Goal: Task Accomplishment & Management: Complete application form

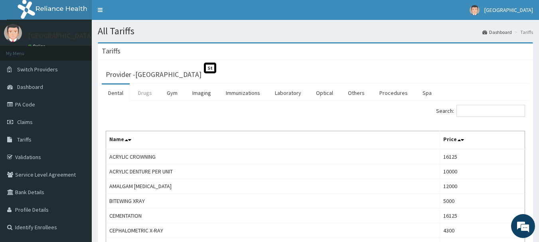
click at [137, 95] on link "Drugs" at bounding box center [145, 93] width 27 height 17
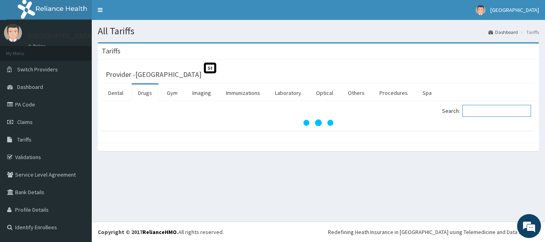
click at [508, 116] on input "Search:" at bounding box center [496, 111] width 69 height 12
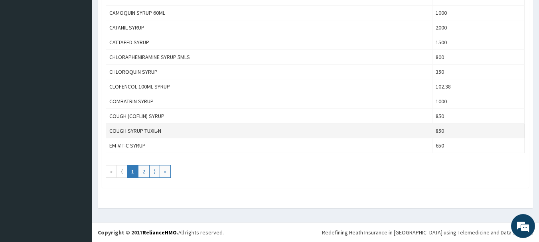
scroll to position [735, 0]
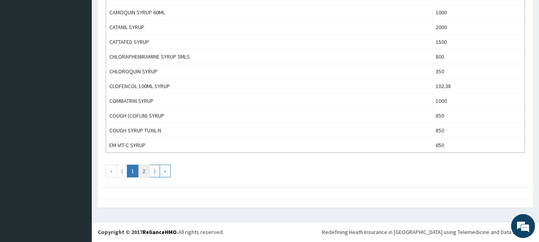
click at [144, 170] on link "2" at bounding box center [144, 171] width 12 height 13
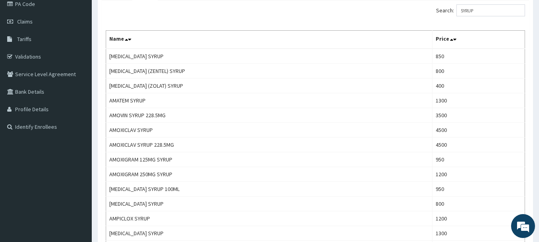
scroll to position [57, 0]
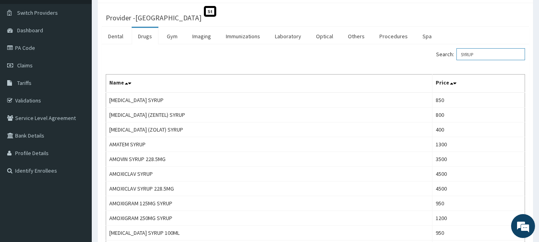
click at [468, 55] on input "SYRUP" at bounding box center [490, 54] width 69 height 12
click at [483, 55] on input "SYRUP" at bounding box center [490, 54] width 69 height 12
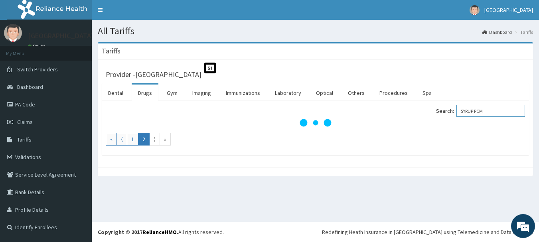
scroll to position [0, 0]
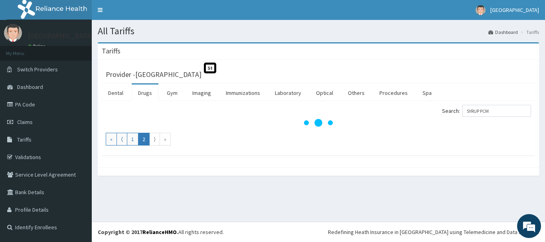
click at [487, 55] on div "Tariffs" at bounding box center [318, 51] width 441 height 16
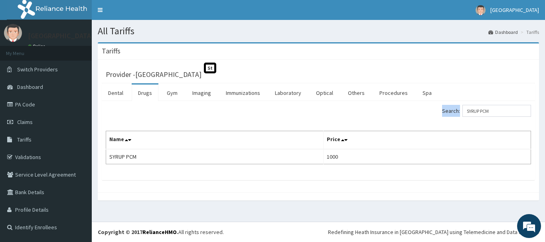
drag, startPoint x: 498, startPoint y: 104, endPoint x: 496, endPoint y: 118, distance: 13.7
click at [496, 118] on div "Search: SYRUP PCM Name Price SYRUP PCM 1000" at bounding box center [318, 140] width 433 height 79
click at [499, 114] on input "SYRUP PCM" at bounding box center [496, 111] width 69 height 12
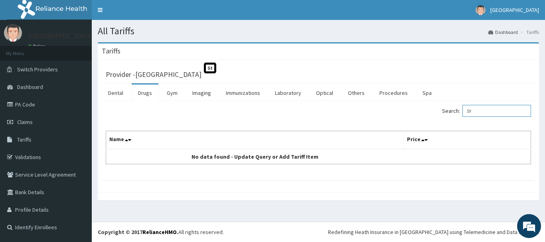
type input "S"
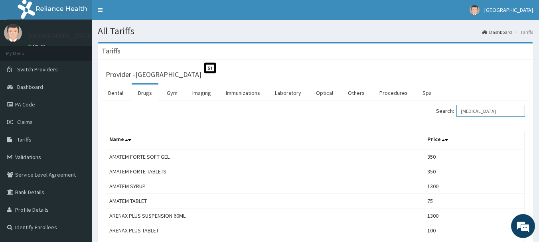
drag, startPoint x: 503, startPoint y: 111, endPoint x: 397, endPoint y: 105, distance: 106.2
click at [397, 105] on div "Search: ARTEMETHER" at bounding box center [423, 112] width 204 height 14
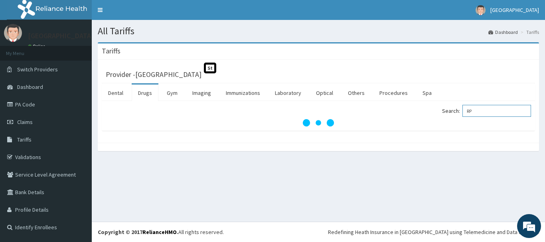
type input "R"
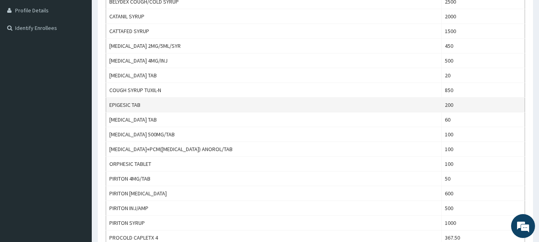
scroll to position [239, 0]
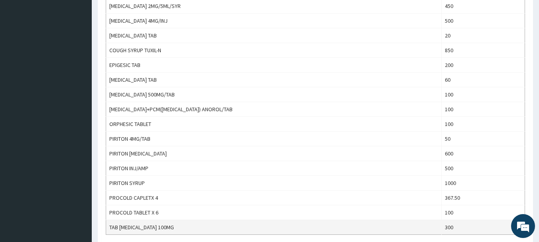
click at [166, 227] on td "TAB ORPHENADRINE 100MG" at bounding box center [273, 227] width 335 height 15
click at [166, 227] on td "TAB [MEDICAL_DATA] 100MG" at bounding box center [273, 227] width 335 height 15
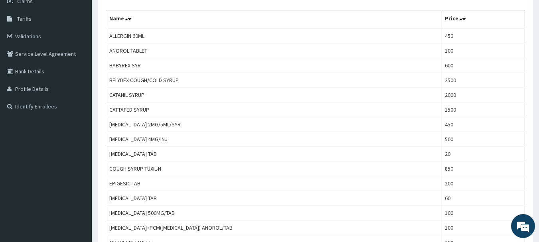
scroll to position [0, 0]
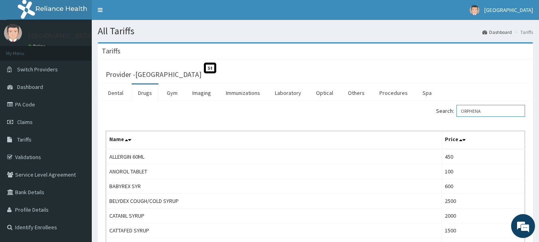
drag, startPoint x: 505, startPoint y: 112, endPoint x: 427, endPoint y: 113, distance: 78.2
click at [427, 113] on div "Search: ORPHENA" at bounding box center [423, 112] width 204 height 14
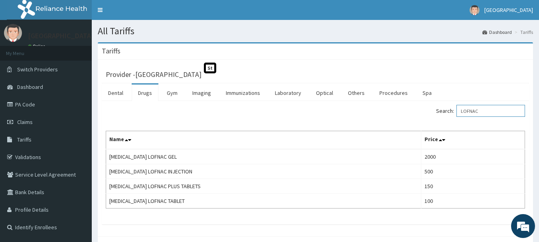
drag, startPoint x: 505, startPoint y: 111, endPoint x: 392, endPoint y: 108, distance: 112.9
click at [392, 108] on div "Search: LOFNAC" at bounding box center [423, 112] width 204 height 14
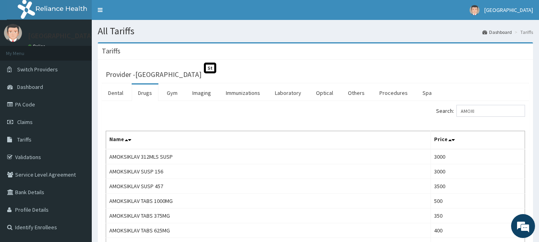
drag, startPoint x: 487, startPoint y: 108, endPoint x: 468, endPoint y: 116, distance: 20.2
click at [468, 116] on input "AMOXI" at bounding box center [490, 111] width 69 height 12
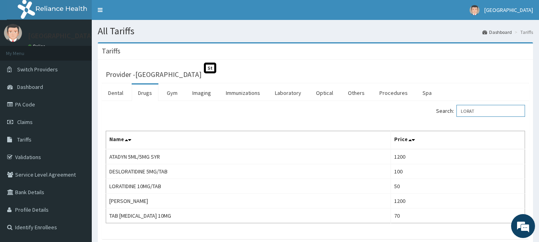
drag, startPoint x: 500, startPoint y: 111, endPoint x: 436, endPoint y: 110, distance: 64.2
click at [436, 110] on div "Search: LORAT" at bounding box center [423, 112] width 204 height 14
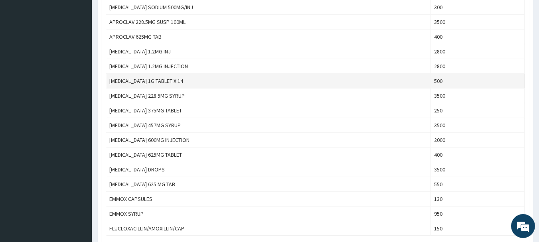
scroll to position [638, 0]
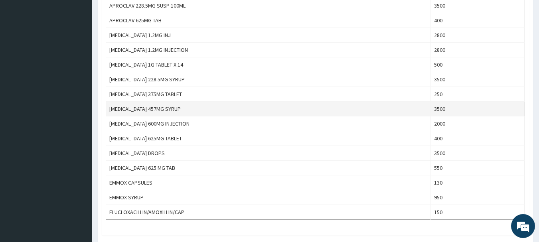
type input "AMOX"
click at [266, 109] on td "AUGMENTIN 457MG SYRUP" at bounding box center [268, 109] width 325 height 15
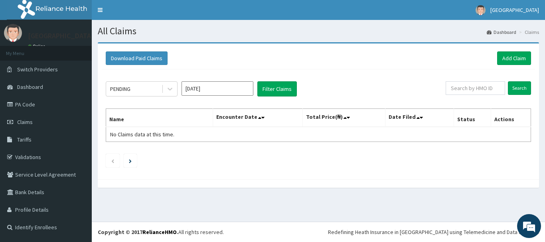
drag, startPoint x: 506, startPoint y: 180, endPoint x: 142, endPoint y: 174, distance: 364.2
drag, startPoint x: 142, startPoint y: 174, endPoint x: 494, endPoint y: 56, distance: 371.9
click at [494, 56] on div "Download Paid Claims Add Claim" at bounding box center [318, 58] width 425 height 14
click at [517, 55] on link "Add Claim" at bounding box center [514, 58] width 34 height 14
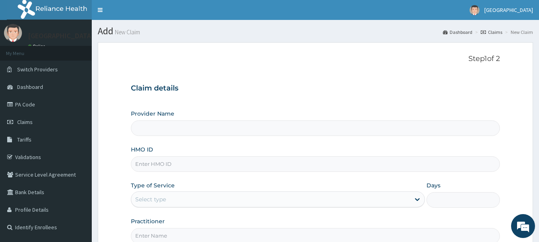
type input "[GEOGRAPHIC_DATA]"
click at [178, 132] on input "[GEOGRAPHIC_DATA]" at bounding box center [315, 128] width 369 height 16
click at [190, 166] on input "HMO ID" at bounding box center [315, 164] width 369 height 16
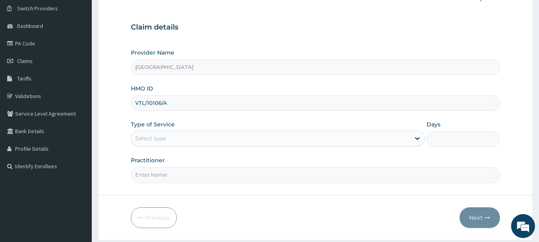
scroll to position [80, 0]
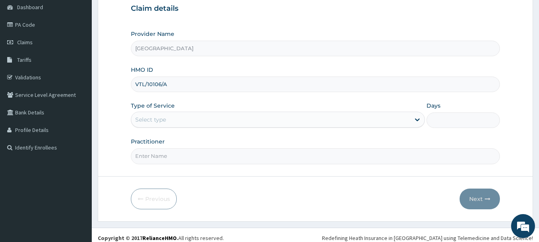
type input "VTL/10106/A"
drag, startPoint x: 236, startPoint y: 105, endPoint x: 224, endPoint y: 121, distance: 20.3
click at [224, 121] on div "Type of Service Select type" at bounding box center [278, 115] width 294 height 26
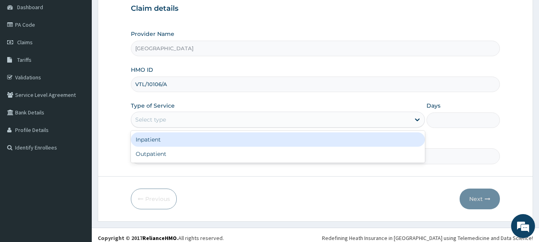
click at [224, 121] on div "Select type" at bounding box center [270, 119] width 279 height 13
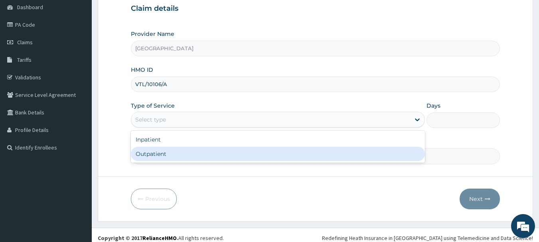
click at [191, 153] on div "Outpatient" at bounding box center [278, 154] width 294 height 14
type input "1"
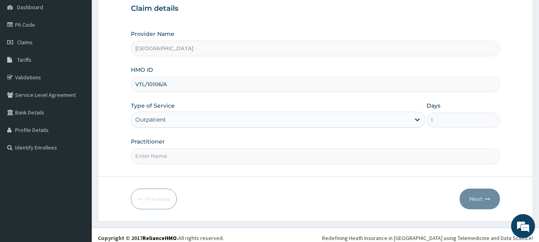
click at [190, 157] on input "Practitioner" at bounding box center [315, 156] width 369 height 16
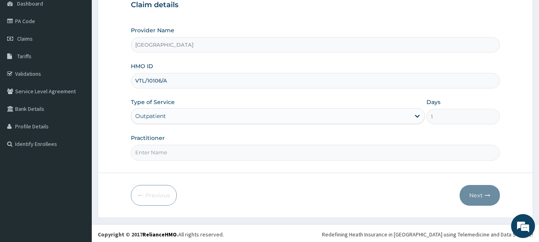
scroll to position [86, 0]
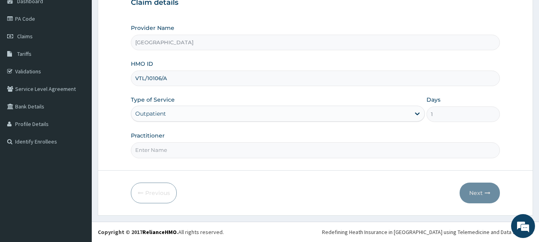
drag, startPoint x: 205, startPoint y: 153, endPoint x: 201, endPoint y: 158, distance: 6.6
click at [204, 153] on input "Practitioner" at bounding box center [315, 150] width 369 height 16
type input "DR KINGSLEY"
click at [489, 199] on button "Next" at bounding box center [479, 193] width 40 height 21
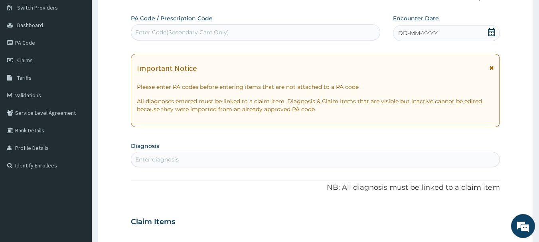
scroll to position [46, 0]
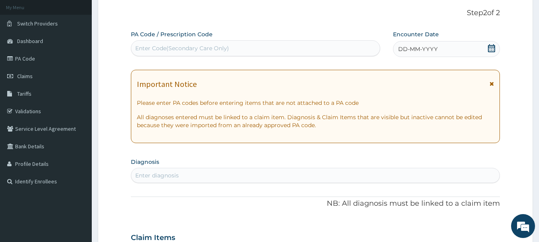
click at [487, 49] on div "DD-MM-YYYY" at bounding box center [446, 49] width 107 height 16
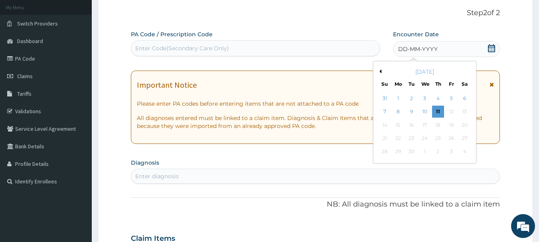
click at [381, 73] on div "September 2025" at bounding box center [424, 72] width 96 height 8
click at [379, 71] on button "Previous Month" at bounding box center [379, 71] width 4 height 4
click at [428, 111] on div "6" at bounding box center [425, 112] width 12 height 12
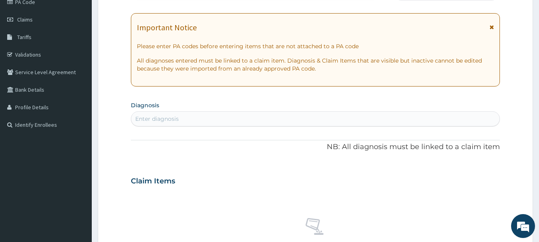
scroll to position [126, 0]
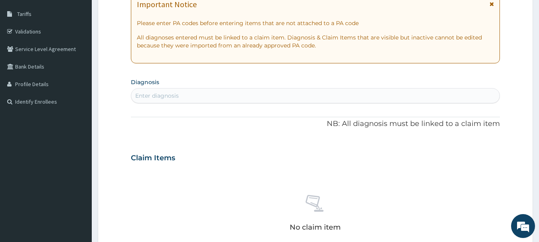
click at [217, 98] on div "Enter diagnosis" at bounding box center [315, 95] width 369 height 13
type input "MALARIA"
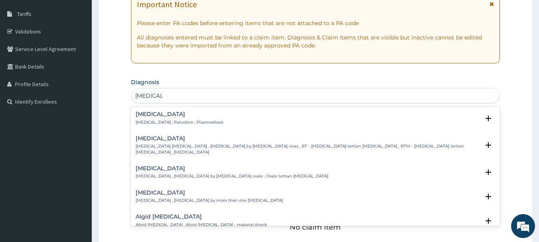
click at [189, 121] on p "Malaria , Paludism , Plasmodiosis" at bounding box center [180, 123] width 88 height 6
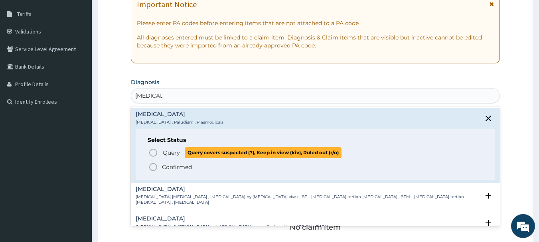
click at [156, 154] on circle "status option query" at bounding box center [153, 152] width 7 height 7
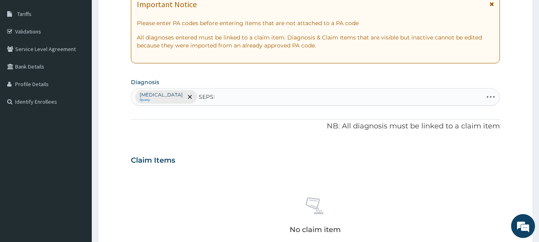
type input "SEPSIS"
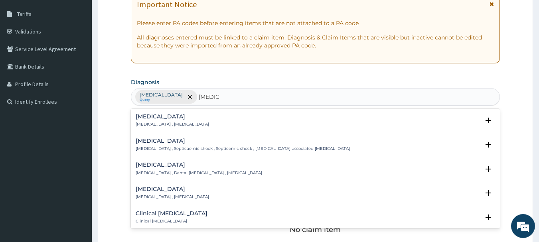
click at [149, 123] on p "Systemic infection , Sepsis" at bounding box center [172, 125] width 73 height 6
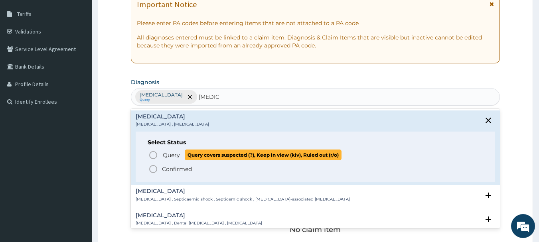
click at [153, 154] on icon "status option query" at bounding box center [153, 155] width 10 height 10
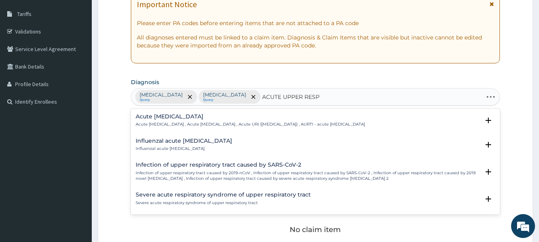
type input "ACUTE UPPER RESPI"
click at [204, 114] on h4 "Acute upper respiratory infection" at bounding box center [250, 117] width 229 height 6
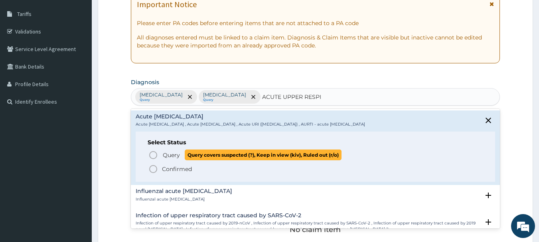
click at [207, 156] on span "Query covers suspected (?), Keep in view (kiv), Ruled out (r/o)" at bounding box center [263, 155] width 157 height 11
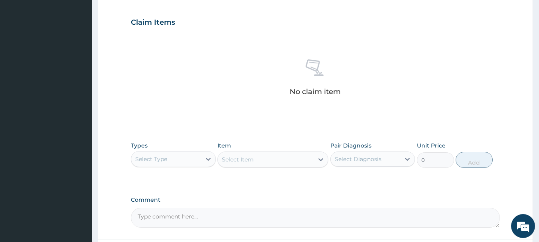
scroll to position [285, 0]
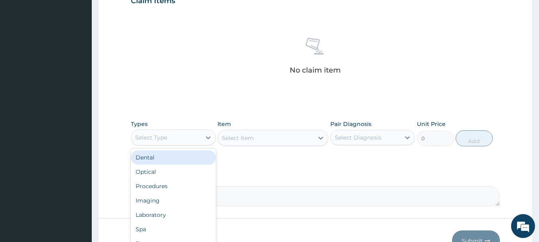
click at [180, 139] on div "Select Type" at bounding box center [166, 137] width 70 height 13
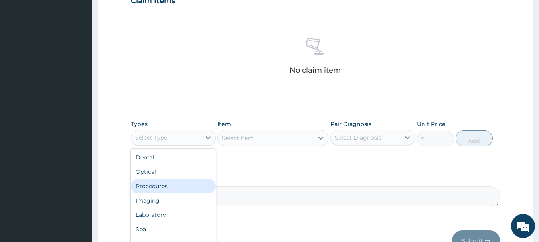
click at [173, 187] on div "Procedures" at bounding box center [173, 186] width 85 height 14
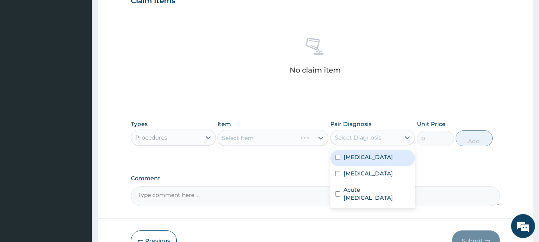
click at [369, 134] on div "Select Diagnosis" at bounding box center [358, 138] width 47 height 8
click at [369, 160] on div "Malaria" at bounding box center [372, 158] width 85 height 16
checkbox input "true"
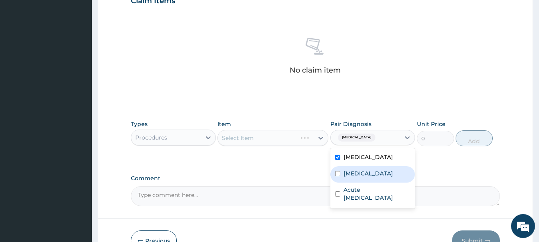
click at [368, 166] on div "Sepsis" at bounding box center [372, 174] width 85 height 16
checkbox input "true"
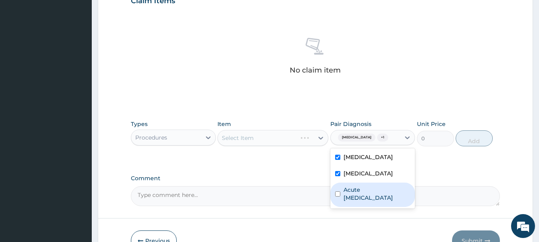
click at [366, 188] on label "Acute upper respiratory infection" at bounding box center [376, 194] width 67 height 16
checkbox input "true"
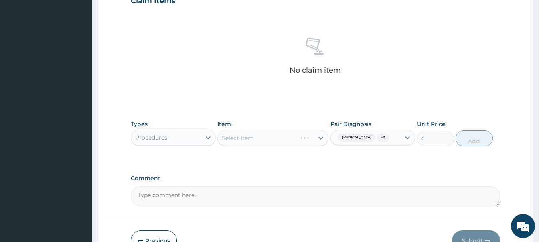
click at [307, 142] on div "Select Item" at bounding box center [272, 138] width 111 height 16
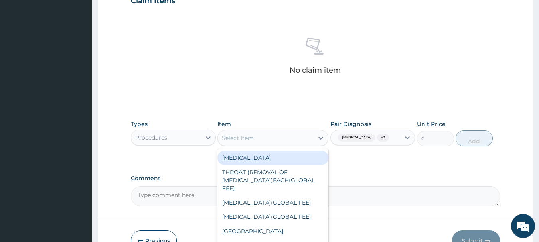
click at [311, 140] on div "Select Item" at bounding box center [266, 138] width 96 height 13
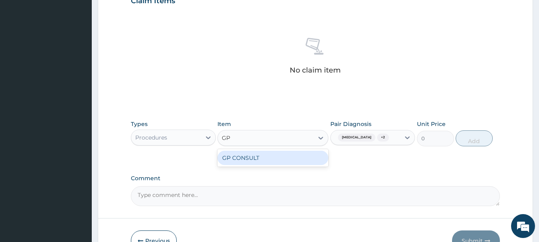
type input "GP"
click at [288, 160] on div "GP CONSULT" at bounding box center [272, 158] width 111 height 14
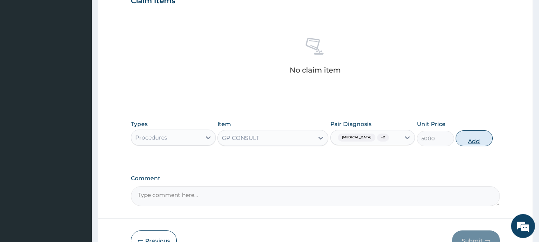
click at [486, 140] on button "Add" at bounding box center [473, 138] width 37 height 16
type input "0"
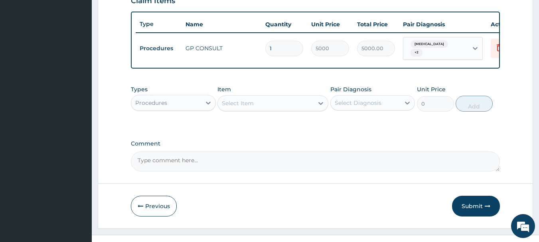
scroll to position [301, 0]
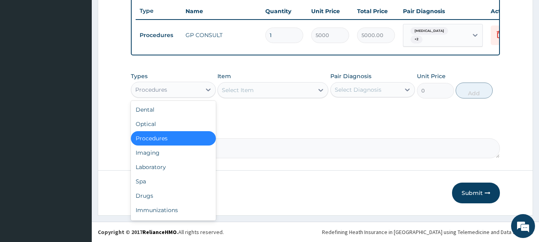
click at [176, 92] on div "Procedures" at bounding box center [166, 89] width 70 height 13
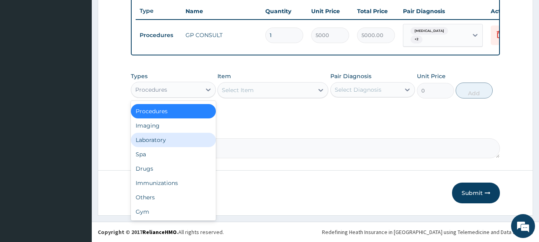
click at [171, 141] on div "Laboratory" at bounding box center [173, 140] width 85 height 14
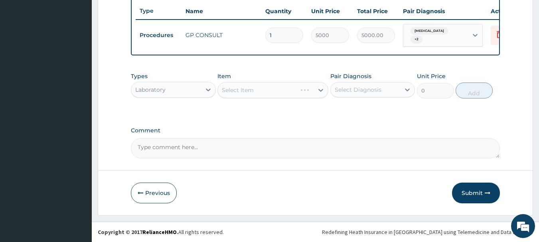
click at [355, 91] on div "Select Diagnosis" at bounding box center [358, 90] width 47 height 8
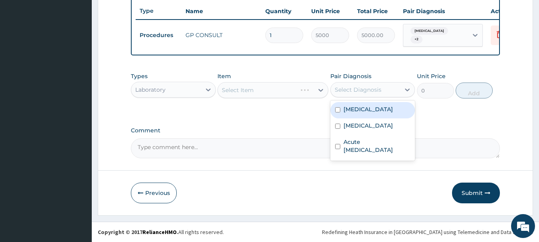
click at [356, 116] on div "Malaria" at bounding box center [372, 110] width 85 height 16
checkbox input "true"
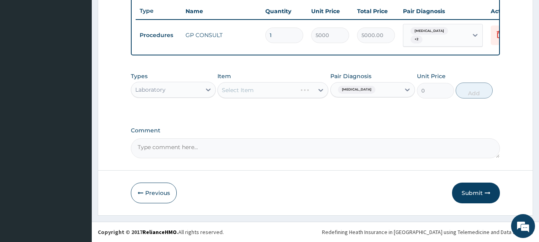
click at [324, 94] on div "Select Item" at bounding box center [272, 90] width 111 height 16
click at [300, 93] on div "Select Item" at bounding box center [272, 90] width 111 height 16
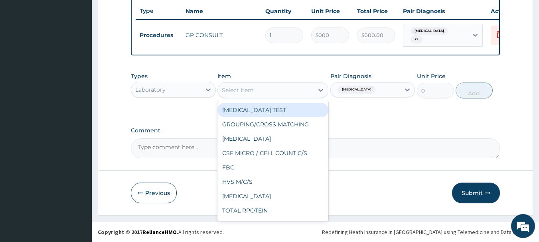
click at [300, 93] on div "Select Item" at bounding box center [266, 90] width 96 height 13
type input "MP"
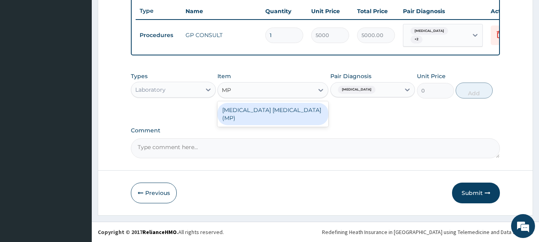
click at [302, 114] on div "MALARIA PARASITE (MP)" at bounding box center [272, 114] width 111 height 22
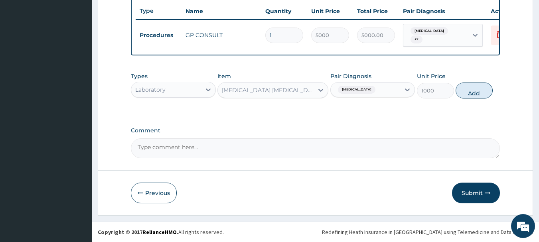
click at [485, 91] on button "Add" at bounding box center [473, 91] width 37 height 16
type input "0"
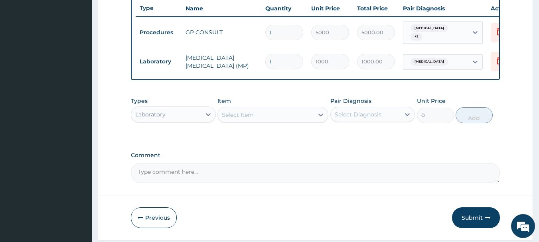
click at [302, 113] on div "Select Item" at bounding box center [266, 114] width 96 height 13
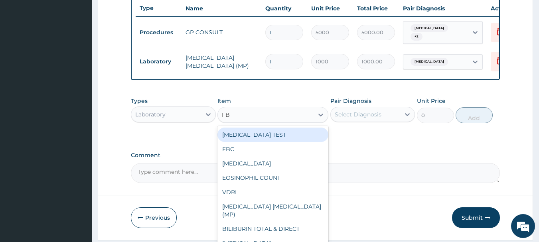
type input "FBC"
type input "FB"
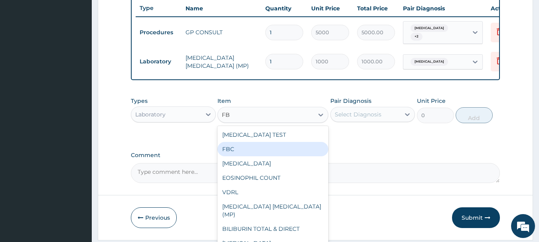
drag, startPoint x: 303, startPoint y: 114, endPoint x: 284, endPoint y: 154, distance: 45.0
drag, startPoint x: 284, startPoint y: 154, endPoint x: 77, endPoint y: 241, distance: 224.3
click at [258, 154] on div "FBC" at bounding box center [272, 149] width 111 height 14
type input "5000"
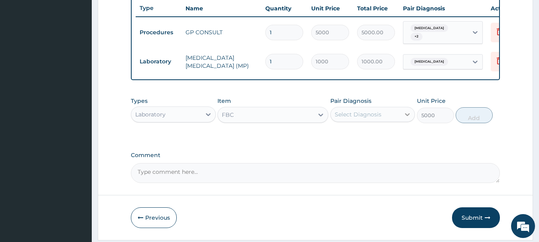
click at [404, 118] on icon at bounding box center [407, 114] width 8 height 8
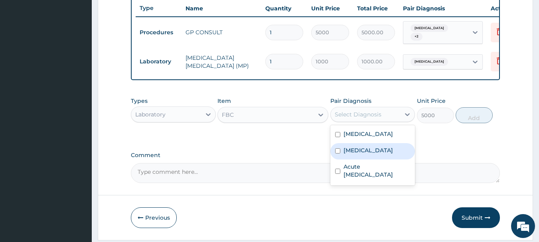
click at [378, 153] on div "Sepsis" at bounding box center [372, 151] width 85 height 16
checkbox input "true"
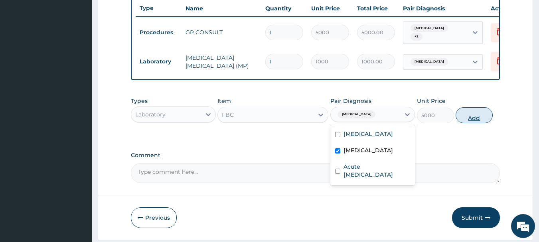
click at [474, 121] on button "Add" at bounding box center [473, 115] width 37 height 16
type input "0"
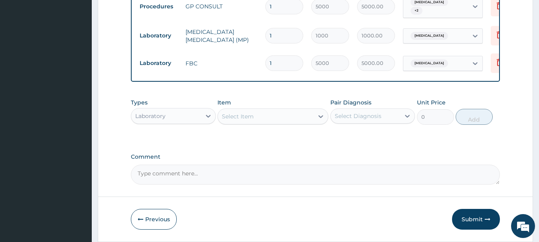
scroll to position [341, 0]
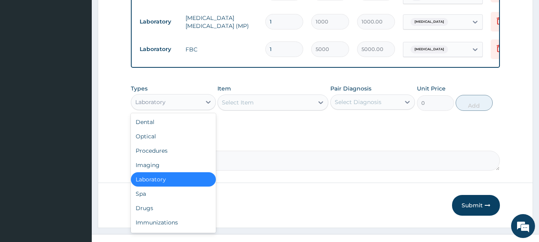
click at [171, 103] on div "Laboratory" at bounding box center [166, 102] width 70 height 13
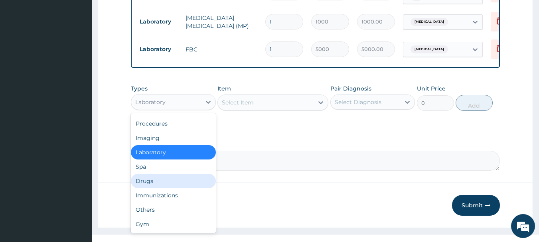
click at [157, 180] on div "Drugs" at bounding box center [173, 181] width 85 height 14
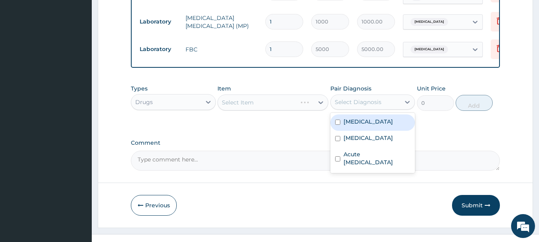
click at [387, 105] on div "Select Diagnosis" at bounding box center [366, 102] width 70 height 13
click at [362, 122] on label "Malaria" at bounding box center [367, 122] width 49 height 8
checkbox input "true"
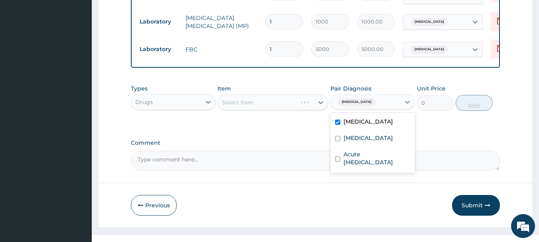
click at [309, 105] on div "Select Item" at bounding box center [272, 103] width 111 height 16
click at [319, 102] on div "Select Item" at bounding box center [272, 103] width 111 height 16
click at [313, 105] on div at bounding box center [320, 102] width 14 height 14
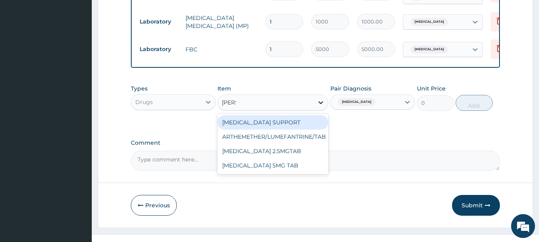
type input "LUME"
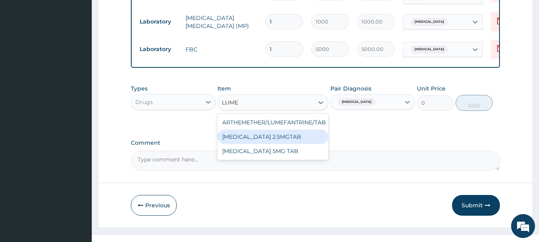
drag, startPoint x: 309, startPoint y: 141, endPoint x: 305, endPoint y: 123, distance: 18.8
click at [308, 139] on div "BENDROFLUMETHIAZIDE 2.5MGTAB" at bounding box center [272, 137] width 111 height 14
type input "50"
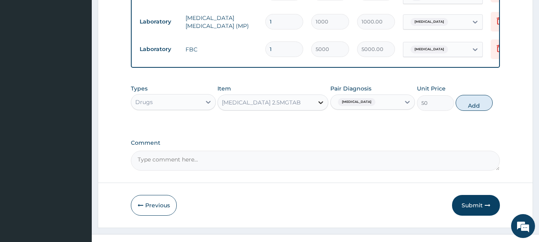
click at [315, 110] on div at bounding box center [320, 102] width 14 height 14
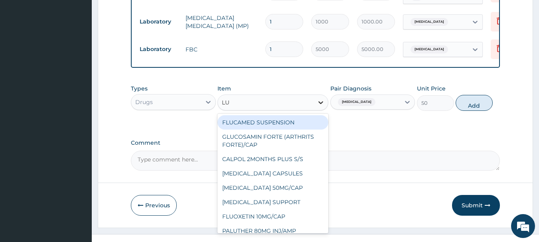
type input "LUM"
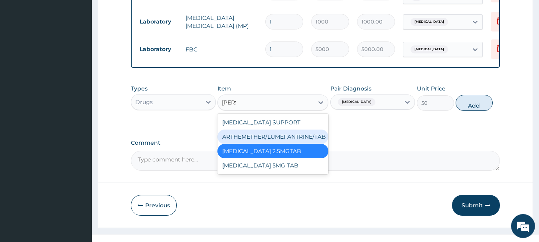
click at [295, 139] on div "ARTHEMETHER/LUMEFANTRINE/TAB" at bounding box center [272, 137] width 111 height 14
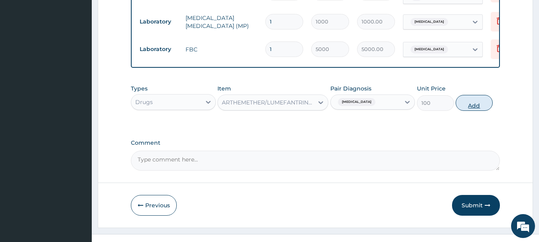
click at [457, 102] on button "Add" at bounding box center [473, 103] width 37 height 16
type input "0"
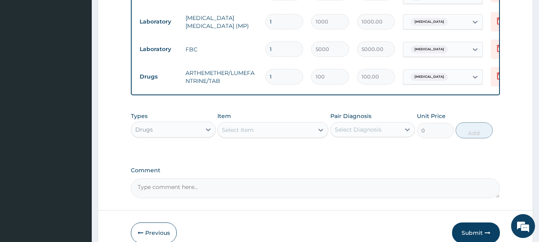
drag, startPoint x: 269, startPoint y: 74, endPoint x: 214, endPoint y: 82, distance: 56.0
click at [214, 82] on tr "Drugs ARTHEMETHER/LUMEFANTRINE/TAB 1 100 100.00 Malaria Delete" at bounding box center [331, 77] width 391 height 28
type input "2"
type input "200.00"
type input "24"
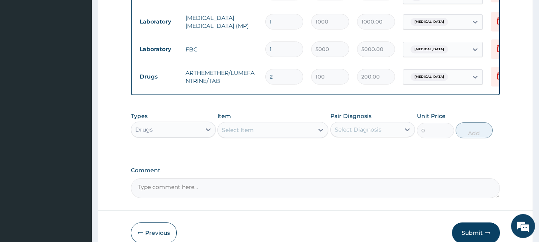
type input "2400.00"
type input "24"
click at [265, 135] on div "Select Item" at bounding box center [266, 130] width 96 height 13
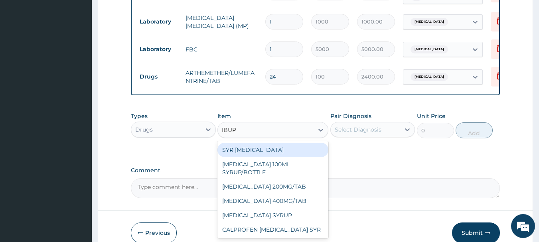
type input "IBUPR"
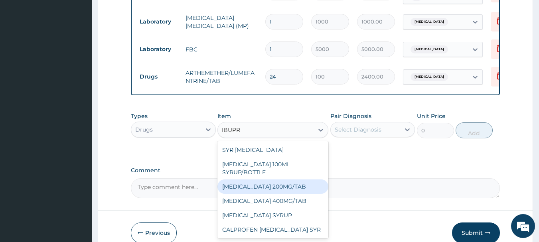
click at [286, 181] on div "IBUPROFEN 200MG/TAB" at bounding box center [272, 186] width 111 height 14
type input "50"
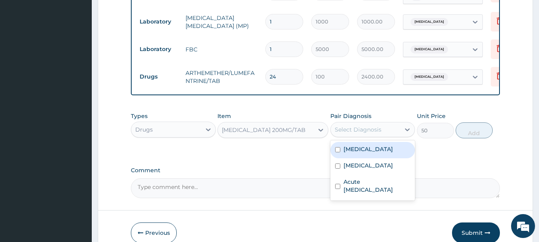
click at [372, 130] on div "Select Diagnosis" at bounding box center [358, 130] width 47 height 8
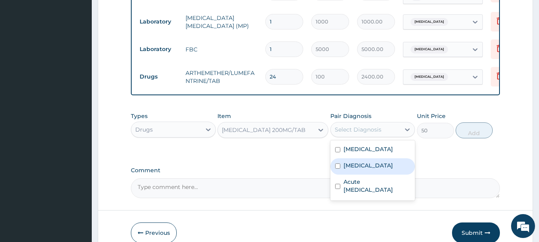
click at [361, 164] on label "Sepsis" at bounding box center [367, 166] width 49 height 8
checkbox input "true"
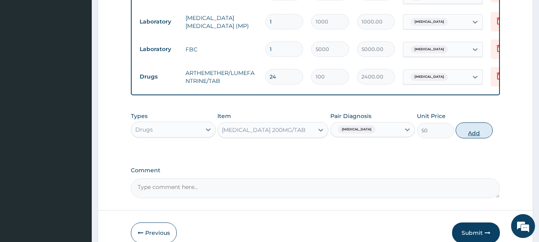
click at [477, 138] on button "Add" at bounding box center [473, 130] width 37 height 16
type input "0"
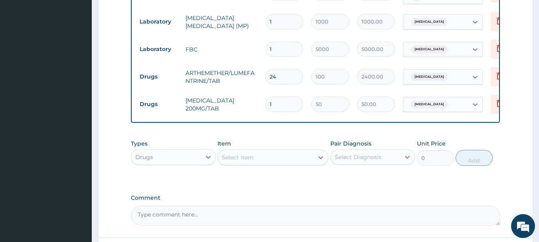
drag, startPoint x: 278, startPoint y: 100, endPoint x: 241, endPoint y: 104, distance: 37.3
click at [241, 104] on tr "Drugs IBUPROFEN 200MG/TAB 1 50 50.00 Sepsis Delete" at bounding box center [331, 105] width 391 height 28
type input "9"
type input "450.00"
type input "9"
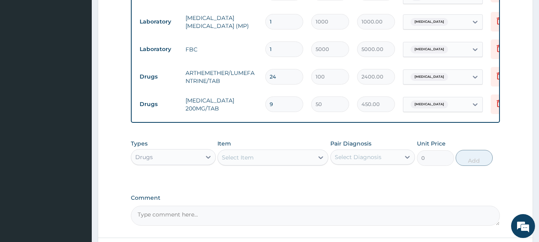
click at [270, 154] on div "Select Item" at bounding box center [266, 157] width 96 height 13
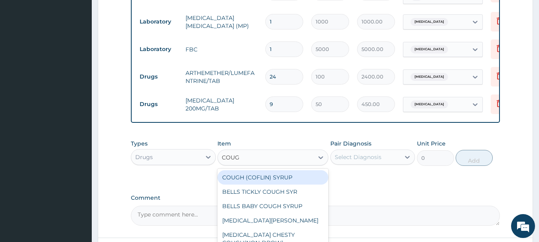
type input "COUGH"
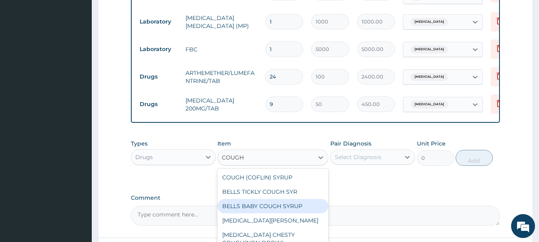
click at [260, 206] on div "BELLS BABY COUGH SYRUP" at bounding box center [272, 206] width 111 height 14
type input "2500"
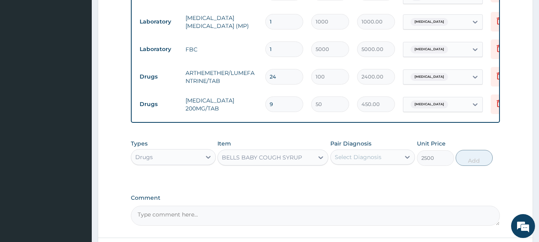
click at [355, 159] on div "Select Diagnosis" at bounding box center [358, 157] width 47 height 8
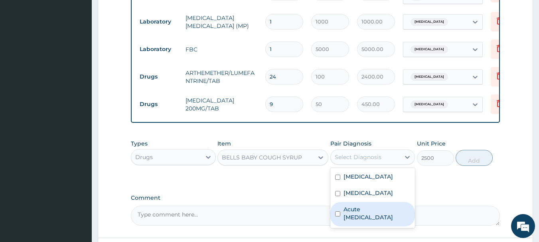
click at [364, 208] on div "Acute upper respiratory infection" at bounding box center [372, 214] width 85 height 24
checkbox input "true"
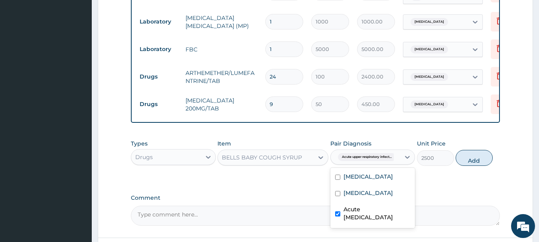
drag, startPoint x: 477, startPoint y: 173, endPoint x: 481, endPoint y: 169, distance: 5.7
click at [479, 171] on div "Types Drugs Item BELLS BABY COUGH SYRUP Pair Diagnosis option Acute upper respi…" at bounding box center [315, 159] width 369 height 46
click at [481, 169] on div "Types Drugs Item BELLS BABY COUGH SYRUP Pair Diagnosis Acute upper respiratory …" at bounding box center [315, 153] width 369 height 34
click at [481, 161] on button "Add" at bounding box center [473, 158] width 37 height 16
type input "0"
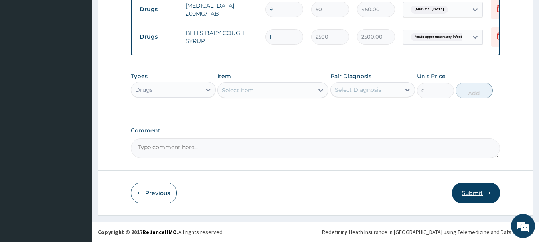
click at [489, 195] on icon "button" at bounding box center [488, 193] width 6 height 6
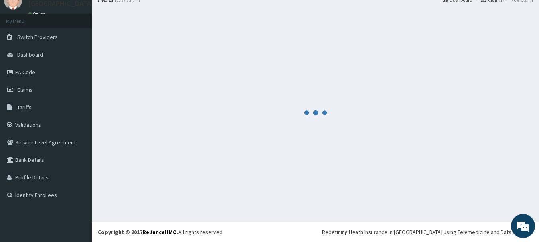
scroll to position [439, 0]
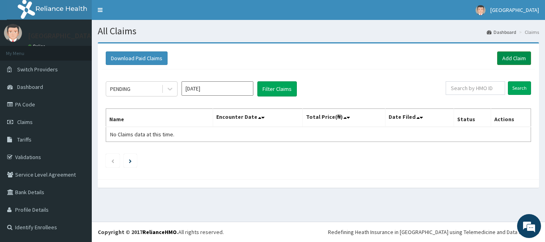
click at [508, 60] on link "Add Claim" at bounding box center [514, 58] width 34 height 14
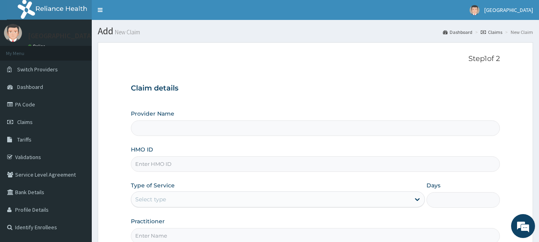
type input "[GEOGRAPHIC_DATA]"
click at [197, 162] on input "HMO ID" at bounding box center [315, 164] width 369 height 16
click at [156, 165] on input "GTT/10188/A" at bounding box center [315, 164] width 369 height 16
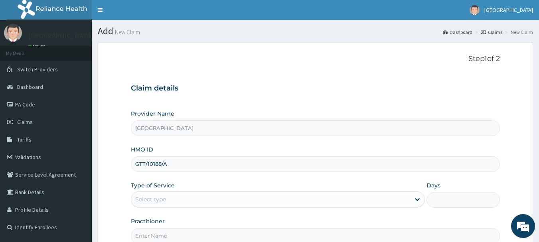
paste input "55/A"
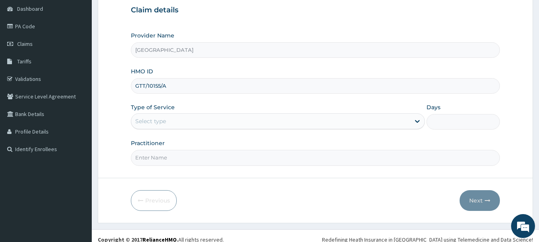
scroll to position [80, 0]
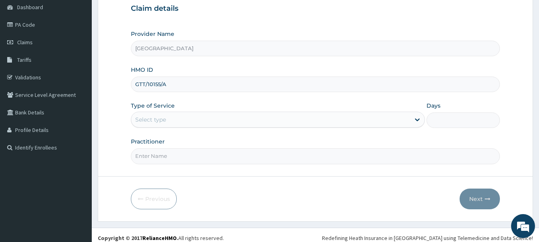
type input "GTT/10155/A"
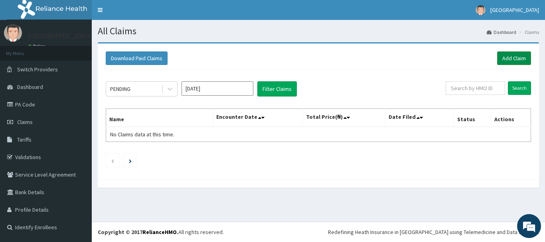
click at [516, 58] on link "Add Claim" at bounding box center [514, 58] width 34 height 14
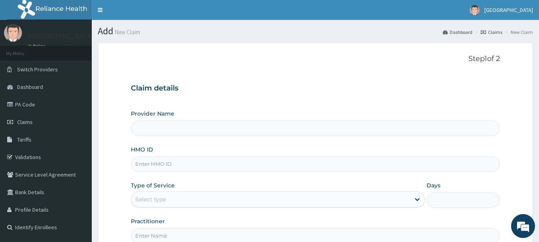
type input "[GEOGRAPHIC_DATA]"
paste input "HPL/10065/A"
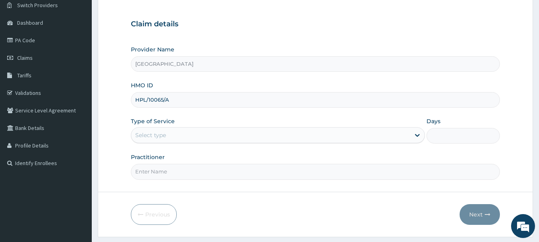
scroll to position [80, 0]
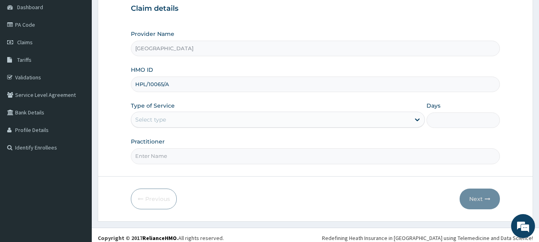
type input "HPL/10065/A"
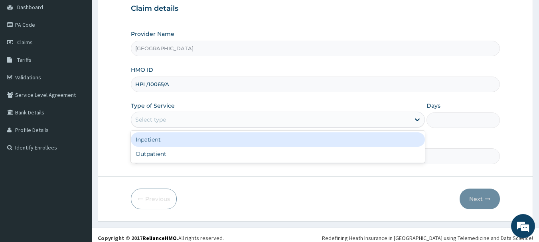
click at [222, 124] on div "Select type" at bounding box center [270, 119] width 279 height 13
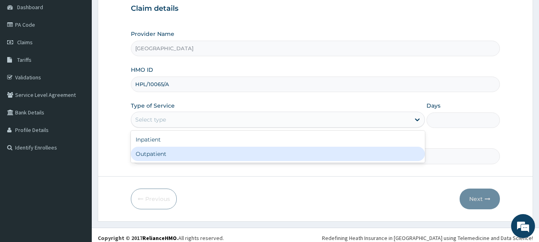
click at [181, 159] on div "Outpatient" at bounding box center [278, 154] width 294 height 14
type input "1"
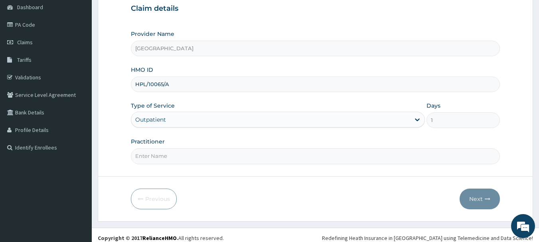
click at [225, 154] on input "Practitioner" at bounding box center [315, 156] width 369 height 16
type input "[PERSON_NAME]"
click at [485, 195] on button "Next" at bounding box center [479, 199] width 40 height 21
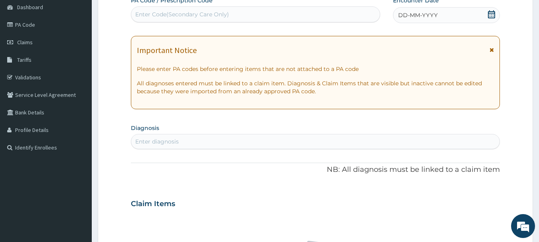
click at [493, 14] on icon at bounding box center [491, 14] width 8 height 8
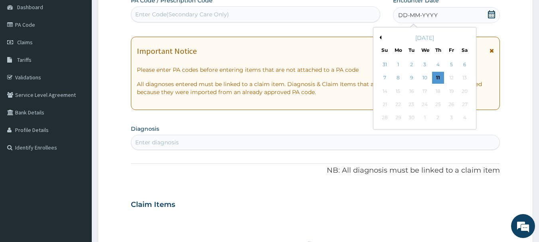
click at [382, 37] on div "[DATE]" at bounding box center [424, 38] width 96 height 8
click at [379, 39] on button "Previous Month" at bounding box center [379, 37] width 4 height 4
click at [434, 76] on div "7" at bounding box center [438, 78] width 12 height 12
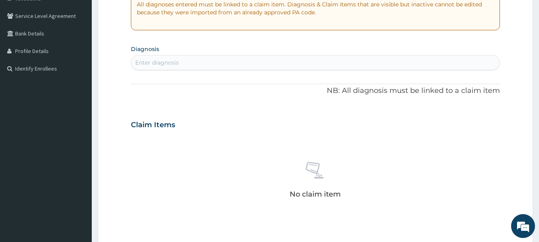
scroll to position [160, 0]
click at [225, 63] on div "Enter diagnosis" at bounding box center [315, 61] width 369 height 13
type input "M"
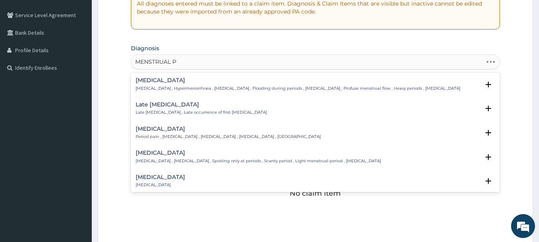
type input "MENSTRUAL PA"
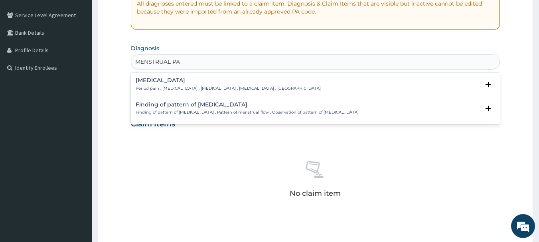
click at [298, 83] on div "[MEDICAL_DATA] Period pain , [MEDICAL_DATA] , [MEDICAL_DATA] , [MEDICAL_DATA] ,…" at bounding box center [316, 84] width 360 height 14
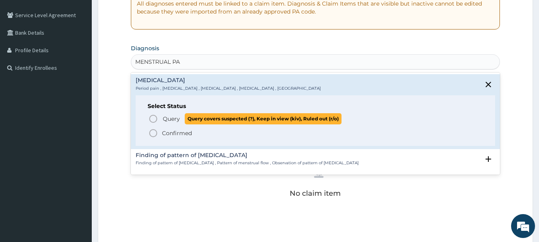
click at [243, 116] on span "Query covers suspected (?), Keep in view (kiv), Ruled out (r/o)" at bounding box center [263, 118] width 157 height 11
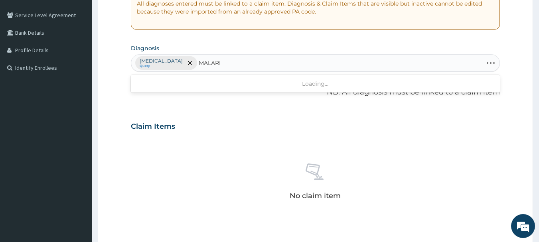
type input "MALARIA"
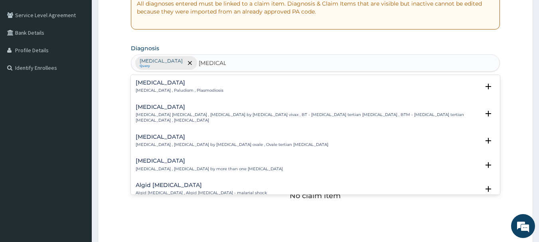
click at [239, 93] on div "Malaria Malaria , Paludism , Plasmodiosis" at bounding box center [316, 87] width 360 height 14
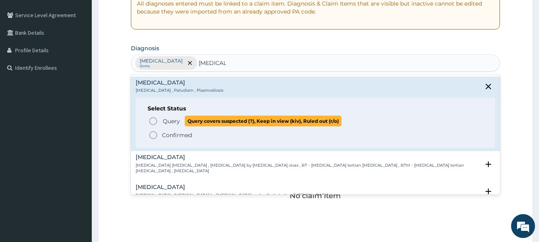
click at [178, 118] on span "Query" at bounding box center [171, 121] width 17 height 8
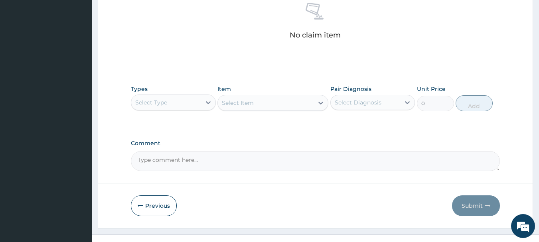
scroll to position [333, 0]
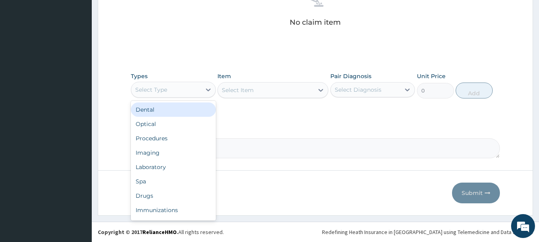
click at [179, 84] on div "Select Type" at bounding box center [173, 90] width 85 height 16
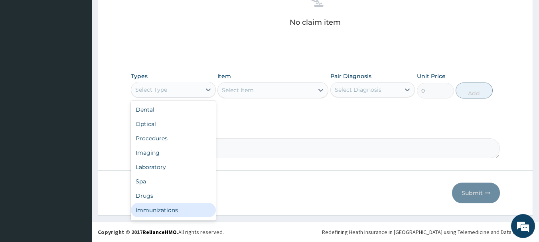
scroll to position [27, 0]
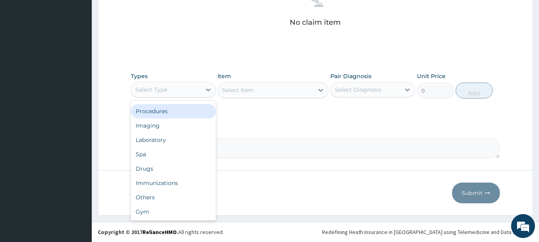
click at [156, 111] on div "Procedures" at bounding box center [173, 111] width 85 height 14
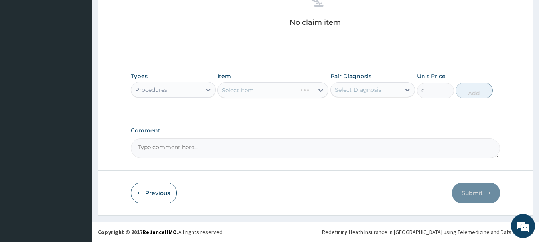
click at [238, 89] on div "Select Item" at bounding box center [272, 90] width 111 height 16
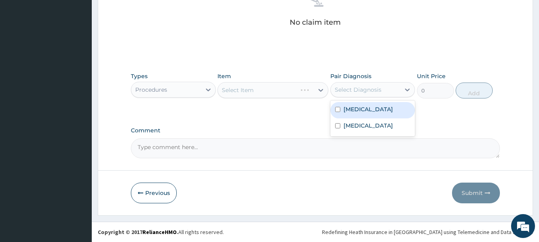
click at [368, 90] on div "Select Diagnosis" at bounding box center [358, 90] width 47 height 8
click at [367, 104] on div "Dysmenorrhea" at bounding box center [372, 110] width 85 height 16
checkbox input "true"
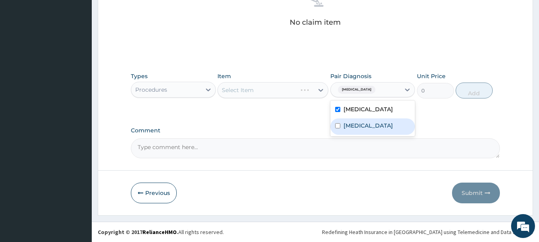
click at [364, 121] on div "Malaria" at bounding box center [372, 126] width 85 height 16
checkbox input "true"
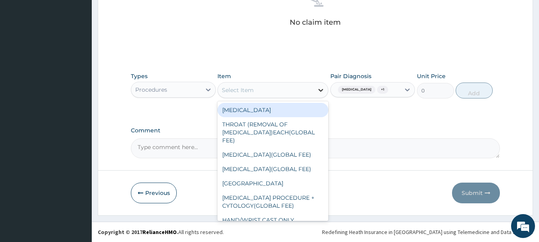
click at [318, 90] on icon at bounding box center [321, 90] width 8 height 8
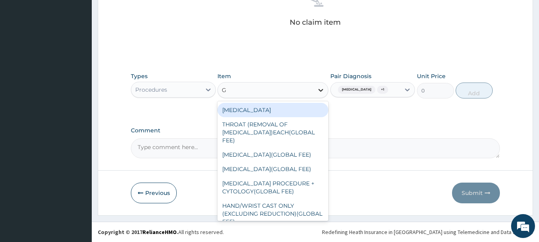
type input "GP"
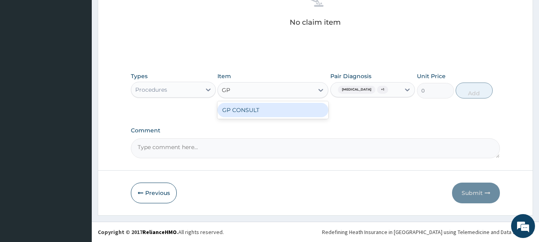
click at [313, 108] on div "GP CONSULT" at bounding box center [272, 110] width 111 height 14
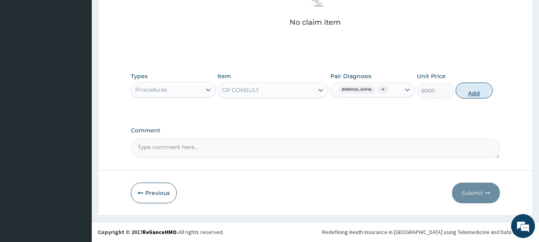
click at [461, 89] on button "Add" at bounding box center [473, 91] width 37 height 16
type input "0"
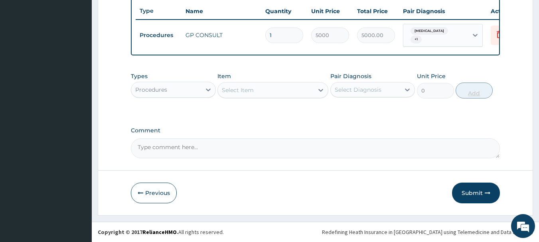
scroll to position [301, 0]
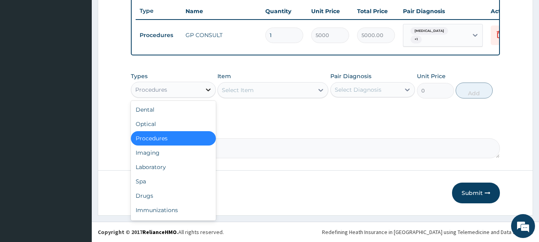
click at [205, 90] on icon at bounding box center [208, 90] width 8 height 8
click at [191, 170] on div "Laboratory" at bounding box center [173, 167] width 85 height 14
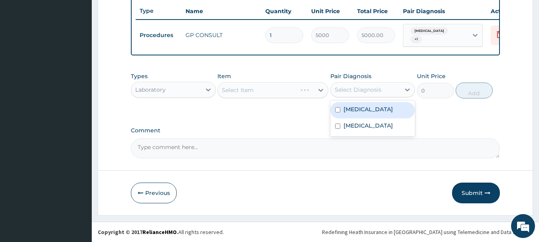
click at [363, 89] on div "Select Diagnosis" at bounding box center [358, 90] width 47 height 8
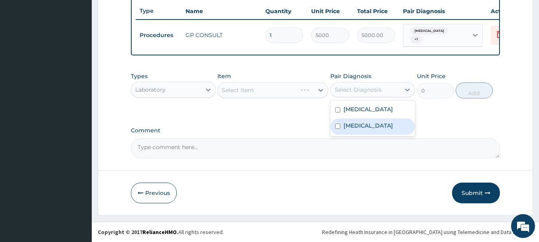
click at [367, 128] on div "Malaria" at bounding box center [372, 126] width 85 height 16
checkbox input "true"
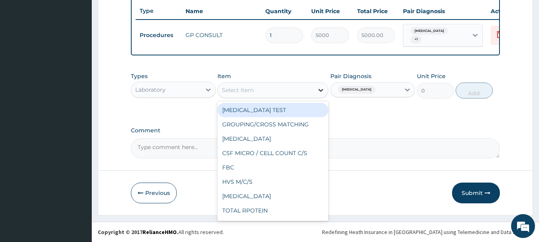
click at [316, 91] on div at bounding box center [320, 90] width 14 height 14
type input "MP"
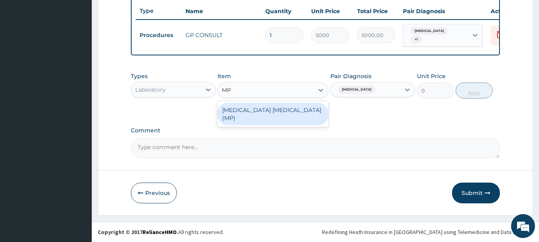
click at [320, 106] on div "MALARIA PARASITE (MP)" at bounding box center [272, 114] width 111 height 22
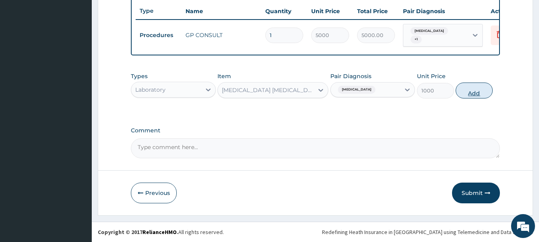
click at [477, 87] on button "Add" at bounding box center [473, 91] width 37 height 16
type input "0"
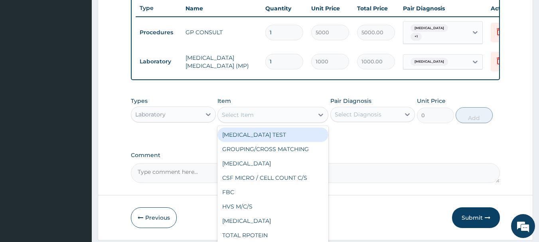
click at [277, 118] on div "Select Item" at bounding box center [266, 114] width 96 height 13
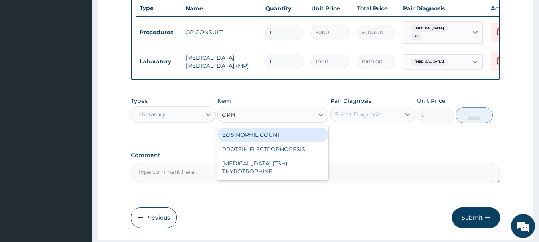
type input "OPH"
click at [204, 121] on div at bounding box center [208, 114] width 14 height 14
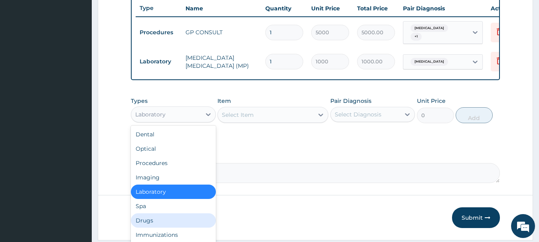
click at [160, 219] on div "Drugs" at bounding box center [173, 220] width 85 height 14
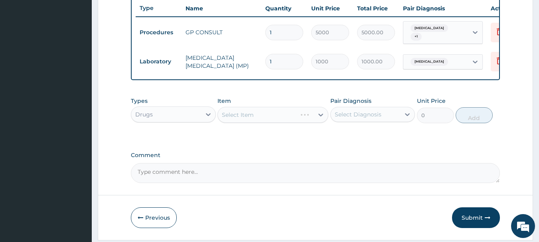
click at [382, 116] on div "Select Diagnosis" at bounding box center [366, 114] width 70 height 13
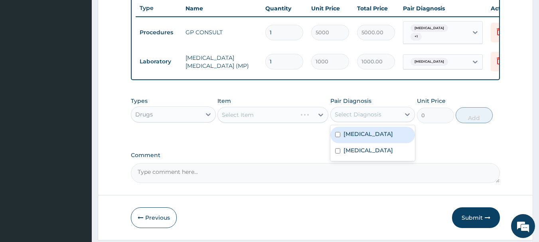
click at [382, 143] on div "Dysmenorrhea" at bounding box center [372, 135] width 85 height 16
checkbox input "true"
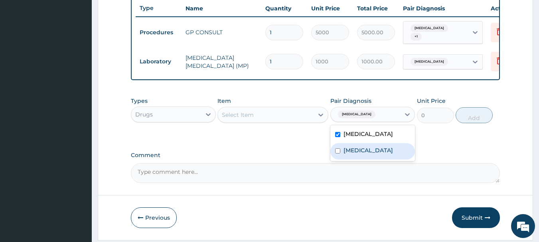
drag, startPoint x: 377, startPoint y: 153, endPoint x: 296, endPoint y: 132, distance: 83.8
click at [377, 154] on div "Malaria" at bounding box center [372, 151] width 85 height 16
checkbox input "true"
click at [294, 115] on div "Select Item" at bounding box center [266, 114] width 96 height 13
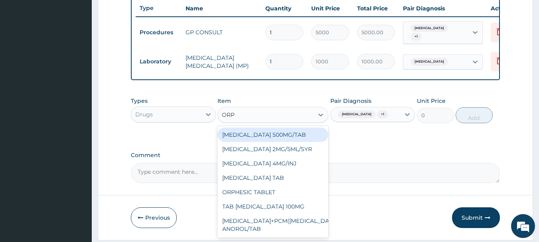
type input "ORPH"
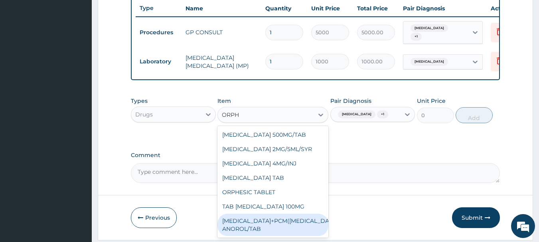
click at [282, 224] on div "ORPHENADRINE+PCM(MARGESIC) ANOROL/TAB" at bounding box center [272, 225] width 111 height 22
type input "100"
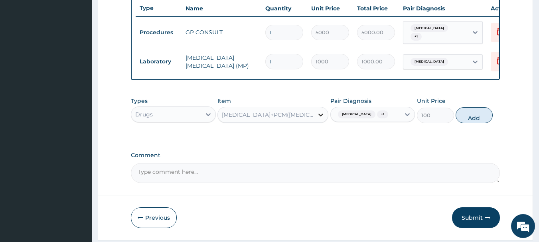
click at [322, 116] on icon at bounding box center [321, 115] width 8 height 8
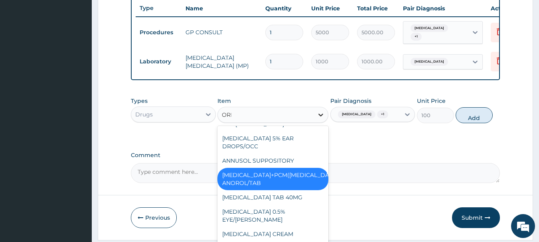
scroll to position [0, 0]
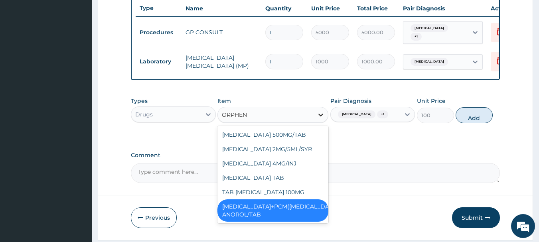
type input "ORPHENA"
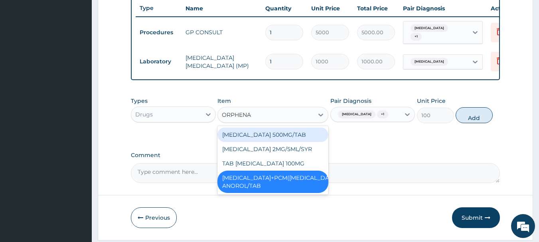
click at [285, 128] on div "ORPHENADRINE 500MG/TAB CHLORPHENAMINE 2MG/5ML/SYR TAB ORPHENADRINE 100MG ORPHEN…" at bounding box center [272, 160] width 111 height 69
click at [286, 135] on div "ORPHENADRINE 500MG/TAB" at bounding box center [272, 135] width 111 height 14
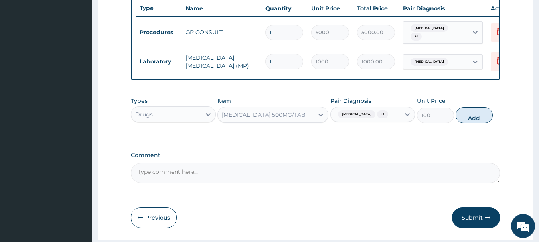
click at [285, 119] on div "ORPHENADRINE 500MG/TAB" at bounding box center [264, 115] width 84 height 8
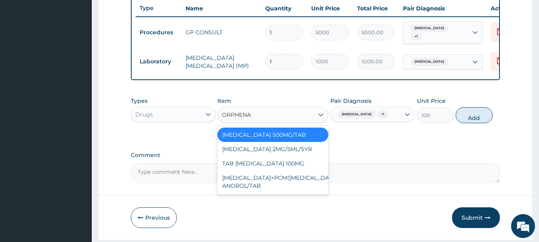
type input "ORPHENAD"
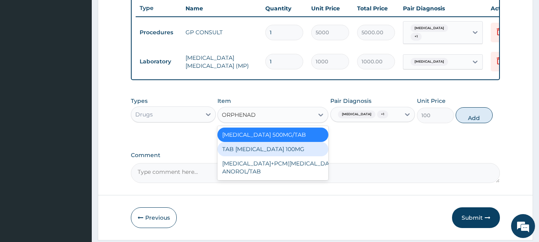
click at [274, 150] on div "TAB ORPHENADRINE 100MG" at bounding box center [272, 149] width 111 height 14
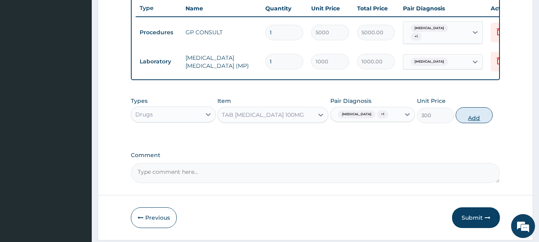
click at [461, 118] on button "Add" at bounding box center [473, 115] width 37 height 16
type input "0"
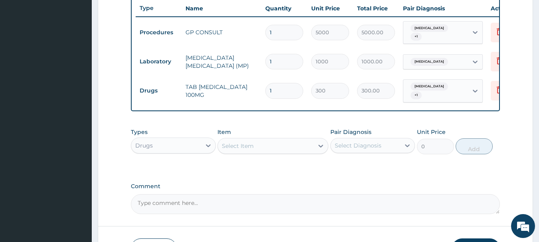
type input "18"
type input "5400.00"
type input "18"
click at [241, 142] on div "Select Item" at bounding box center [238, 146] width 32 height 8
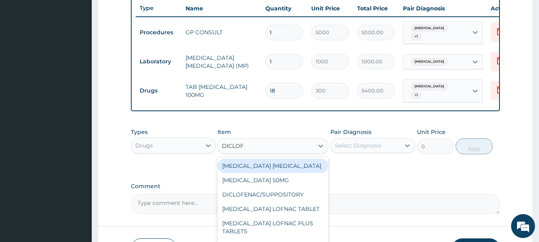
type input "DICLOFE"
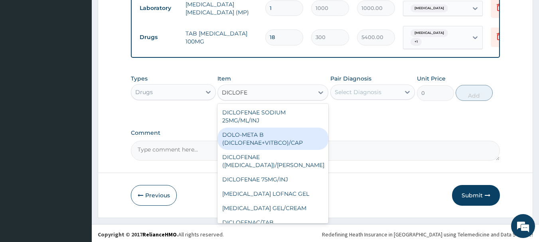
scroll to position [356, 0]
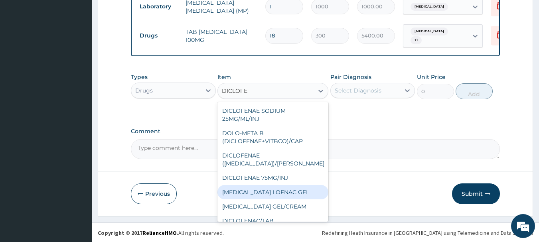
click at [269, 185] on div "DICLOFENAC LOFNAC GEL" at bounding box center [272, 192] width 111 height 14
type input "2000"
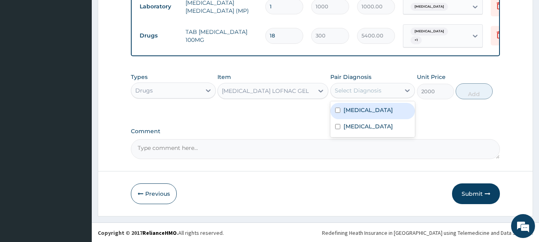
click at [391, 91] on div "Select Diagnosis" at bounding box center [366, 90] width 70 height 13
click at [394, 107] on div "Dysmenorrhea" at bounding box center [372, 111] width 85 height 16
checkbox input "true"
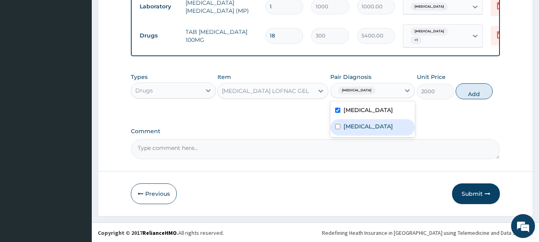
click at [396, 130] on div "Malaria" at bounding box center [372, 127] width 85 height 16
checkbox input "false"
click at [484, 92] on button "Add" at bounding box center [473, 91] width 37 height 16
type input "0"
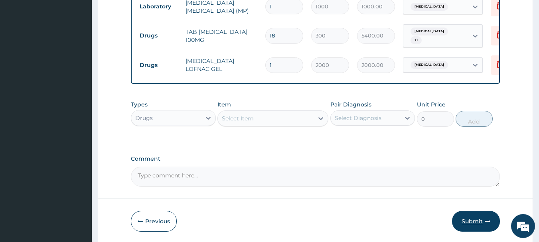
click at [472, 226] on button "Submit" at bounding box center [476, 221] width 48 height 21
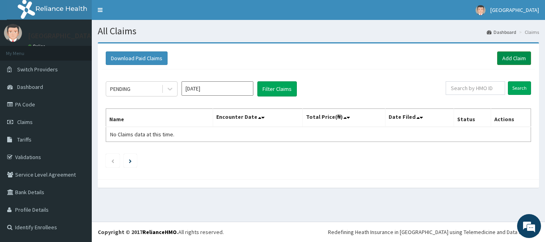
click at [506, 55] on link "Add Claim" at bounding box center [514, 58] width 34 height 14
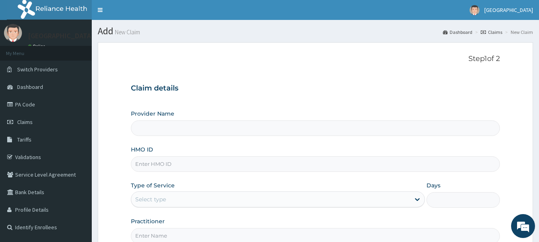
type input "[GEOGRAPHIC_DATA]"
click at [207, 169] on input "HMO ID" at bounding box center [315, 164] width 369 height 16
paste input "HPL/10065/A"
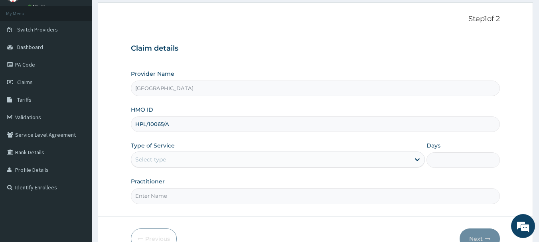
type input "HPL/10065/A"
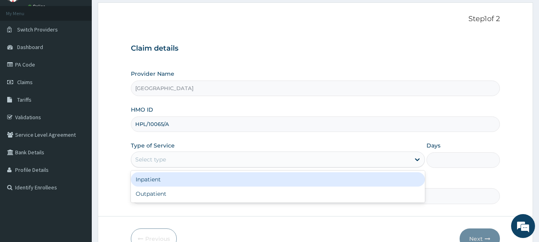
click at [226, 162] on div "Select type" at bounding box center [270, 159] width 279 height 13
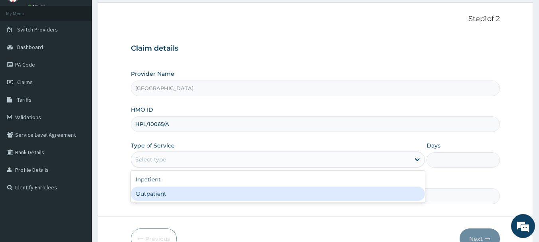
click at [158, 190] on div "Outpatient" at bounding box center [278, 194] width 294 height 14
type input "1"
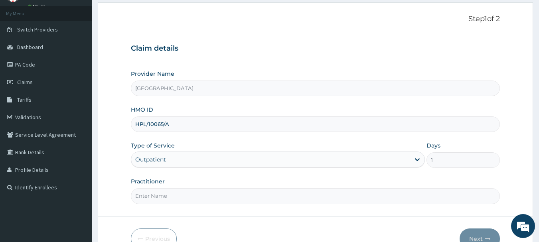
scroll to position [80, 0]
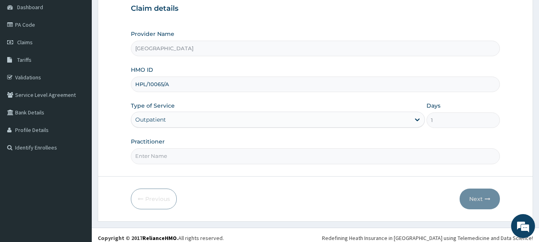
click at [230, 155] on input "Practitioner" at bounding box center [315, 156] width 369 height 16
type input "DR KINGSLEY"
click at [487, 201] on icon "button" at bounding box center [488, 199] width 6 height 6
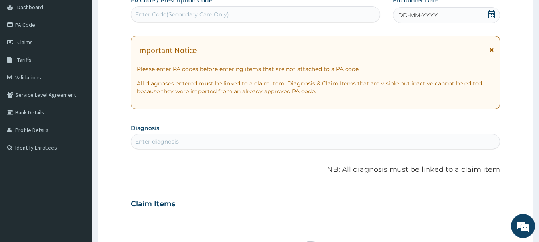
click at [489, 14] on icon at bounding box center [491, 14] width 7 height 8
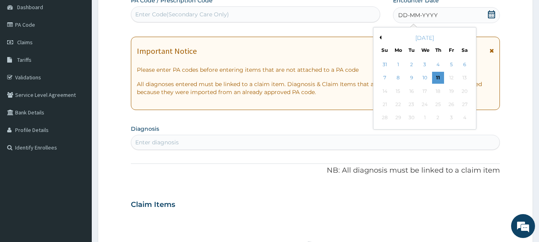
click at [378, 36] on button "Previous Month" at bounding box center [379, 37] width 4 height 4
click at [449, 78] on div "8" at bounding box center [451, 78] width 12 height 12
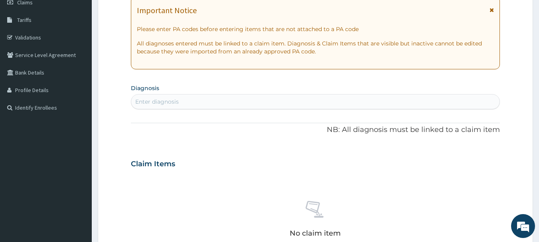
scroll to position [160, 0]
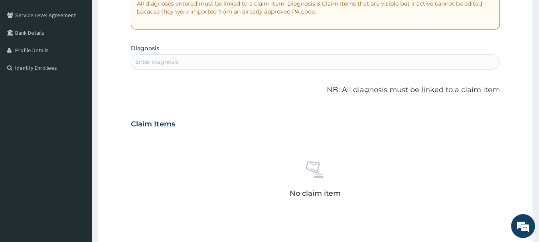
click at [191, 62] on div "Enter diagnosis" at bounding box center [315, 61] width 369 height 13
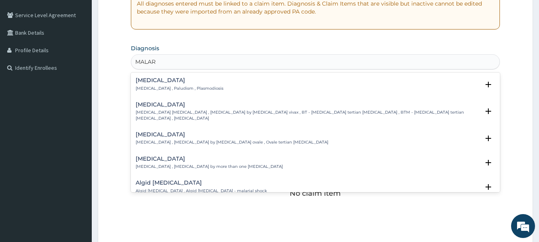
type input "MALARI"
click at [174, 78] on h4 "Malaria" at bounding box center [180, 80] width 88 height 6
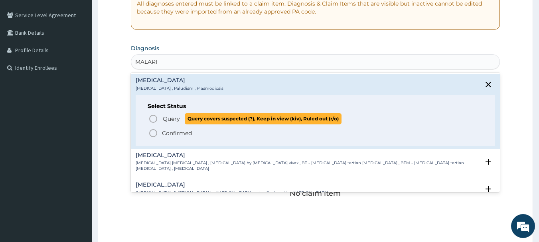
click at [167, 120] on span "Query" at bounding box center [171, 119] width 17 height 8
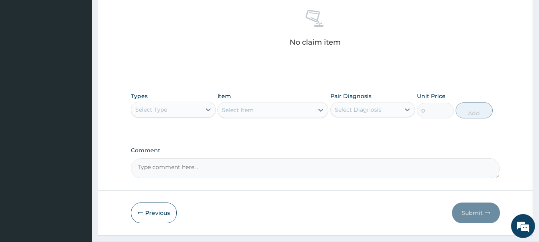
scroll to position [319, 0]
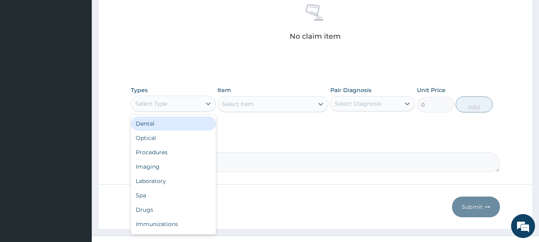
click at [198, 106] on div "Select Type" at bounding box center [166, 103] width 70 height 13
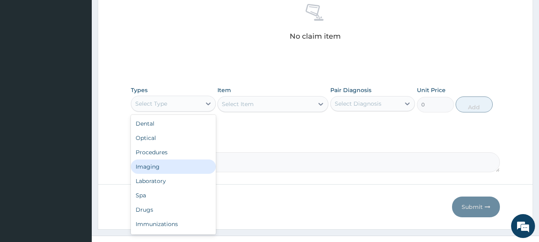
scroll to position [27, 0]
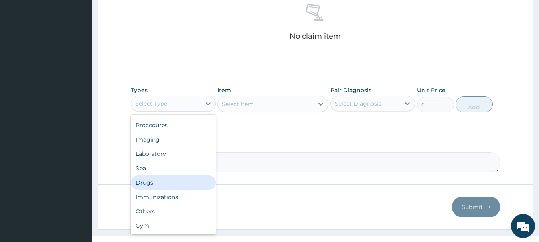
click at [152, 185] on div "Drugs" at bounding box center [173, 182] width 85 height 14
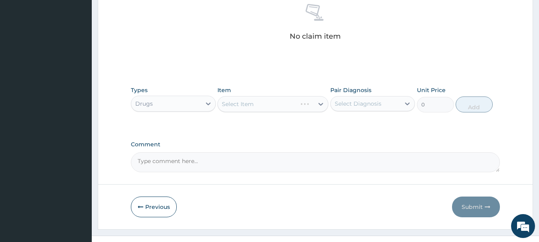
click at [350, 104] on div "Select Diagnosis" at bounding box center [358, 104] width 47 height 8
click at [354, 119] on label "Malaria" at bounding box center [367, 123] width 49 height 8
checkbox input "true"
click at [324, 103] on div "Select Item" at bounding box center [272, 104] width 111 height 16
click at [323, 103] on div "Select Item" at bounding box center [272, 104] width 111 height 16
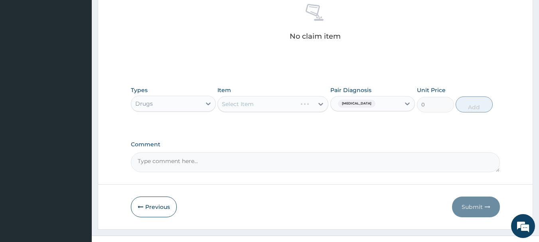
click at [314, 104] on div "Select Item" at bounding box center [272, 104] width 111 height 16
click at [302, 107] on div "Select Item" at bounding box center [272, 104] width 111 height 16
click at [311, 103] on div "Select Item" at bounding box center [266, 104] width 96 height 13
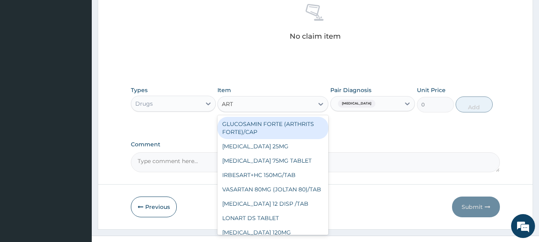
type input "ARTE"
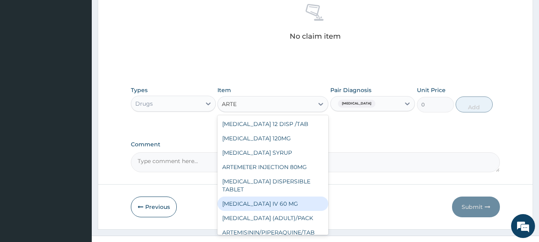
click at [278, 197] on div "ARTESUNATE IV 60 MG" at bounding box center [272, 204] width 111 height 14
type input "1500"
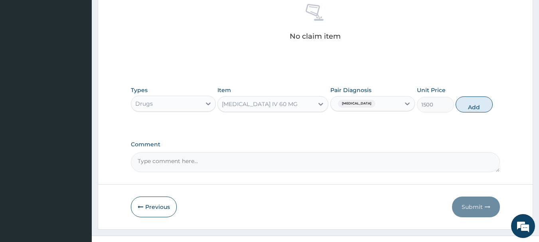
click at [301, 102] on div "ARTESUNATE IV 60 MG" at bounding box center [266, 104] width 96 height 13
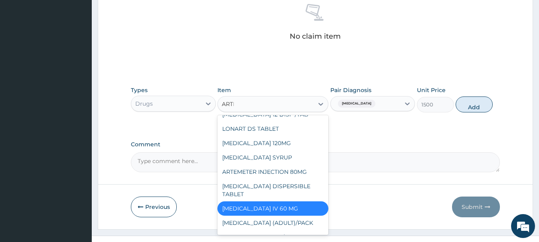
scroll to position [0, 0]
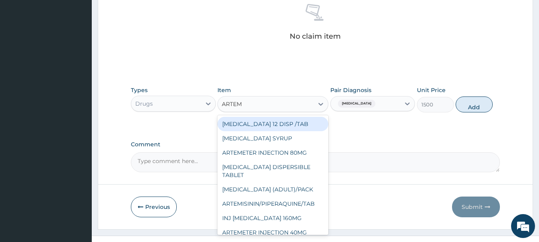
type input "ARTEME"
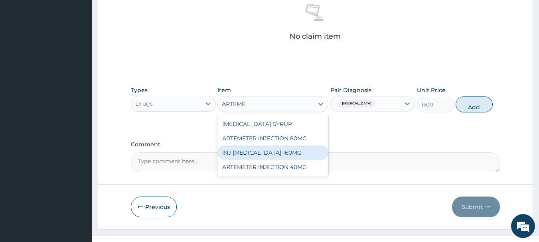
click at [271, 154] on div "INJ ARTEMETHER 160MG" at bounding box center [272, 153] width 111 height 14
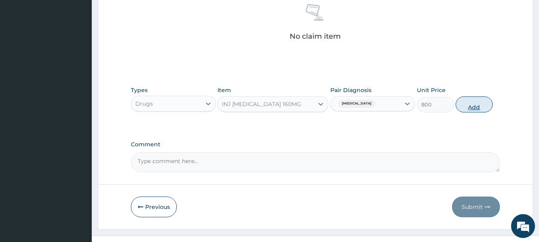
click at [474, 103] on button "Add" at bounding box center [473, 105] width 37 height 16
type input "0"
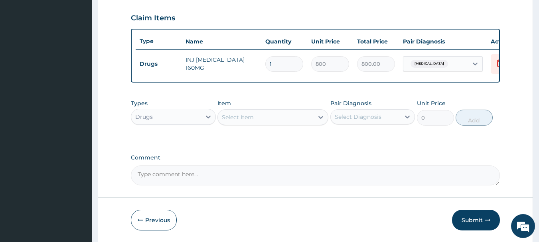
scroll to position [261, 0]
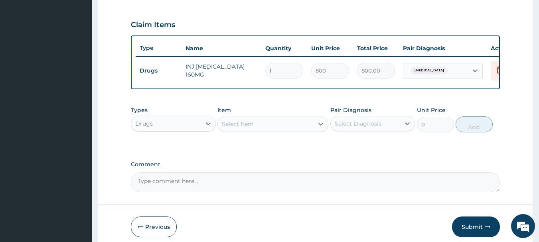
drag, startPoint x: 285, startPoint y: 76, endPoint x: 239, endPoint y: 74, distance: 45.5
click at [239, 74] on tr "Drugs INJ ARTEMETHER 160MG 1 800 800.00 Malaria Delete" at bounding box center [331, 71] width 391 height 28
type input "2"
type input "1600.00"
type input "2"
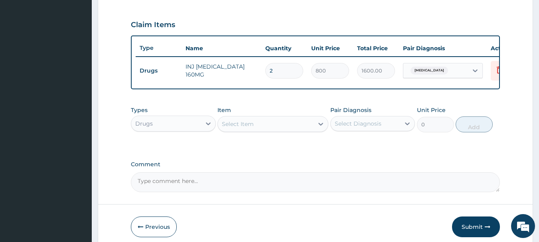
click at [270, 136] on div "Types Drugs Item Select Item Pair Diagnosis Select Diagnosis Unit Price 0 Add" at bounding box center [315, 119] width 369 height 34
click at [271, 130] on div "Select Item" at bounding box center [266, 124] width 96 height 13
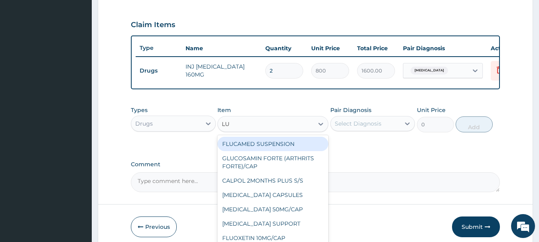
type input "LUM"
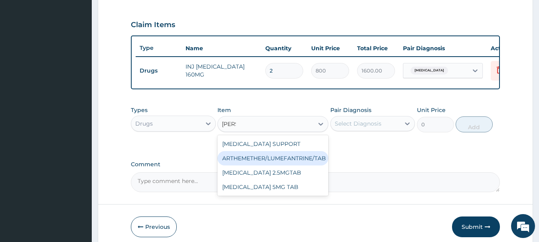
click at [281, 161] on div "ARTHEMETHER/LUMEFANTRINE/TAB" at bounding box center [272, 158] width 111 height 14
type input "100"
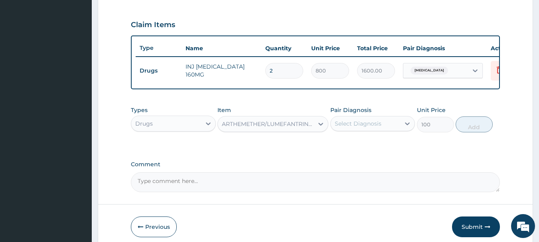
click at [399, 126] on div "Select Diagnosis" at bounding box center [366, 123] width 70 height 13
click at [387, 152] on div "Malaria" at bounding box center [372, 144] width 85 height 16
checkbox input "true"
click at [456, 130] on button "Add" at bounding box center [473, 124] width 37 height 16
type input "0"
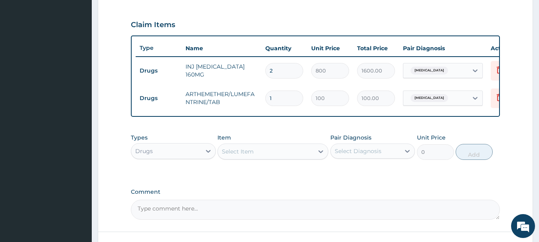
drag, startPoint x: 277, startPoint y: 103, endPoint x: 247, endPoint y: 103, distance: 29.5
click at [248, 103] on tr "Drugs ARTHEMETHER/LUMEFANTRINE/TAB 1 100 100.00 Malaria Delete" at bounding box center [331, 99] width 391 height 28
type input "2"
type input "200.00"
type input "24"
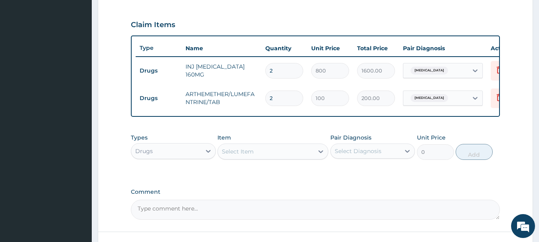
type input "2400.00"
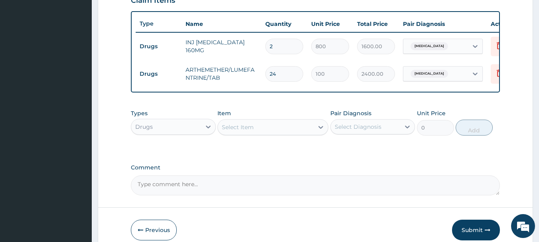
scroll to position [329, 0]
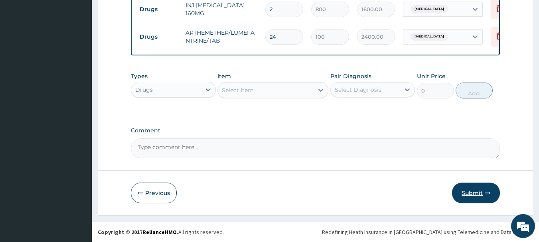
type input "24"
click at [490, 188] on button "Submit" at bounding box center [476, 193] width 48 height 21
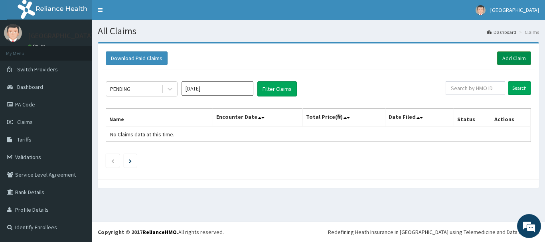
click at [507, 62] on link "Add Claim" at bounding box center [514, 58] width 34 height 14
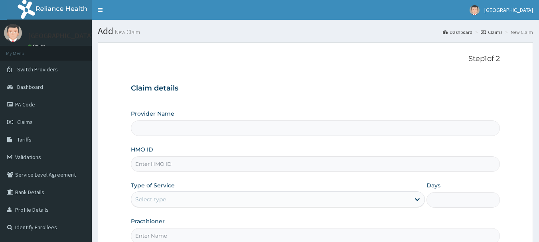
click at [178, 173] on div "Provider Name HMO ID Type of Service Select type Days Practitioner" at bounding box center [315, 177] width 369 height 134
click at [176, 169] on input "HMO ID" at bounding box center [315, 164] width 369 height 16
type input "SWF/10395/"
type input "[GEOGRAPHIC_DATA]"
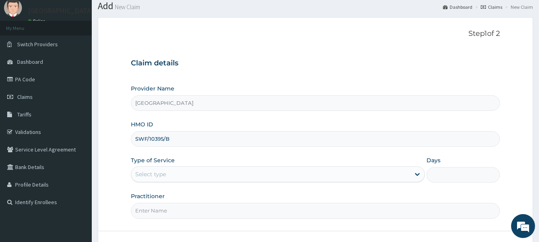
scroll to position [40, 0]
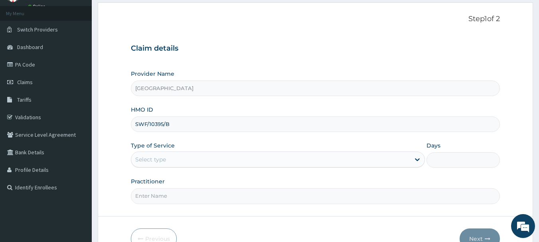
type input "SWF/10395/B"
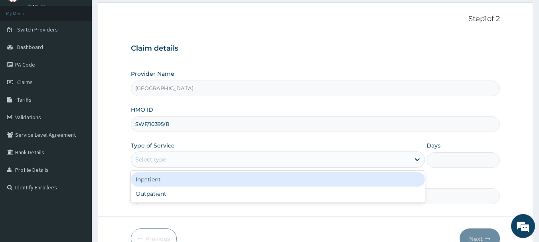
click at [176, 161] on div "Select type" at bounding box center [270, 159] width 279 height 13
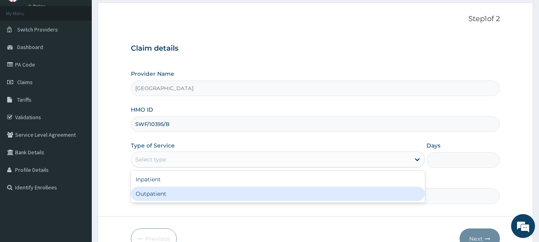
click at [173, 190] on div "Outpatient" at bounding box center [278, 194] width 294 height 14
type input "1"
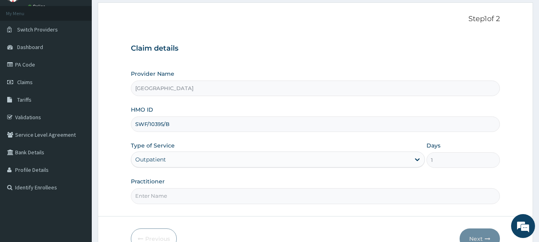
scroll to position [86, 0]
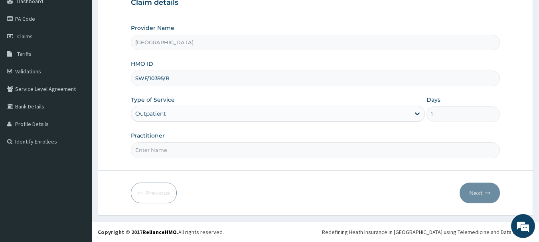
click at [183, 147] on input "Practitioner" at bounding box center [315, 150] width 369 height 16
type input "[PERSON_NAME]"
click at [482, 187] on button "Next" at bounding box center [479, 193] width 40 height 21
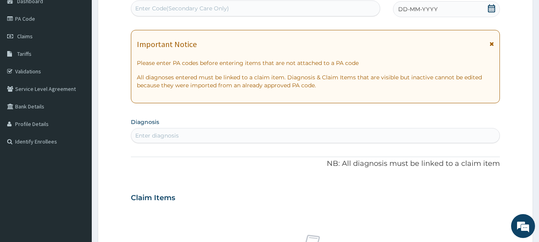
scroll to position [46, 0]
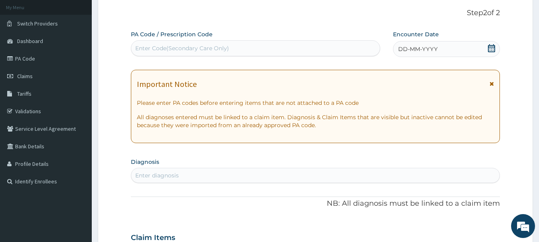
click at [488, 47] on icon at bounding box center [491, 48] width 8 height 8
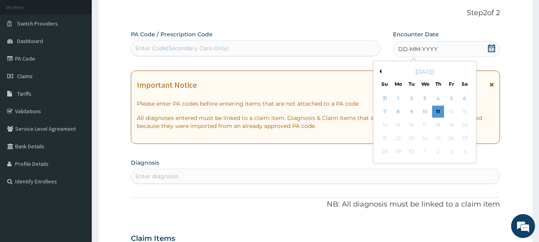
click at [378, 73] on button "Previous Month" at bounding box center [379, 71] width 4 height 4
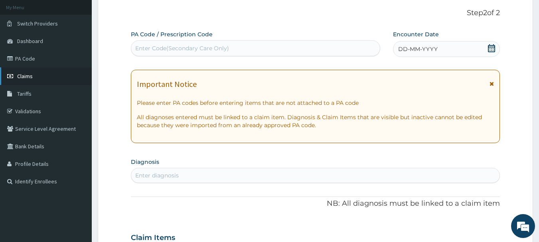
click at [18, 79] on span "Claims" at bounding box center [25, 76] width 16 height 7
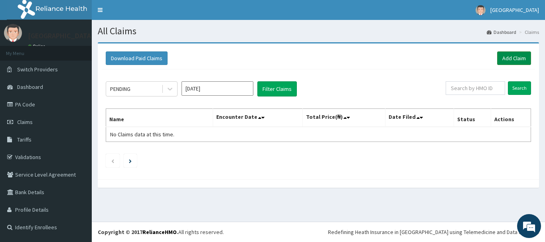
click at [520, 61] on link "Add Claim" at bounding box center [514, 58] width 34 height 14
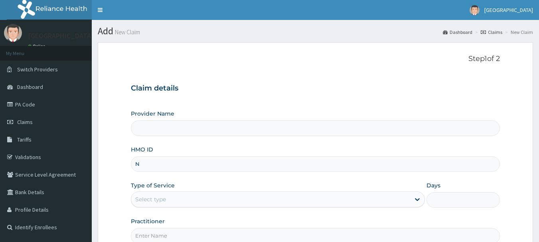
type input "NE"
type input "[GEOGRAPHIC_DATA]"
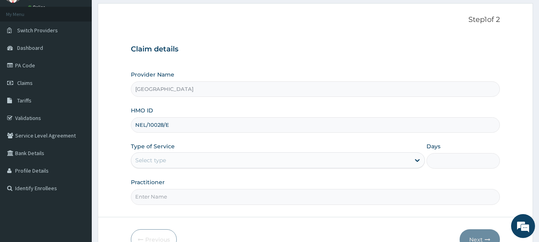
scroll to position [80, 0]
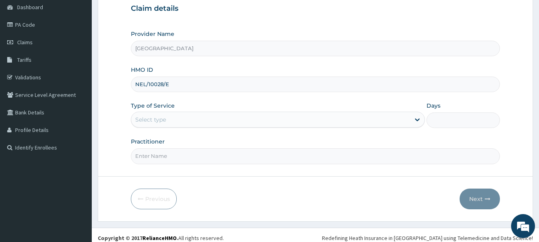
type input "NEL/10028/E"
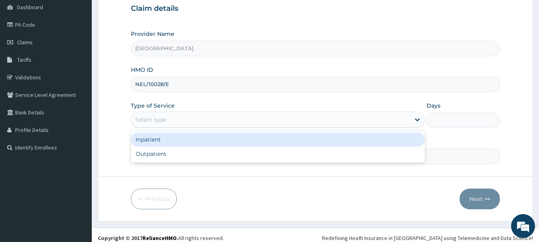
click at [203, 119] on div "Select type" at bounding box center [270, 119] width 279 height 13
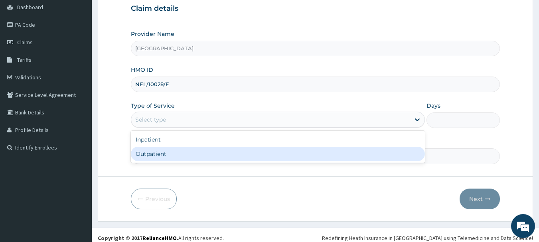
scroll to position [0, 0]
click at [179, 156] on div "Outpatient" at bounding box center [278, 154] width 294 height 14
type input "1"
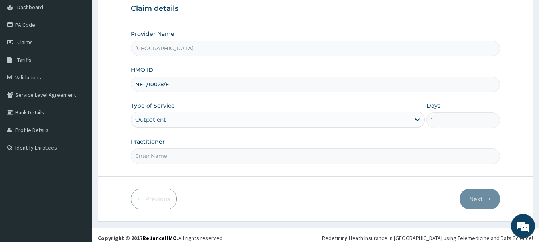
click at [214, 152] on input "Practitioner" at bounding box center [315, 156] width 369 height 16
type input "DR KINGSLEY"
click at [472, 203] on button "Next" at bounding box center [479, 199] width 40 height 21
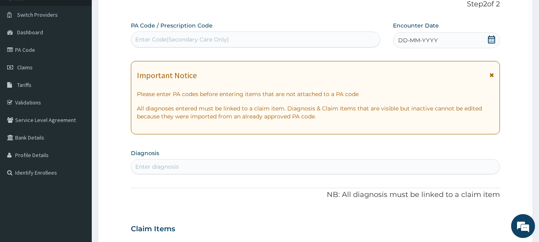
scroll to position [40, 0]
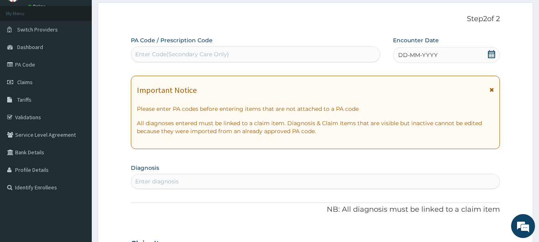
click at [494, 53] on icon at bounding box center [491, 54] width 7 height 8
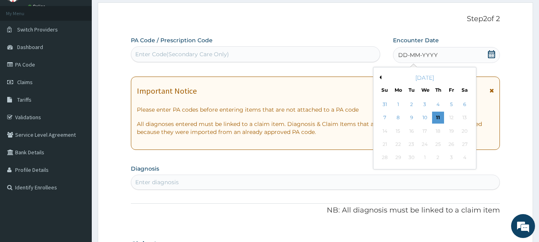
click at [380, 79] on button "Previous Month" at bounding box center [379, 77] width 4 height 4
click at [384, 133] on div "10" at bounding box center [385, 131] width 12 height 12
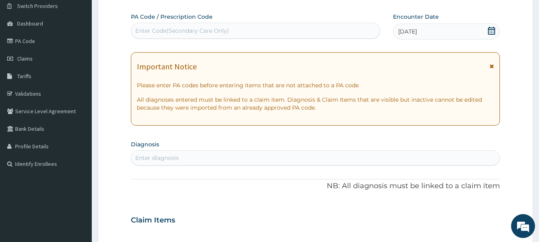
scroll to position [80, 0]
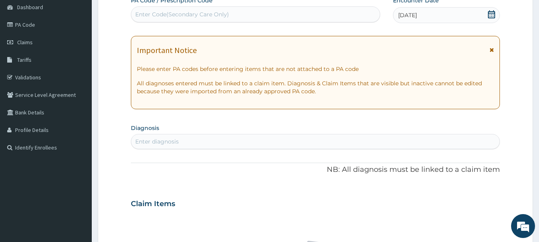
click at [329, 137] on div "Enter diagnosis" at bounding box center [315, 141] width 369 height 13
type input "MALAR"
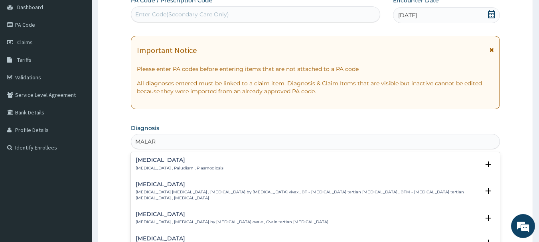
click at [183, 172] on div "Malaria Malaria , Paludism , Plasmodiosis Select Status Query Query covers susp…" at bounding box center [316, 166] width 360 height 18
click at [179, 167] on p "Malaria , Paludism , Plasmodiosis" at bounding box center [180, 169] width 88 height 6
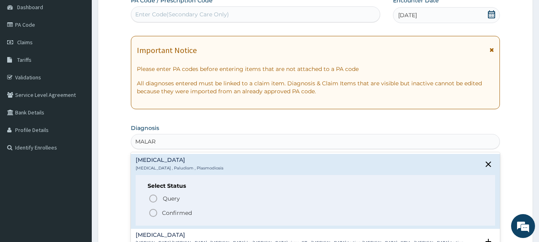
click at [162, 192] on div "Select Status Query Query covers suspected (?), Keep in view (kiv), Ruled out (…" at bounding box center [316, 200] width 360 height 51
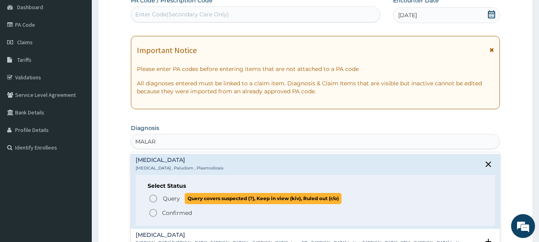
click at [161, 197] on span "Query Query covers suspected (?), Keep in view (kiv), Ruled out (r/o)" at bounding box center [315, 198] width 335 height 11
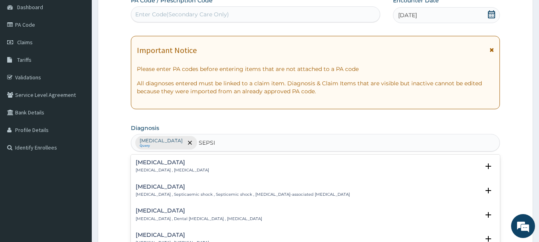
type input "SEPSIS"
click at [191, 168] on div "Sepsis Systemic infection , Sepsis" at bounding box center [316, 167] width 360 height 14
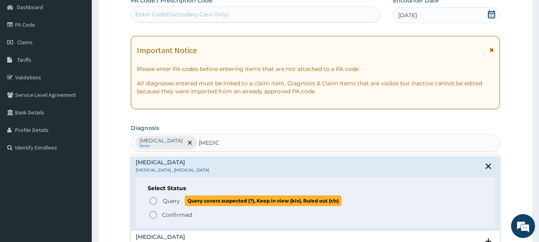
click at [161, 201] on span "Query Query covers suspected (?), Keep in view (kiv), Ruled out (r/o)" at bounding box center [315, 200] width 335 height 11
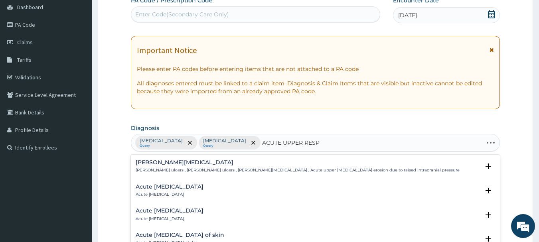
type input "ACUTE UPPER RESPI"
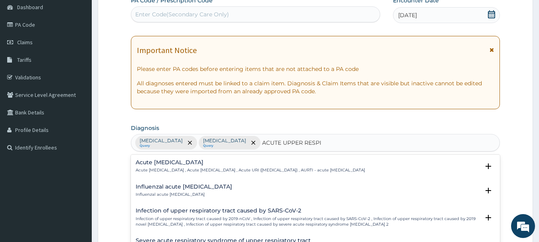
click at [200, 166] on div "Acute upper respiratory infection Acute upper respiratory infection , Acute upp…" at bounding box center [250, 167] width 229 height 14
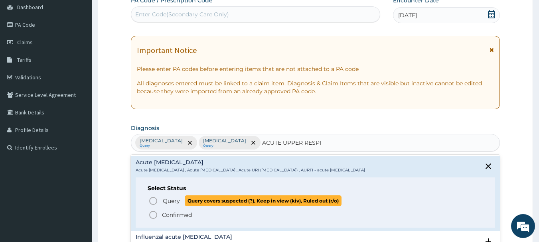
click at [195, 196] on span "Query covers suspected (?), Keep in view (kiv), Ruled out (r/o)" at bounding box center [263, 200] width 157 height 11
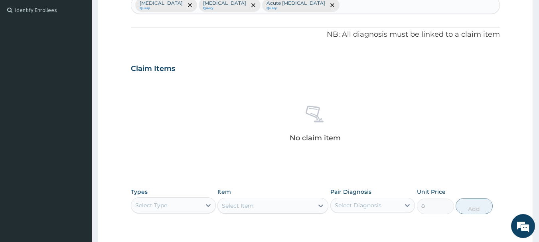
scroll to position [239, 0]
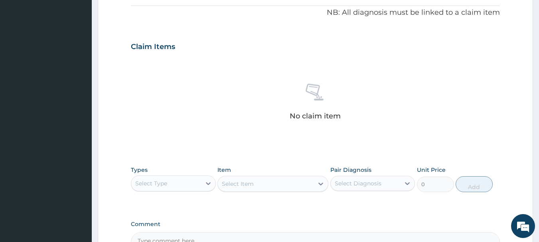
click at [188, 177] on div "Select Type" at bounding box center [166, 183] width 70 height 13
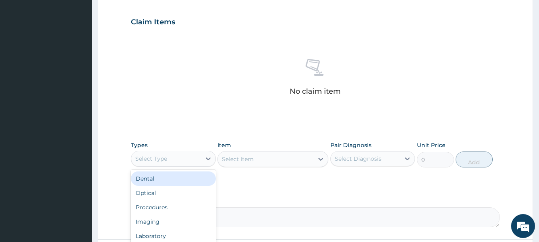
scroll to position [279, 0]
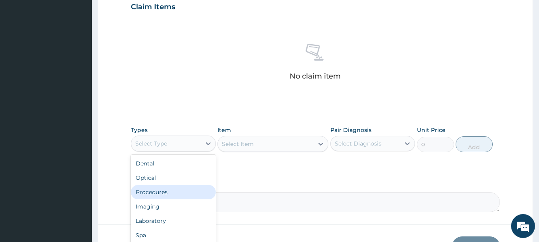
click at [179, 193] on div "Procedures" at bounding box center [173, 192] width 85 height 14
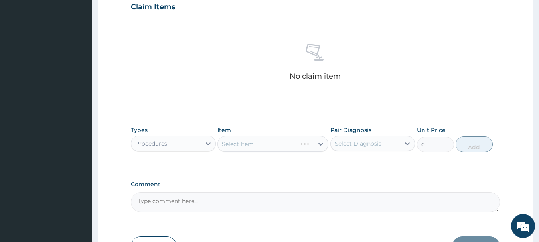
click at [371, 136] on div "Select Diagnosis" at bounding box center [372, 143] width 85 height 15
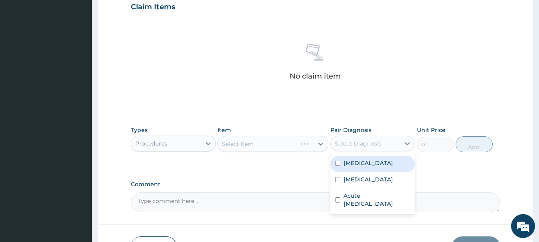
click at [373, 157] on div "Malaria" at bounding box center [372, 164] width 85 height 16
checkbox input "true"
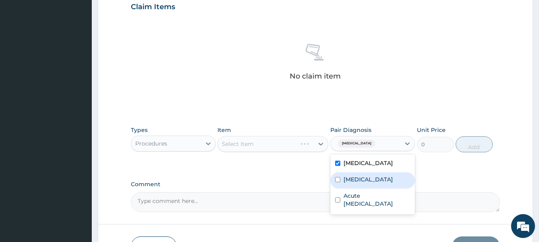
click at [376, 185] on div "Sepsis" at bounding box center [372, 180] width 85 height 16
checkbox input "true"
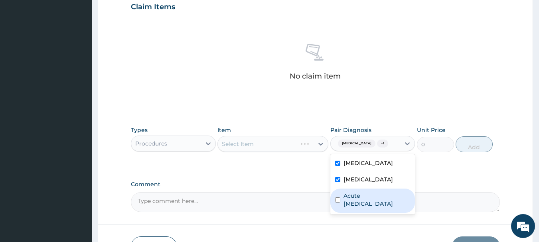
click at [378, 195] on label "Acute upper respiratory infection" at bounding box center [376, 200] width 67 height 16
checkbox input "true"
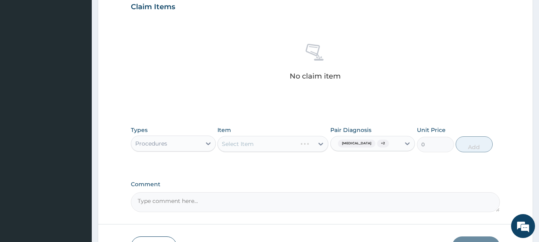
click at [312, 143] on div "Select Item" at bounding box center [272, 144] width 111 height 16
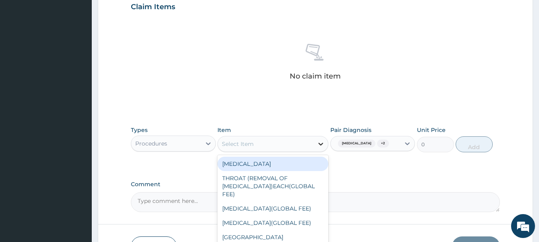
click at [315, 144] on div at bounding box center [320, 144] width 14 height 14
type input "GP"
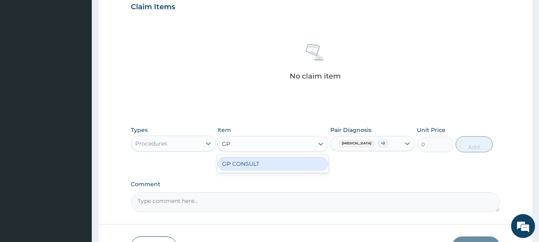
click at [293, 166] on div "GP CONSULT" at bounding box center [272, 164] width 111 height 14
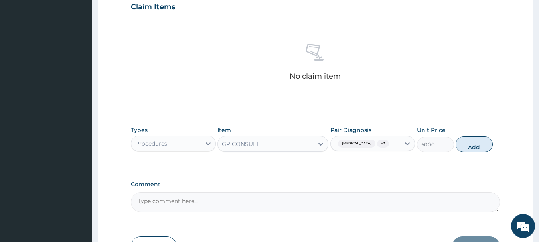
click at [465, 140] on button "Add" at bounding box center [473, 144] width 37 height 16
type input "0"
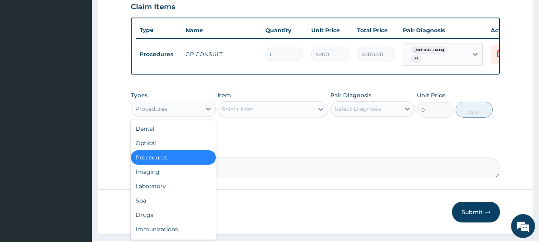
click at [197, 114] on div "Procedures" at bounding box center [166, 108] width 70 height 13
click at [169, 185] on div "Laboratory" at bounding box center [173, 186] width 85 height 14
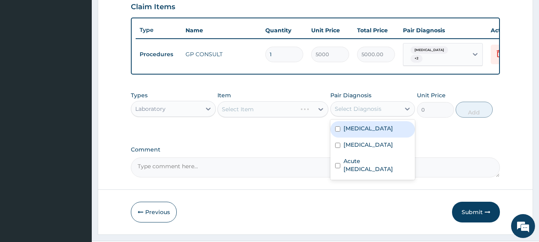
click at [378, 104] on div "Select Diagnosis" at bounding box center [372, 108] width 85 height 15
click at [373, 138] on div "Malaria" at bounding box center [372, 129] width 85 height 16
checkbox input "true"
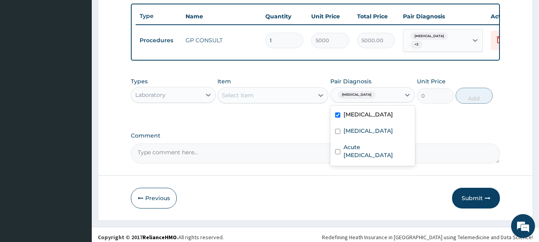
scroll to position [301, 0]
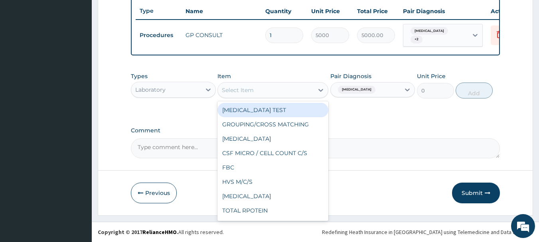
click at [270, 91] on div "Select Item" at bounding box center [266, 90] width 96 height 13
type input "MP"
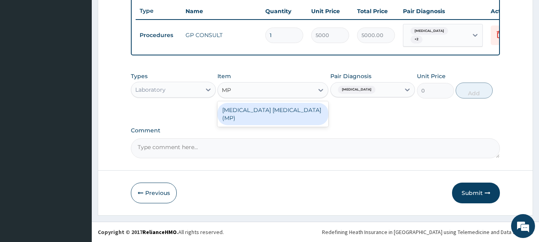
click at [274, 114] on div "MALARIA PARASITE (MP)" at bounding box center [272, 114] width 111 height 22
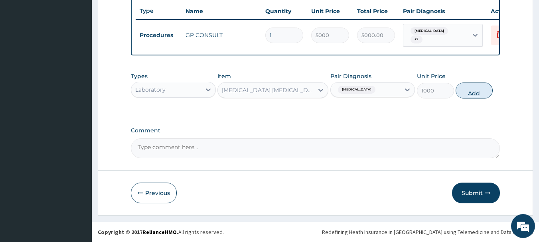
click at [475, 88] on button "Add" at bounding box center [473, 91] width 37 height 16
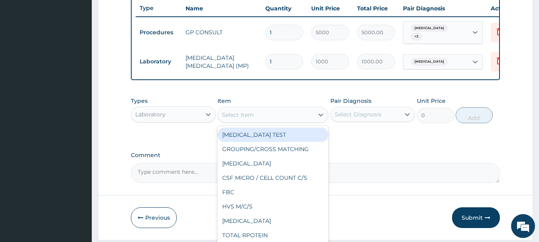
drag, startPoint x: 312, startPoint y: 113, endPoint x: 298, endPoint y: 141, distance: 31.6
click at [312, 116] on div "Select Item" at bounding box center [266, 114] width 96 height 13
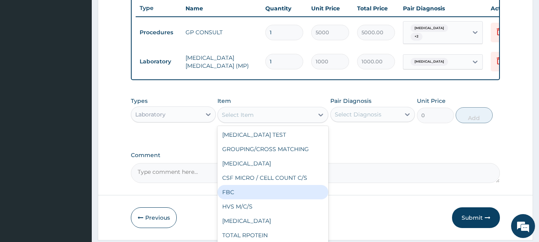
click at [269, 195] on div "FBC" at bounding box center [272, 192] width 111 height 14
type input "5000"
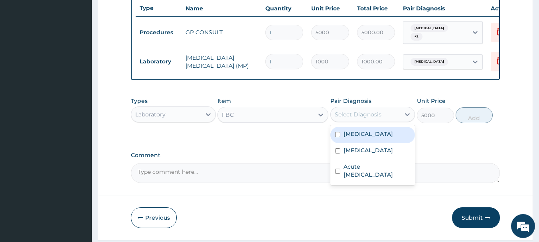
click at [396, 113] on div "Select Diagnosis" at bounding box center [366, 114] width 70 height 13
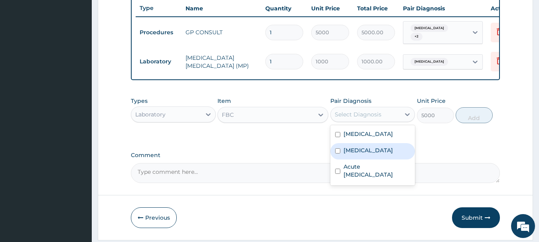
click at [383, 155] on div "Sepsis" at bounding box center [372, 151] width 85 height 16
checkbox input "true"
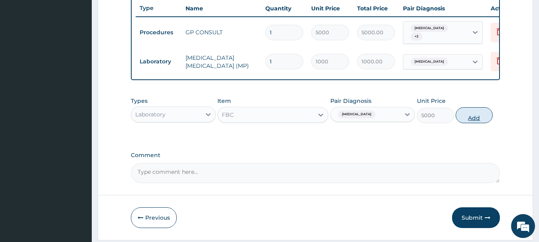
click at [482, 115] on button "Add" at bounding box center [473, 115] width 37 height 16
type input "0"
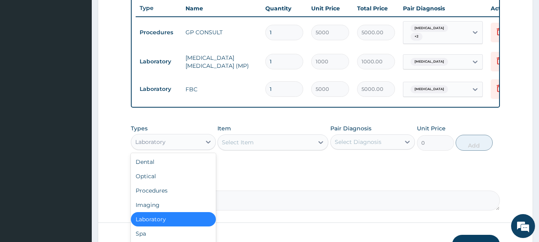
click at [178, 144] on div "Laboratory" at bounding box center [166, 142] width 70 height 13
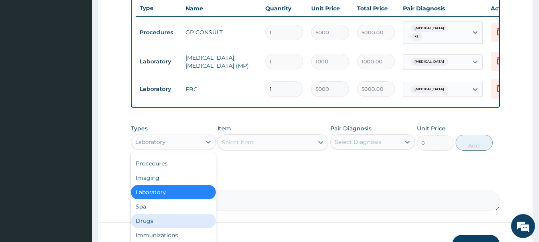
click at [165, 224] on div "Drugs" at bounding box center [173, 221] width 85 height 14
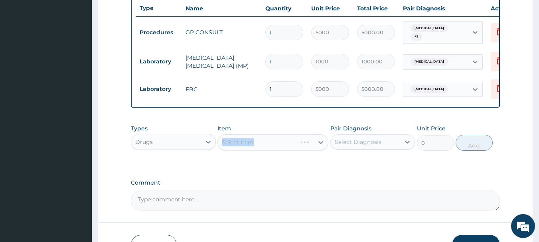
drag, startPoint x: 256, startPoint y: 134, endPoint x: 257, endPoint y: 138, distance: 4.8
click at [257, 138] on div "Item Select Item" at bounding box center [272, 137] width 111 height 26
click at [258, 144] on div "Select Item" at bounding box center [266, 142] width 96 height 13
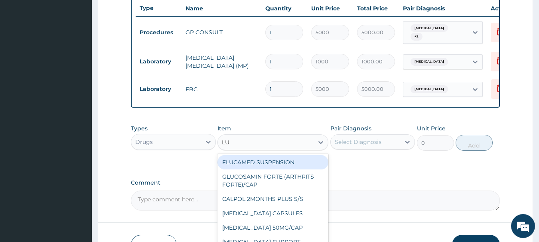
type input "LUM"
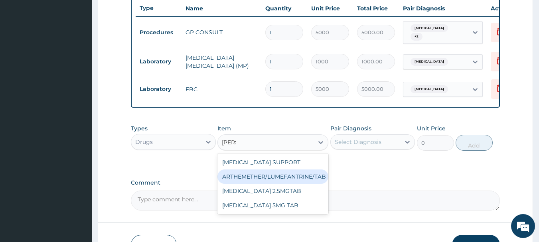
click at [303, 174] on div "ARTHEMETHER/LUMEFANTRINE/TAB" at bounding box center [272, 176] width 111 height 14
type input "100"
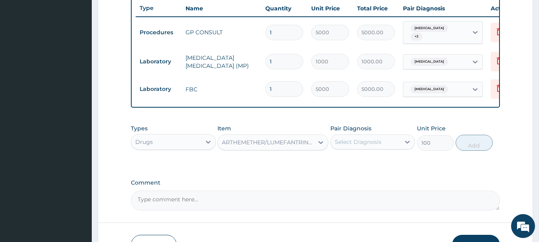
click at [380, 141] on div "Select Diagnosis" at bounding box center [358, 142] width 47 height 8
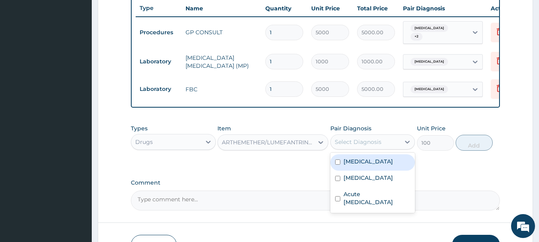
click at [374, 165] on div "Malaria" at bounding box center [372, 162] width 85 height 16
checkbox input "true"
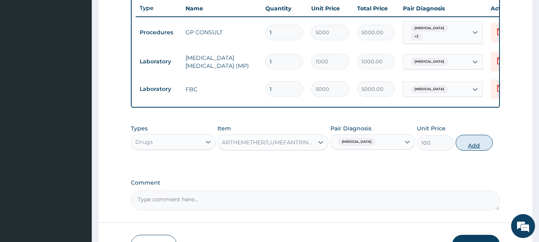
click at [471, 145] on button "Add" at bounding box center [473, 143] width 37 height 16
type input "0"
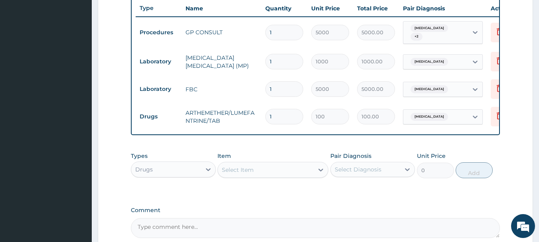
type input "18"
type input "1800.00"
type input "18"
click at [254, 169] on div "Select Item" at bounding box center [266, 170] width 96 height 13
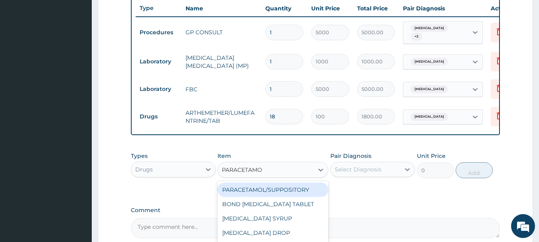
type input "PARACETAMOL"
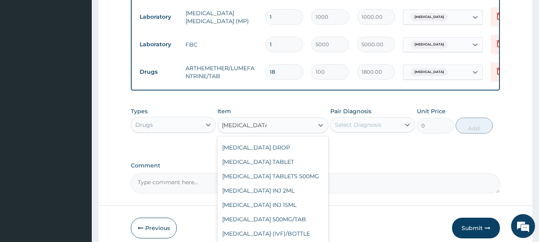
scroll to position [41, 0]
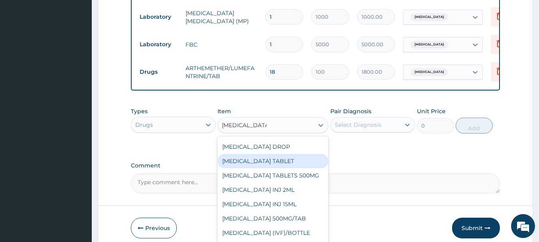
click at [282, 167] on div "PARACETAMOL TABLET" at bounding box center [272, 161] width 111 height 14
type input "20"
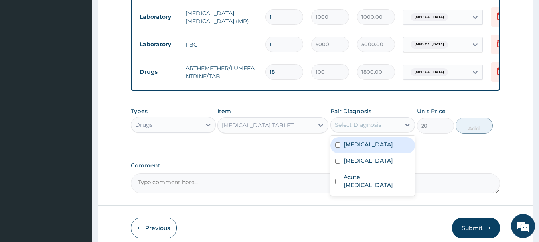
click at [359, 124] on div "Select Diagnosis" at bounding box center [358, 125] width 47 height 8
click at [361, 141] on div "Malaria" at bounding box center [372, 145] width 85 height 16
checkbox input "true"
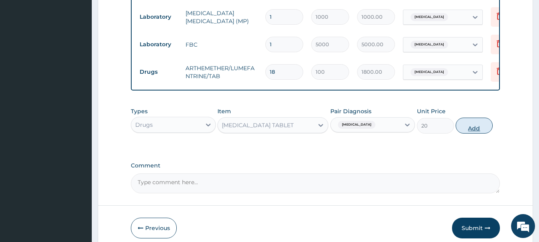
click at [463, 130] on button "Add" at bounding box center [473, 126] width 37 height 16
type input "0"
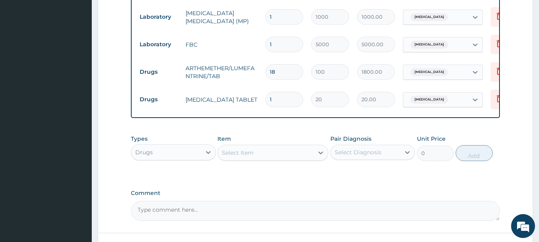
drag, startPoint x: 294, startPoint y: 101, endPoint x: 203, endPoint y: 142, distance: 100.3
type input "9"
type input "180.00"
type input "9"
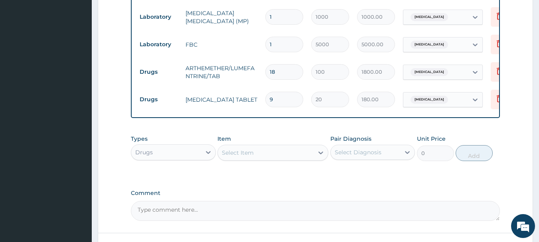
click at [270, 157] on div "Select Item" at bounding box center [266, 152] width 96 height 13
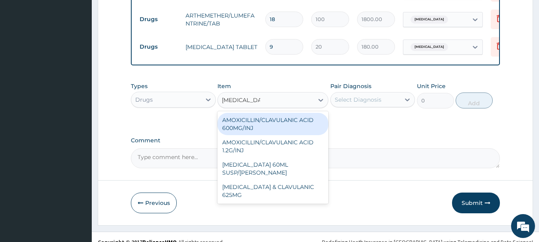
scroll to position [403, 0]
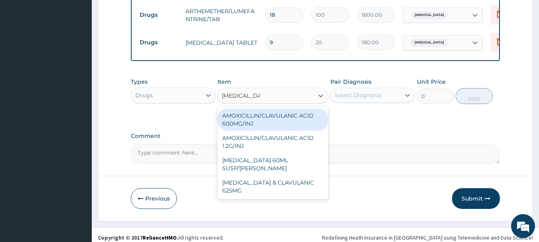
type input "AMOXICILLIN"
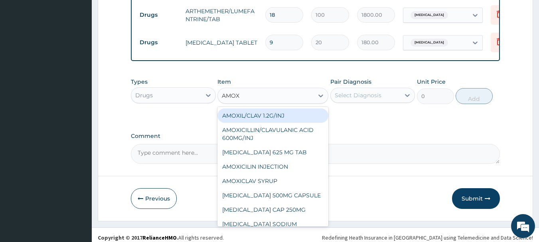
type input "AMOXI"
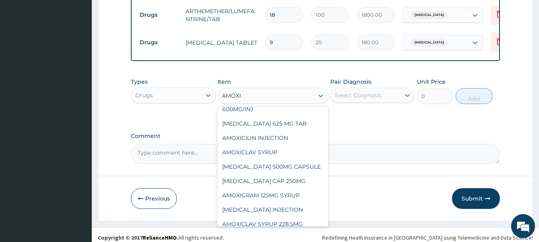
scroll to position [35, 0]
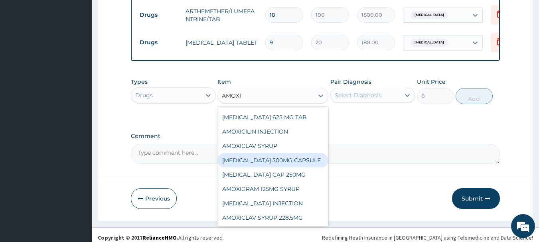
click at [292, 168] on div "AMOXIL 500MG CAPSULE" at bounding box center [272, 160] width 111 height 14
type input "130"
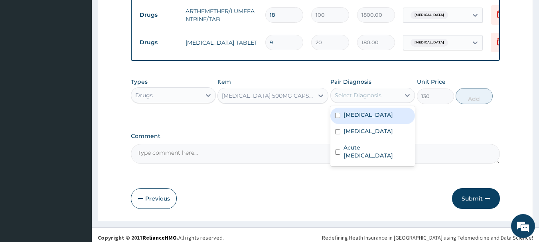
click at [362, 99] on div "Select Diagnosis" at bounding box center [358, 95] width 47 height 8
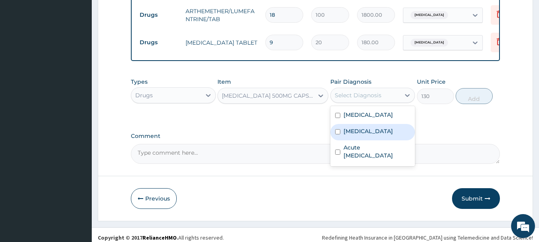
click at [364, 128] on div "Sepsis" at bounding box center [372, 132] width 85 height 16
checkbox input "true"
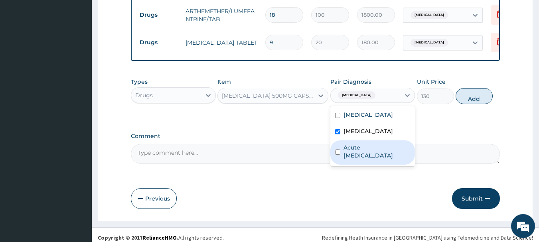
click at [379, 160] on label "Acute upper respiratory infection" at bounding box center [376, 152] width 67 height 16
checkbox input "true"
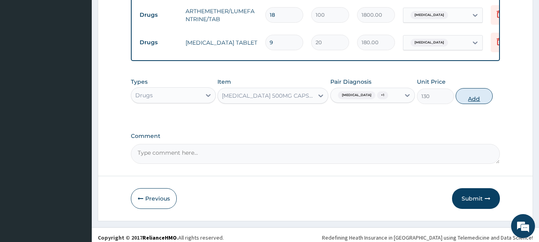
click at [467, 103] on button "Add" at bounding box center [473, 96] width 37 height 16
type input "0"
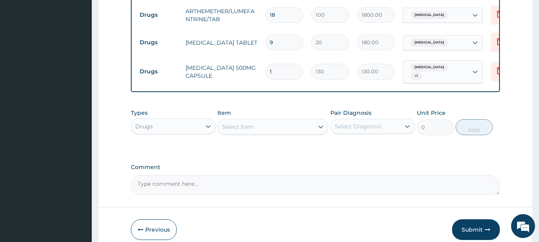
type input "15"
type input "1950.00"
type input "15"
click at [302, 129] on div "Select Item" at bounding box center [266, 126] width 96 height 13
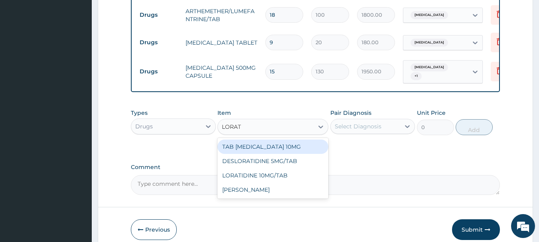
type input "LORAT"
type input "LORATID"
click at [286, 147] on div "DESLORATIDINE 5MG/TAB" at bounding box center [272, 147] width 111 height 14
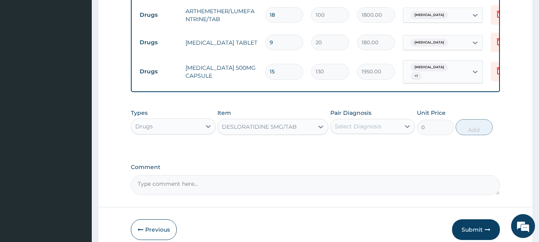
type input "100"
click at [374, 127] on div "Select Diagnosis" at bounding box center [358, 126] width 47 height 8
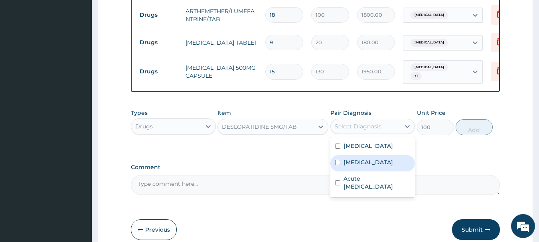
click at [378, 157] on div "Sepsis" at bounding box center [372, 163] width 85 height 16
checkbox input "true"
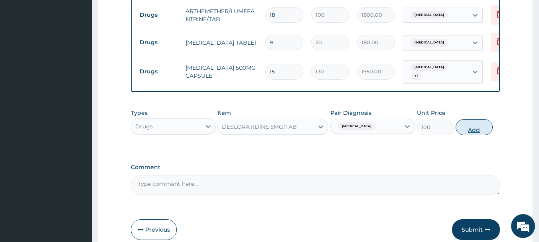
click at [487, 122] on button "Add" at bounding box center [473, 127] width 37 height 16
type input "0"
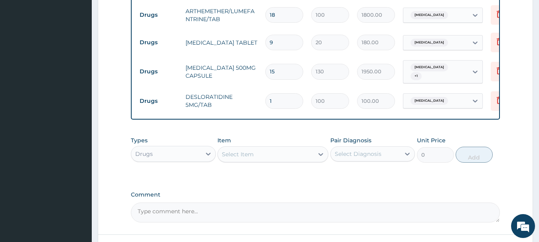
drag, startPoint x: 292, startPoint y: 95, endPoint x: 254, endPoint y: 89, distance: 38.4
click at [254, 89] on tr "Drugs DESLORATIDINE 5MG/TAB 1 100 100.00 Sepsis Delete" at bounding box center [331, 101] width 391 height 28
type input "6"
type input "600.00"
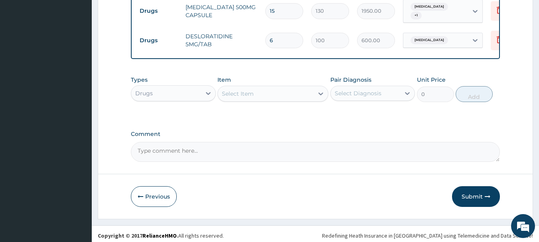
scroll to position [466, 0]
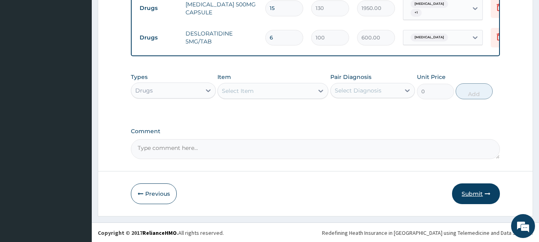
type input "6"
click at [467, 195] on button "Submit" at bounding box center [476, 193] width 48 height 21
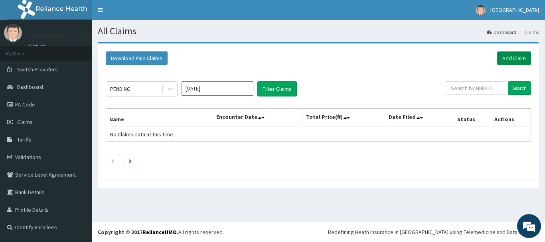
click at [525, 51] on link "Add Claim" at bounding box center [514, 58] width 34 height 14
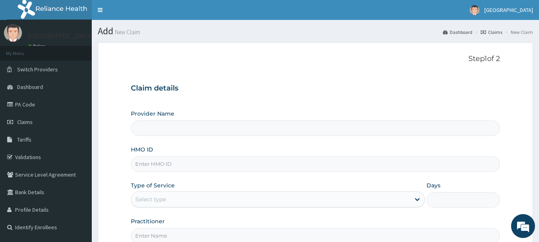
click at [236, 166] on input "HMO ID" at bounding box center [315, 164] width 369 height 16
type input "[GEOGRAPHIC_DATA]"
click at [225, 168] on input "YSS/10150/C" at bounding box center [315, 164] width 369 height 16
type input "YSS/10150/C"
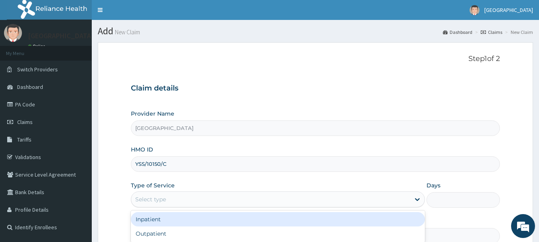
click at [303, 204] on div "Select type" at bounding box center [270, 199] width 279 height 13
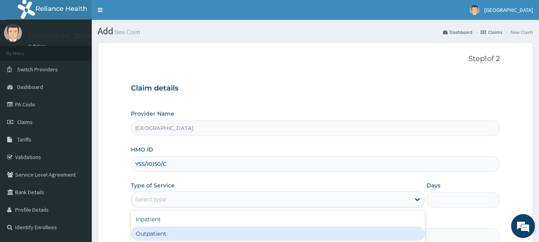
click at [194, 231] on div "Outpatient" at bounding box center [278, 234] width 294 height 14
type input "1"
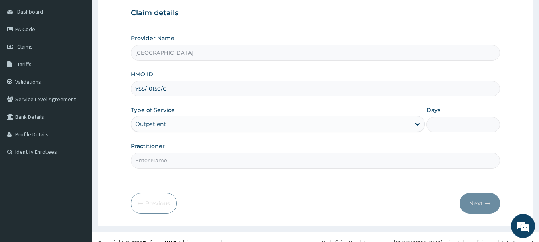
scroll to position [80, 0]
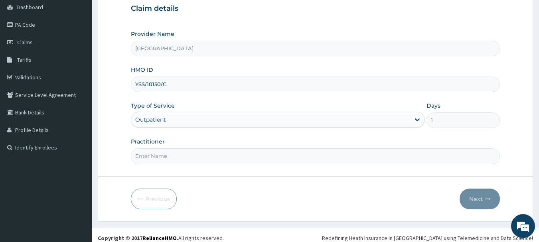
drag, startPoint x: 395, startPoint y: 138, endPoint x: 383, endPoint y: 146, distance: 14.3
click at [394, 138] on div "Practitioner" at bounding box center [315, 151] width 369 height 26
drag, startPoint x: 370, startPoint y: 156, endPoint x: 367, endPoint y: 159, distance: 4.8
click at [369, 158] on input "Practitioner" at bounding box center [315, 156] width 369 height 16
type input "[PERSON_NAME]"
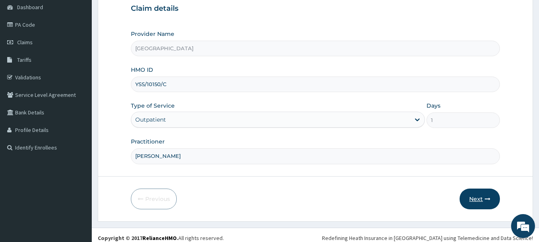
click at [473, 198] on button "Next" at bounding box center [479, 199] width 40 height 21
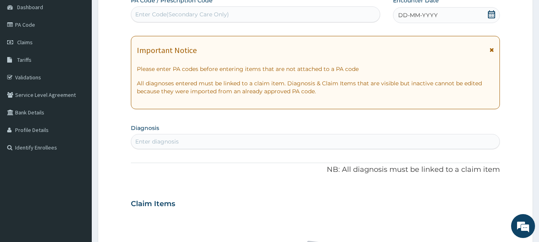
click at [490, 18] on icon at bounding box center [491, 14] width 7 height 8
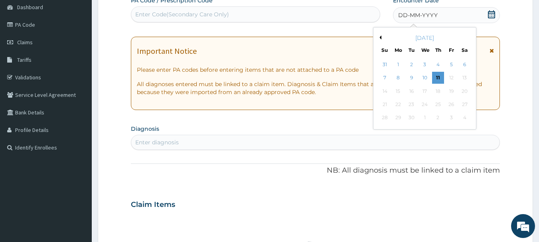
click at [380, 37] on button "Previous Month" at bounding box center [379, 37] width 4 height 4
click at [381, 89] on div "10" at bounding box center [385, 91] width 12 height 12
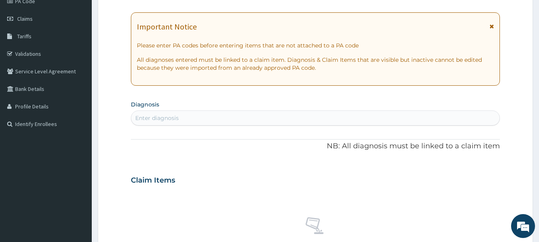
scroll to position [120, 0]
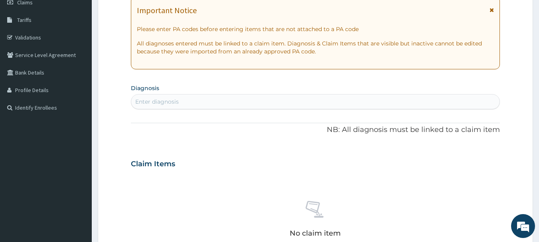
click at [279, 105] on div "Enter diagnosis" at bounding box center [315, 101] width 369 height 13
type input "MALAR"
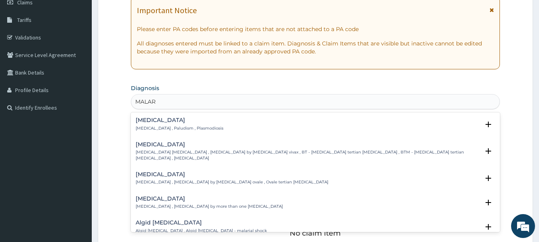
click at [199, 126] on p "[MEDICAL_DATA] , Paludism , Plasmodiosis" at bounding box center [180, 129] width 88 height 6
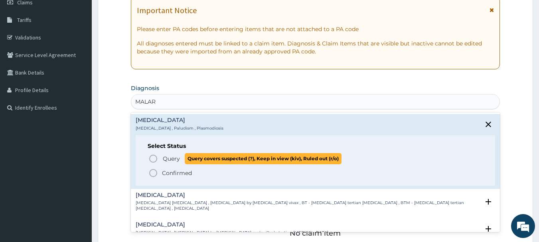
click at [182, 158] on p "Query Query covers suspected (?), Keep in view (kiv), Ruled out (r/o)" at bounding box center [251, 158] width 179 height 11
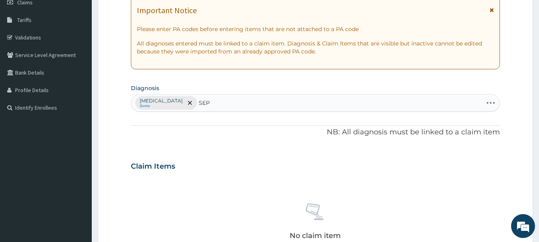
type input "SEPS"
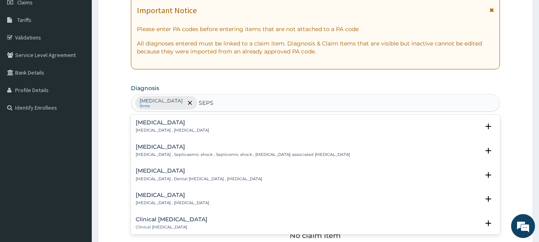
click at [177, 126] on h4 "[MEDICAL_DATA]" at bounding box center [172, 123] width 73 height 6
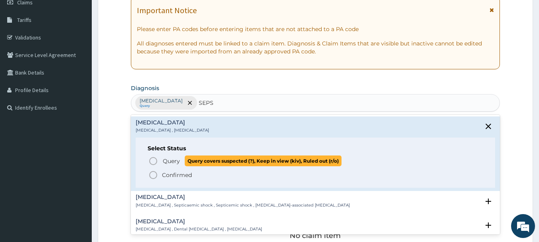
click at [171, 163] on span "Query" at bounding box center [171, 161] width 17 height 8
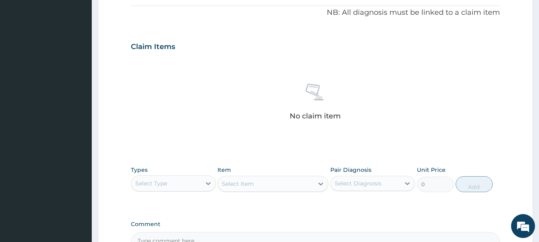
scroll to position [256, 0]
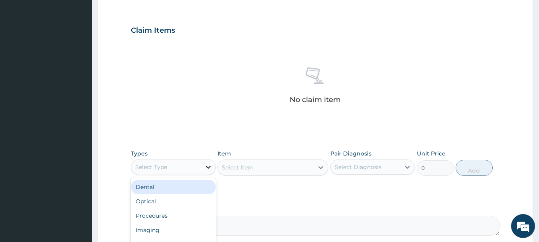
click at [207, 160] on div at bounding box center [208, 167] width 14 height 14
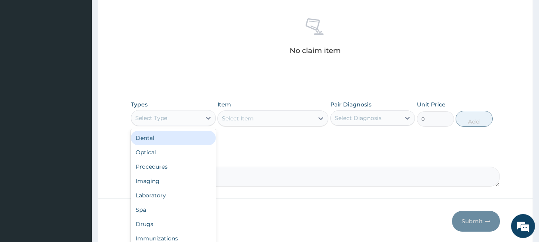
scroll to position [333, 0]
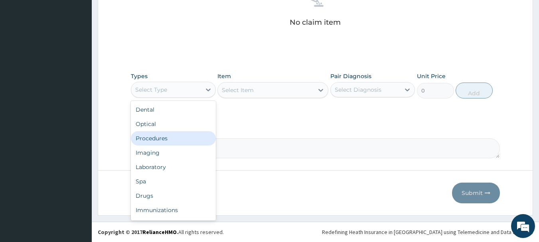
click at [164, 142] on div "Procedures" at bounding box center [173, 138] width 85 height 14
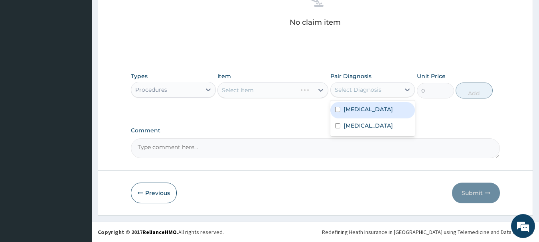
click at [386, 93] on div "Select Diagnosis" at bounding box center [366, 89] width 70 height 13
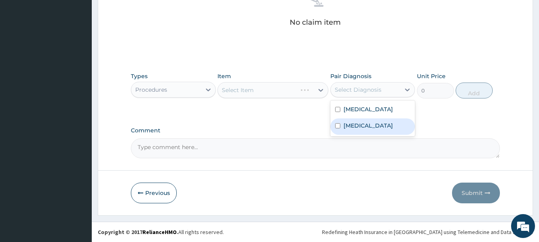
click at [389, 122] on div "[MEDICAL_DATA]" at bounding box center [372, 126] width 85 height 16
checkbox input "true"
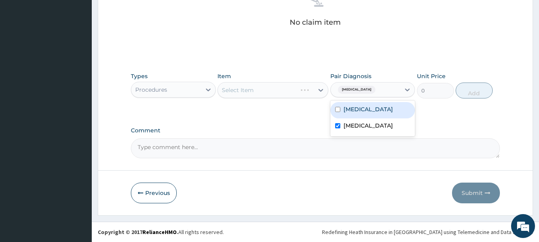
click at [391, 114] on div "[MEDICAL_DATA]" at bounding box center [372, 110] width 85 height 16
checkbox input "true"
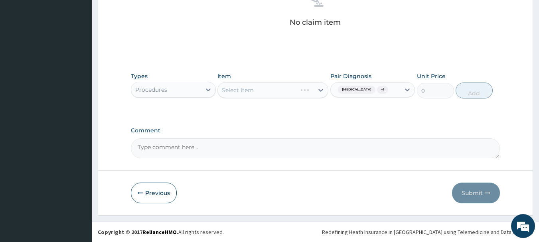
click at [321, 90] on div "Select Item" at bounding box center [272, 90] width 111 height 16
click at [321, 90] on icon at bounding box center [320, 90] width 5 height 3
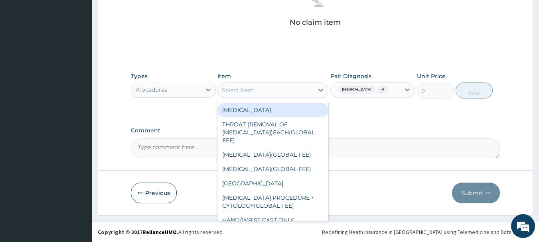
type input "M"
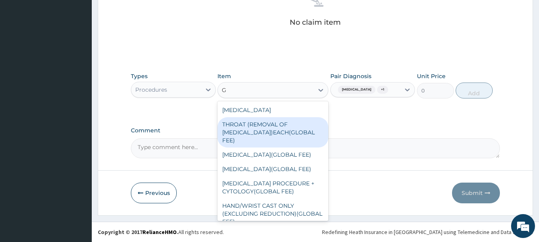
type input "GP"
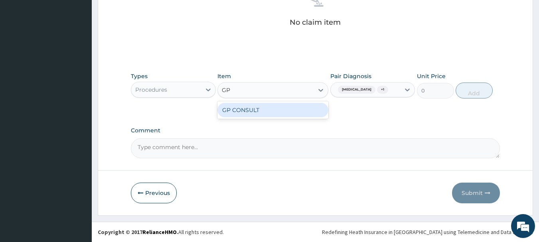
click at [282, 110] on div "GP CONSULT" at bounding box center [272, 110] width 111 height 14
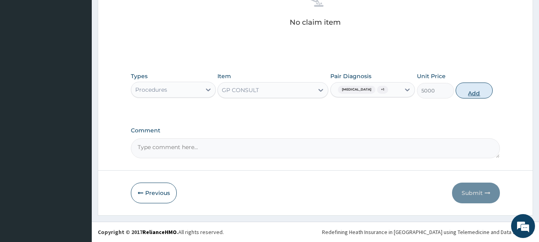
click at [459, 87] on button "Add" at bounding box center [473, 91] width 37 height 16
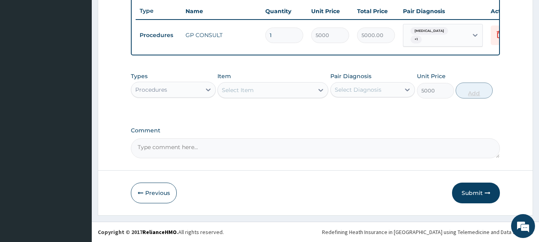
type input "0"
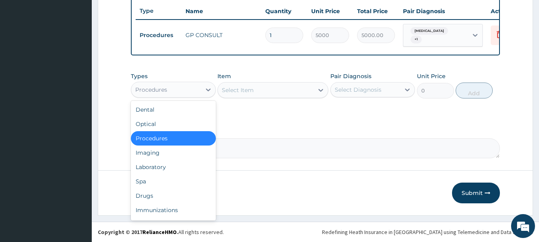
click at [173, 95] on div "Procedures" at bounding box center [166, 89] width 70 height 13
click at [169, 166] on div "Laboratory" at bounding box center [173, 167] width 85 height 14
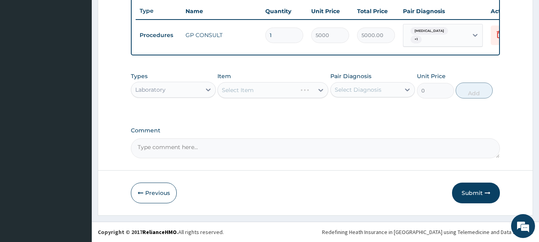
click at [363, 86] on div "Select Diagnosis" at bounding box center [358, 90] width 47 height 8
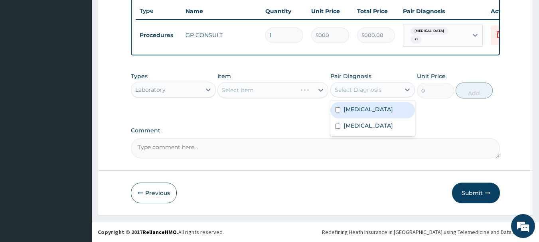
click at [359, 113] on div "Malaria" at bounding box center [372, 110] width 85 height 16
checkbox input "true"
click at [316, 83] on div at bounding box center [320, 90] width 14 height 14
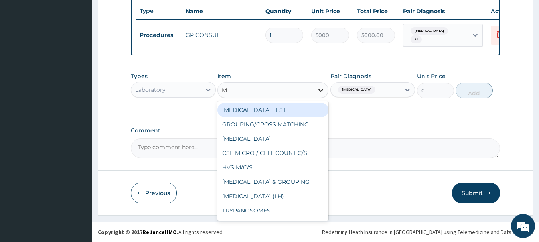
type input "MP"
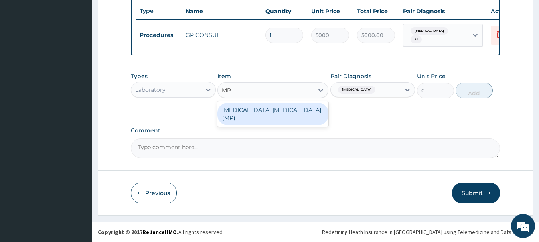
click at [309, 109] on div "MALARIA PARASITE (MP)" at bounding box center [272, 114] width 111 height 22
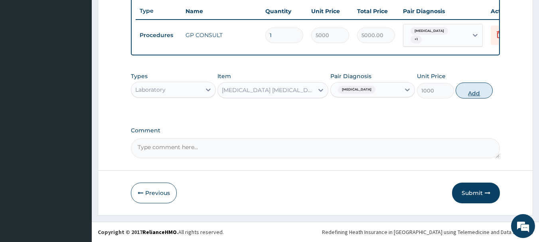
click at [477, 88] on button "Add" at bounding box center [473, 91] width 37 height 16
type input "0"
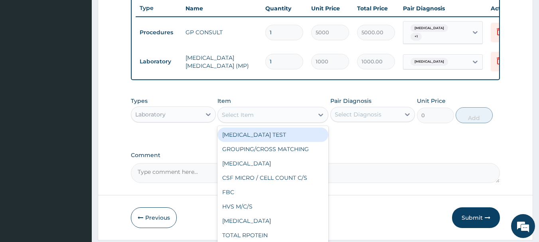
click at [311, 113] on div "Select Item" at bounding box center [266, 114] width 96 height 13
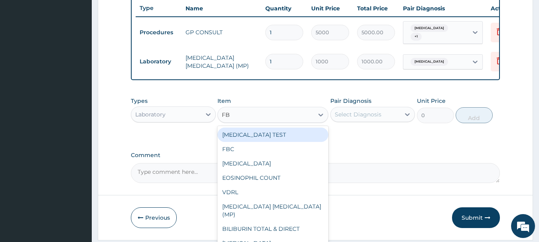
type input "FBC"
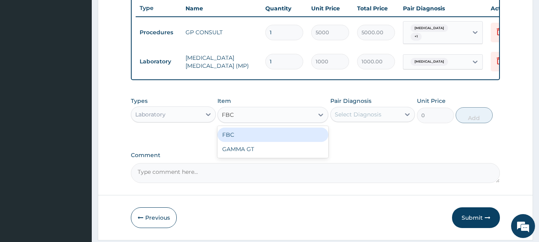
click at [304, 138] on div "FBC" at bounding box center [272, 135] width 111 height 14
type input "5000"
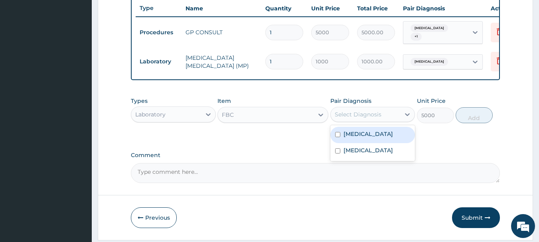
click at [374, 111] on div "Select Diagnosis" at bounding box center [366, 114] width 70 height 13
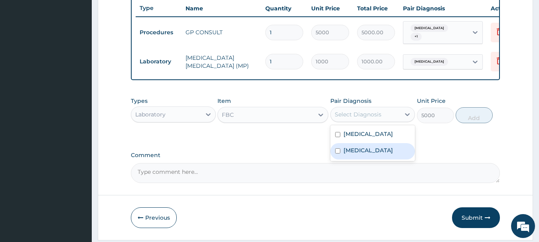
click at [375, 158] on div "Sepsis" at bounding box center [372, 151] width 85 height 16
checkbox input "true"
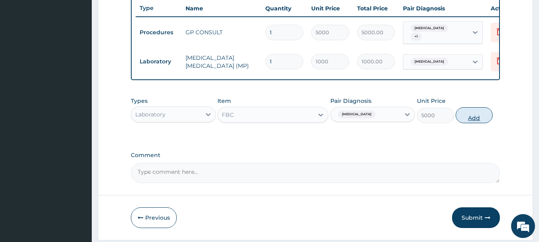
click at [483, 114] on button "Add" at bounding box center [473, 115] width 37 height 16
type input "0"
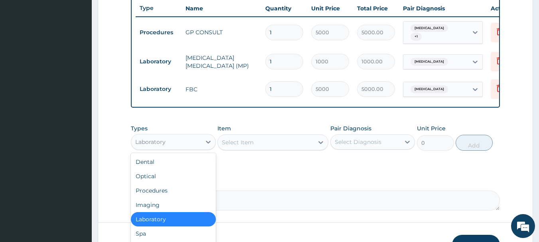
click at [201, 148] on div "Laboratory" at bounding box center [166, 142] width 70 height 13
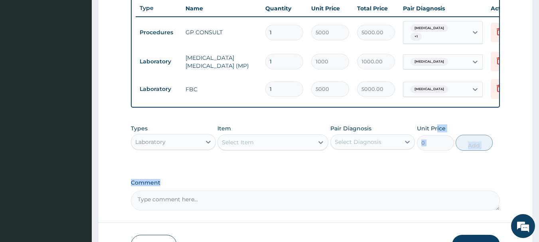
drag, startPoint x: 275, startPoint y: 179, endPoint x: 479, endPoint y: 121, distance: 212.3
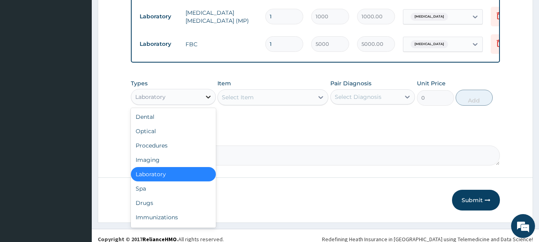
click at [207, 95] on icon at bounding box center [208, 97] width 8 height 8
click at [174, 198] on div "Drugs" at bounding box center [173, 203] width 85 height 14
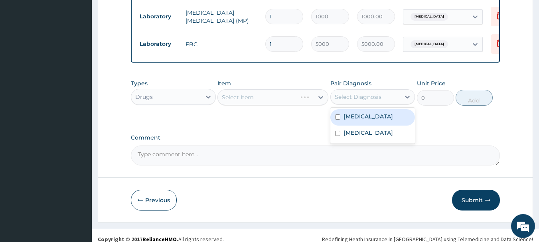
click at [357, 97] on div "Select Diagnosis" at bounding box center [358, 97] width 47 height 8
click at [355, 117] on label "Malaria" at bounding box center [367, 116] width 49 height 8
checkbox input "true"
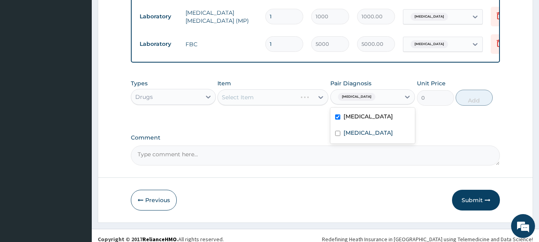
click at [292, 101] on div "Select Item" at bounding box center [272, 97] width 111 height 16
click at [321, 95] on div at bounding box center [320, 97] width 14 height 14
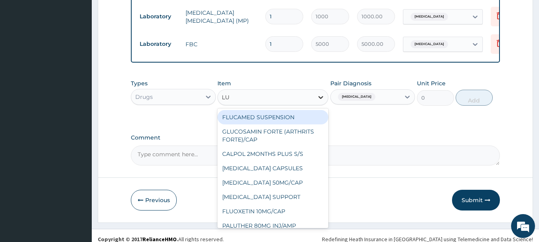
type input "LUM"
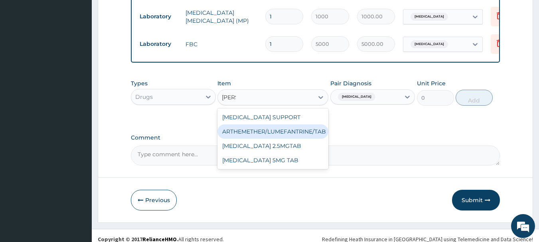
click at [312, 134] on div "ARTHEMETHER/LUMEFANTRINE/TAB" at bounding box center [272, 131] width 111 height 14
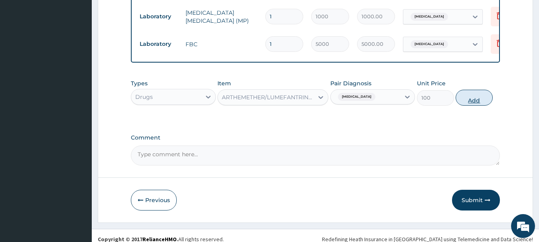
click at [479, 95] on button "Add" at bounding box center [473, 98] width 37 height 16
type input "0"
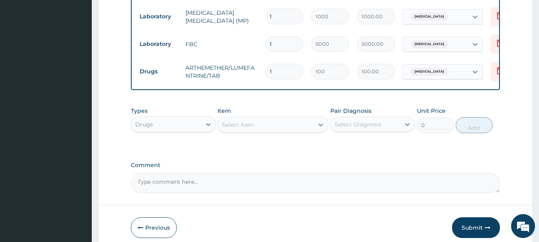
type input "12"
type input "1200.00"
type input "12"
click at [313, 121] on div "Select Item" at bounding box center [266, 124] width 96 height 13
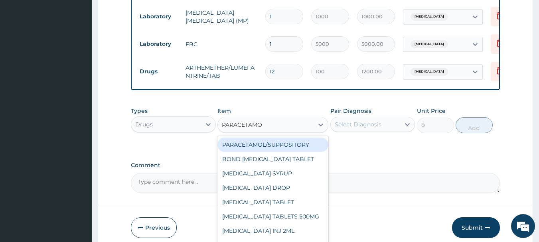
type input "PARACETAMOL"
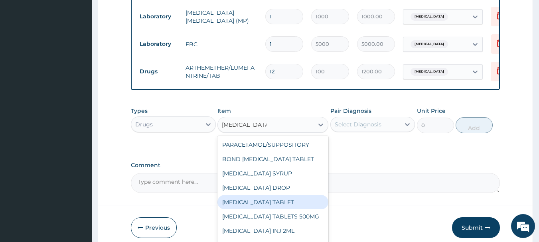
click at [312, 203] on div "PARACETAMOL TABLET" at bounding box center [272, 202] width 111 height 14
type input "20"
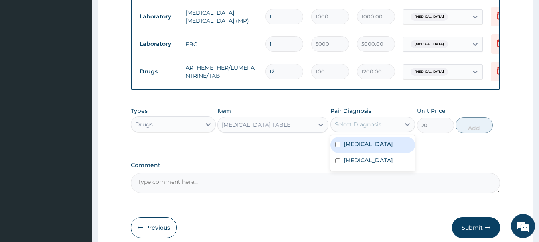
click at [368, 131] on div "Select Diagnosis" at bounding box center [366, 124] width 70 height 13
click at [368, 145] on div "Malaria" at bounding box center [372, 145] width 85 height 16
checkbox input "true"
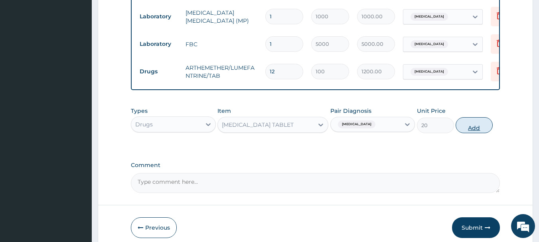
click at [465, 122] on button "Add" at bounding box center [473, 125] width 37 height 16
type input "0"
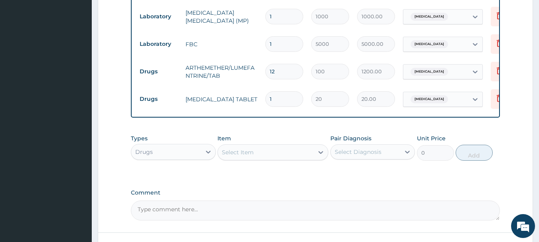
drag, startPoint x: 293, startPoint y: 97, endPoint x: 231, endPoint y: 99, distance: 61.8
click at [231, 99] on tr "Drugs PARACETAMOL TABLET 1 20 20.00 Malaria Delete" at bounding box center [331, 99] width 391 height 28
type input "9"
type input "180.00"
type input "9"
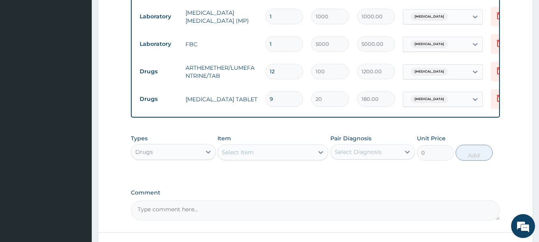
click at [297, 154] on div "Select Item" at bounding box center [266, 152] width 96 height 13
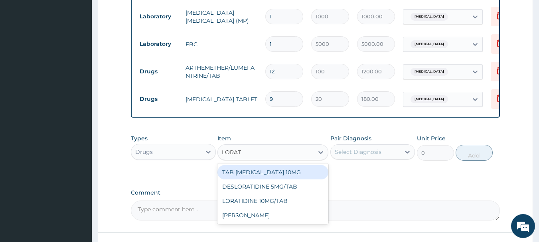
type input "LORATI"
click at [287, 176] on div "DESLORATIDINE 5MG/TAB" at bounding box center [272, 172] width 111 height 14
type input "100"
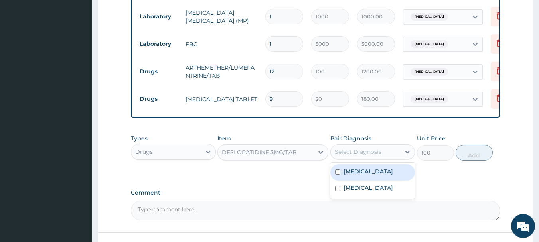
click at [352, 150] on div "Select Diagnosis" at bounding box center [366, 152] width 70 height 13
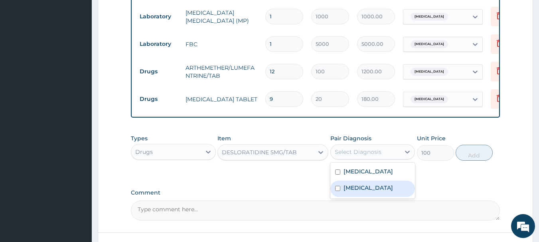
click at [353, 192] on label "Sepsis" at bounding box center [367, 188] width 49 height 8
checkbox input "true"
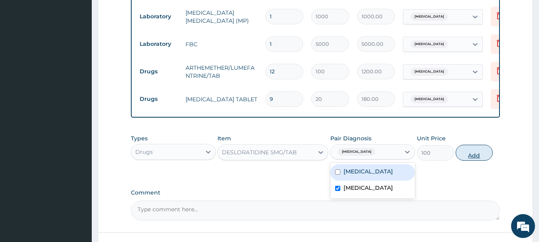
click at [477, 154] on button "Add" at bounding box center [473, 153] width 37 height 16
type input "0"
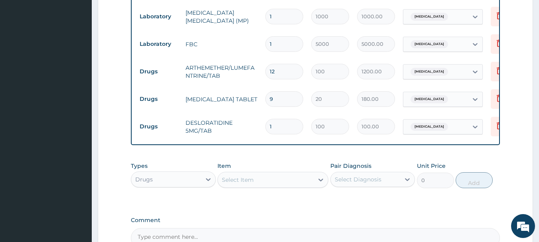
drag, startPoint x: 292, startPoint y: 120, endPoint x: 214, endPoint y: 138, distance: 80.3
click at [214, 138] on div "Type Name Quantity Unit Price Total Price Pair Diagnosis Actions Procedures GP …" at bounding box center [315, 48] width 369 height 195
type input "6"
type input "600.00"
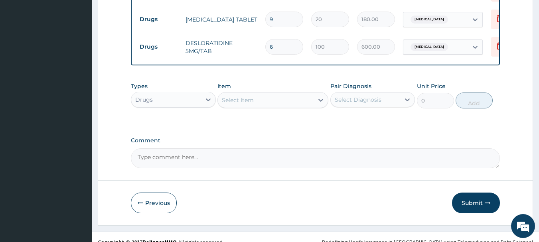
scroll to position [439, 0]
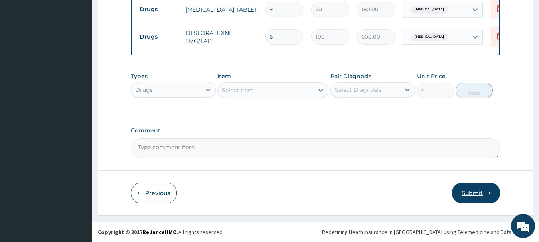
type input "6"
click at [482, 193] on button "Submit" at bounding box center [476, 193] width 48 height 21
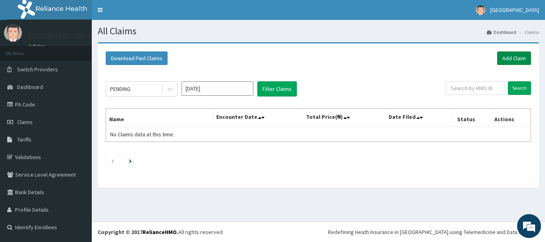
click at [528, 58] on link "Add Claim" at bounding box center [514, 58] width 34 height 14
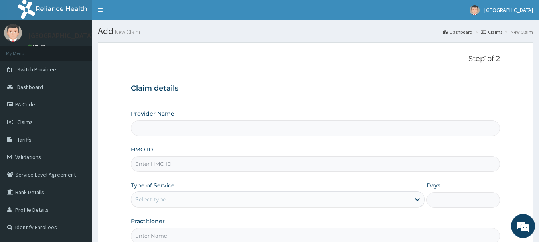
type input "[GEOGRAPHIC_DATA]"
click at [232, 169] on input "HMO ID" at bounding box center [315, 164] width 369 height 16
drag, startPoint x: 171, startPoint y: 165, endPoint x: 167, endPoint y: 167, distance: 5.0
click at [167, 167] on input "CYU/10096/B" at bounding box center [315, 164] width 369 height 16
click at [142, 164] on input "CYU/10096/E" at bounding box center [315, 164] width 369 height 16
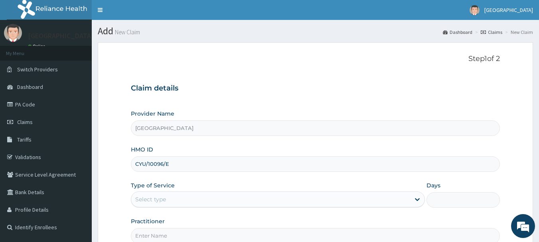
click at [142, 164] on input "CYU/10096/E" at bounding box center [315, 164] width 369 height 16
type input "CYU/10096/E"
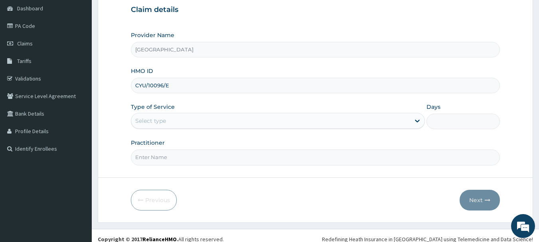
scroll to position [80, 0]
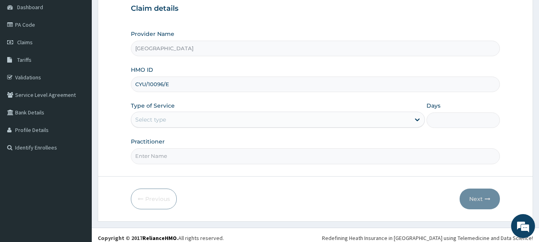
click at [257, 122] on div "Select type" at bounding box center [270, 119] width 279 height 13
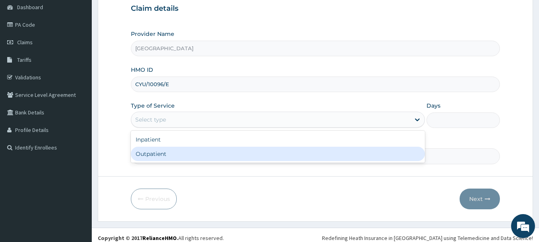
click at [227, 154] on div "Outpatient" at bounding box center [278, 154] width 294 height 14
type input "1"
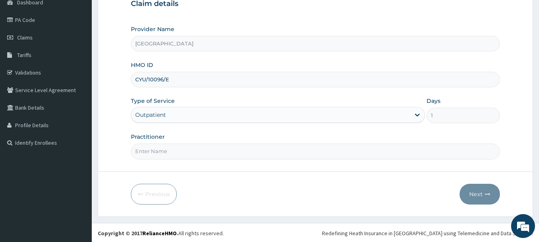
scroll to position [86, 0]
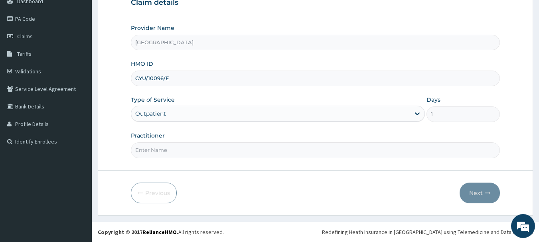
click at [187, 146] on input "Practitioner" at bounding box center [315, 150] width 369 height 16
type input "DR KINGSLEY"
click at [470, 196] on button "Next" at bounding box center [479, 193] width 40 height 21
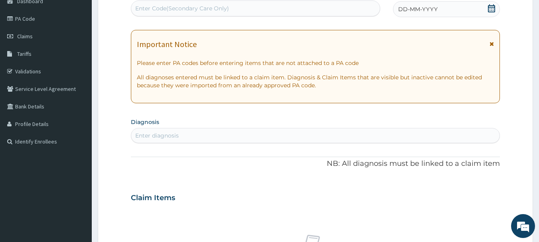
click at [491, 11] on icon at bounding box center [491, 8] width 8 height 8
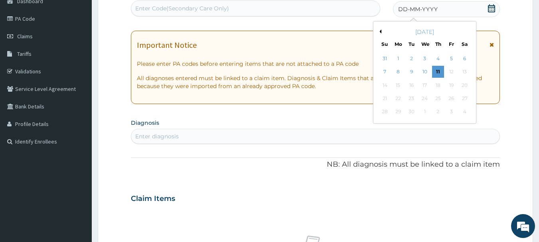
click at [380, 31] on button "Previous Month" at bounding box center [379, 32] width 4 height 4
click at [383, 86] on div "10" at bounding box center [385, 85] width 12 height 12
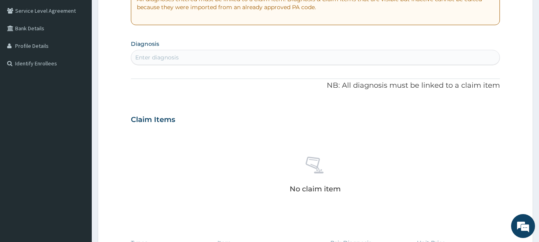
scroll to position [166, 0]
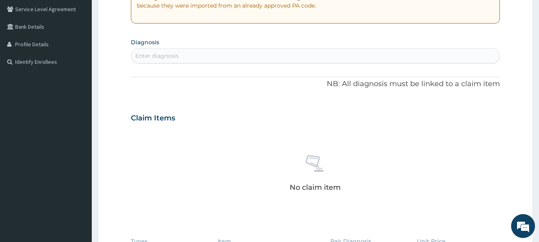
click at [279, 55] on div "Enter diagnosis" at bounding box center [315, 55] width 369 height 13
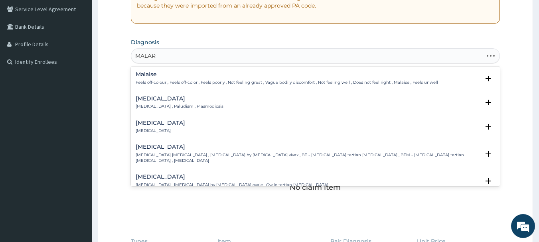
type input "MALARI"
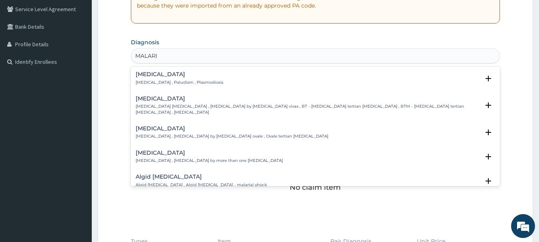
click at [233, 85] on div "Malaria Malaria , Paludism , Plasmodiosis Select Status Query Query covers susp…" at bounding box center [316, 80] width 360 height 18
click at [156, 77] on h4 "Malaria" at bounding box center [180, 74] width 88 height 6
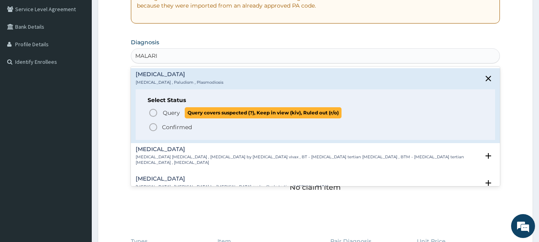
click at [150, 112] on icon "status option query" at bounding box center [153, 113] width 10 height 10
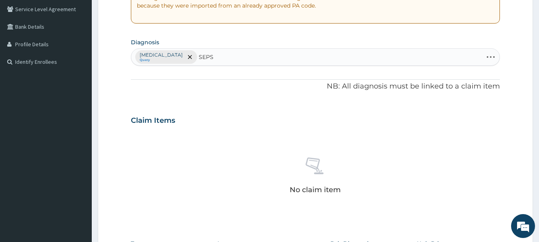
type input "SEPSI"
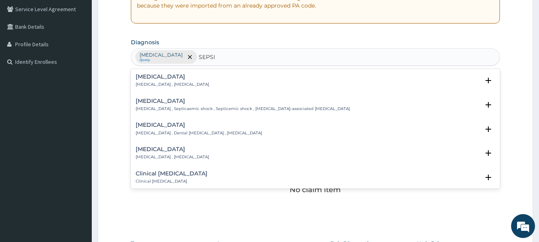
click at [181, 73] on div "Sepsis Systemic infection , Sepsis Select Status Query Query covers suspected (…" at bounding box center [315, 83] width 369 height 24
click at [159, 83] on p "Systemic infection , Sepsis" at bounding box center [172, 85] width 73 height 6
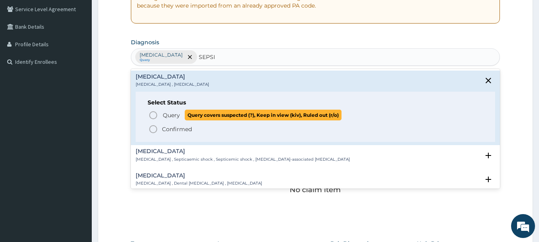
drag, startPoint x: 161, startPoint y: 110, endPoint x: 160, endPoint y: 116, distance: 5.7
click at [160, 116] on div "Select Status Query Query covers suspected (?), Keep in view (kiv), Ruled out (…" at bounding box center [316, 117] width 360 height 51
click at [160, 116] on span "Query Query covers suspected (?), Keep in view (kiv), Ruled out (r/o)" at bounding box center [315, 115] width 335 height 11
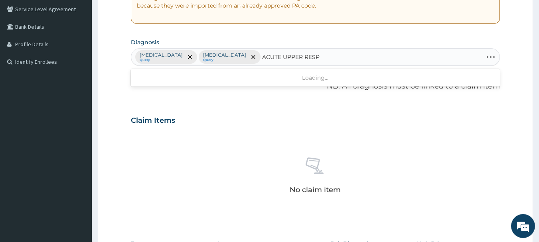
type input "ACUTE UPPER RESPI"
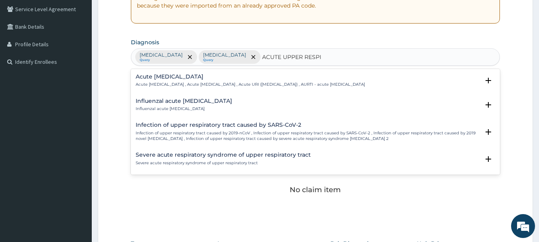
click at [317, 76] on h4 "Acute upper respiratory infection" at bounding box center [250, 77] width 229 height 6
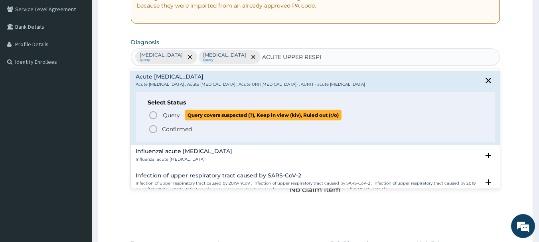
click at [183, 112] on p "Query Query covers suspected (?), Keep in view (kiv), Ruled out (r/o)" at bounding box center [251, 115] width 179 height 11
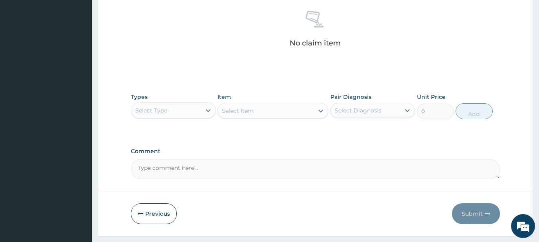
scroll to position [333, 0]
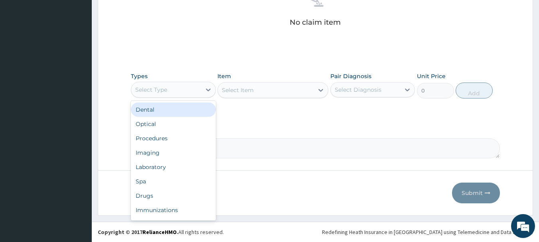
click at [195, 89] on div "Select Type" at bounding box center [166, 89] width 70 height 13
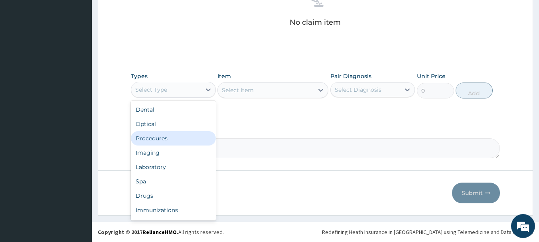
click at [173, 135] on div "Procedures" at bounding box center [173, 138] width 85 height 14
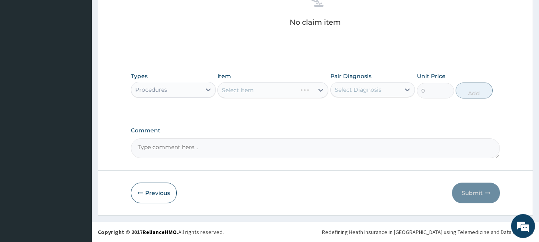
click at [355, 86] on div "Select Diagnosis" at bounding box center [358, 90] width 47 height 8
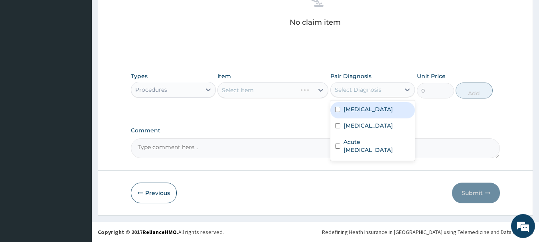
click at [353, 106] on label "Malaria" at bounding box center [367, 109] width 49 height 8
checkbox input "true"
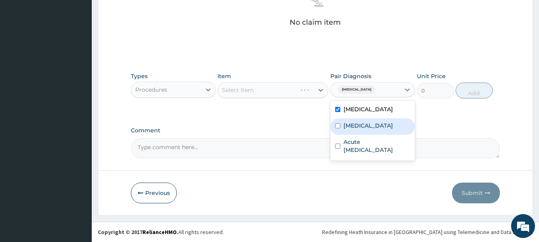
click at [351, 122] on label "Sepsis" at bounding box center [367, 126] width 49 height 8
checkbox input "true"
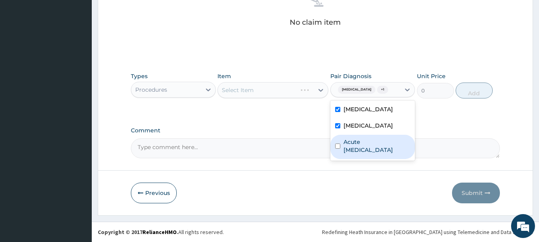
click at [341, 150] on div "Acute upper respiratory infection" at bounding box center [372, 147] width 85 height 24
checkbox input "true"
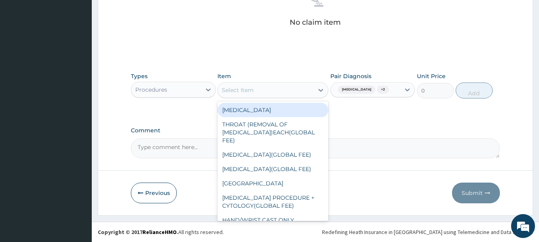
click at [299, 97] on div "Select Item" at bounding box center [272, 90] width 111 height 16
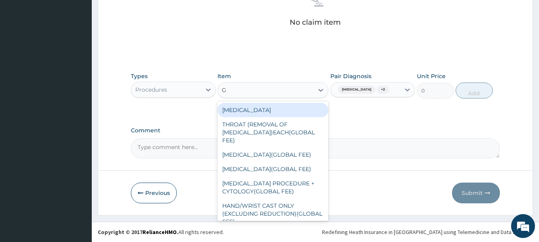
type input "GP"
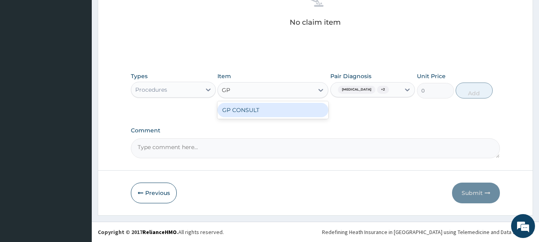
click at [294, 109] on div "GP CONSULT" at bounding box center [272, 110] width 111 height 14
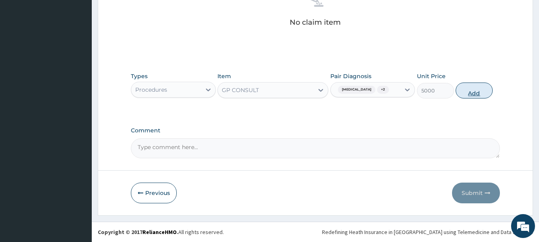
click at [477, 97] on button "Add" at bounding box center [473, 91] width 37 height 16
type input "0"
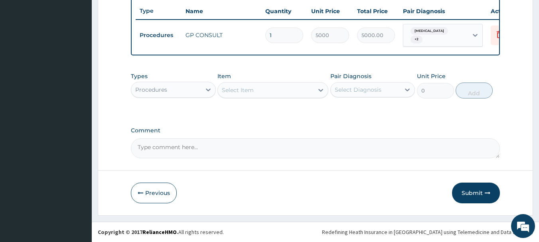
scroll to position [301, 0]
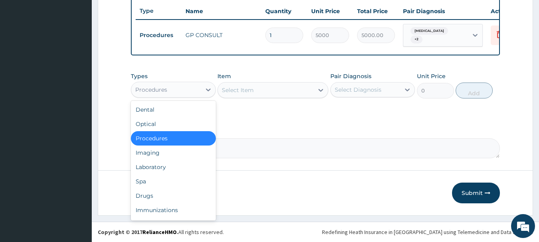
click at [192, 90] on div "Procedures" at bounding box center [166, 89] width 70 height 13
click at [180, 163] on div "Laboratory" at bounding box center [173, 167] width 85 height 14
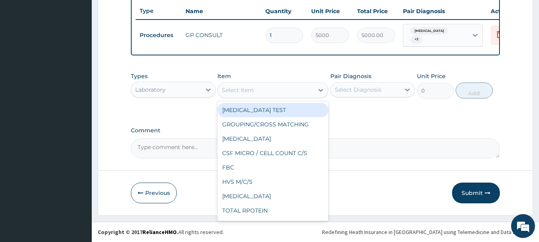
click at [257, 90] on div "Select Item" at bounding box center [266, 90] width 96 height 13
type input "MP"
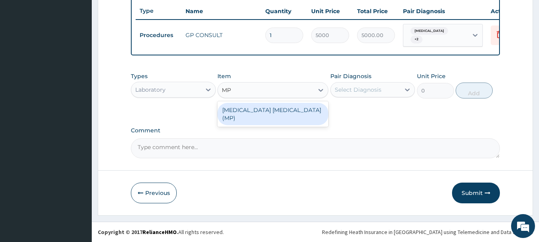
click at [259, 104] on div "MALARIA PARASITE (MP)" at bounding box center [272, 114] width 111 height 22
type input "1000"
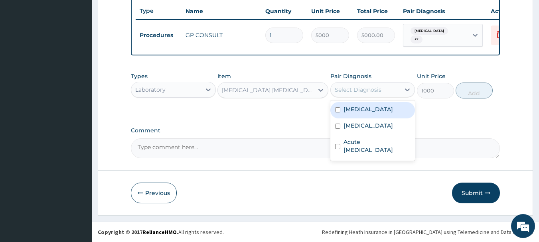
click at [366, 86] on div "Select Diagnosis" at bounding box center [358, 90] width 47 height 8
click at [363, 106] on label "Malaria" at bounding box center [367, 109] width 49 height 8
checkbox input "true"
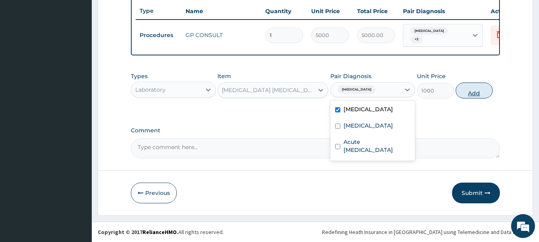
click at [471, 95] on button "Add" at bounding box center [473, 91] width 37 height 16
type input "0"
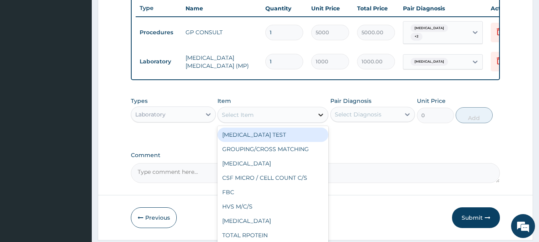
click at [317, 116] on icon at bounding box center [321, 115] width 8 height 8
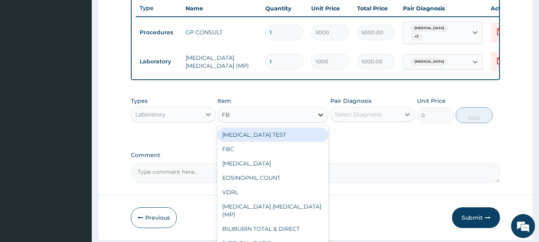
type input "FBC"
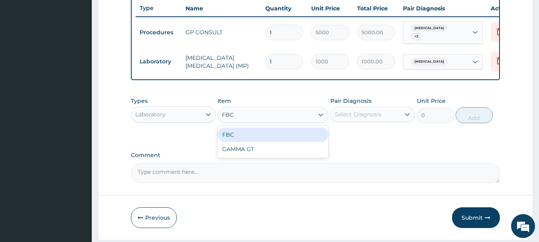
click at [286, 136] on div "FBC" at bounding box center [272, 135] width 111 height 14
type input "5000"
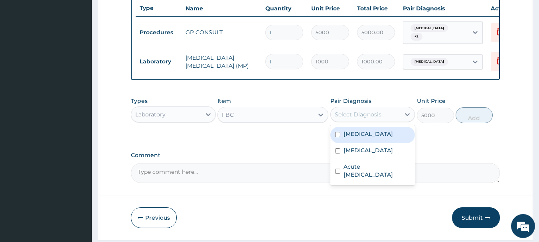
click at [352, 118] on div "Select Diagnosis" at bounding box center [358, 114] width 47 height 8
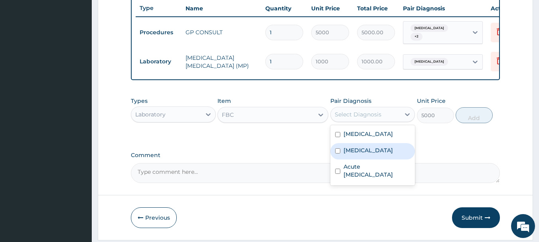
click at [358, 151] on label "Sepsis" at bounding box center [367, 150] width 49 height 8
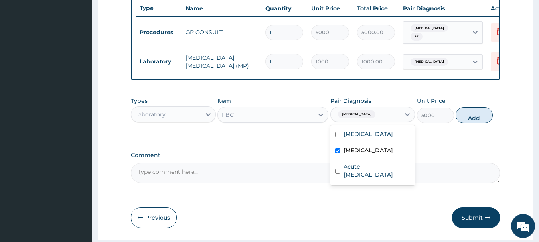
checkbox input "true"
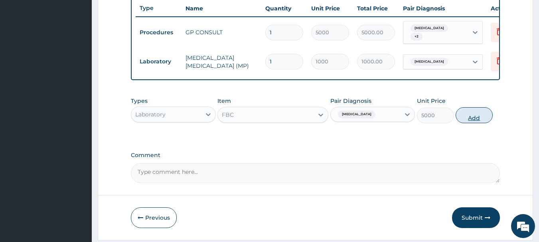
click at [479, 116] on button "Add" at bounding box center [473, 115] width 37 height 16
type input "0"
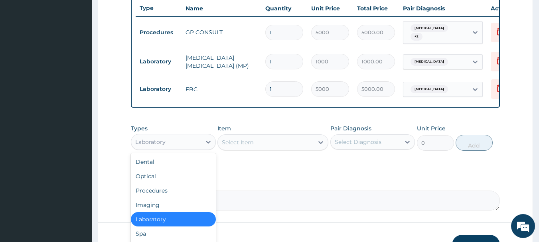
click at [193, 140] on div "Laboratory" at bounding box center [166, 142] width 70 height 13
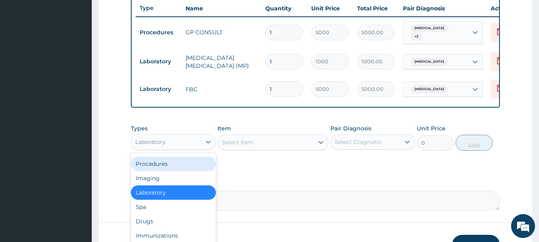
scroll to position [27, 0]
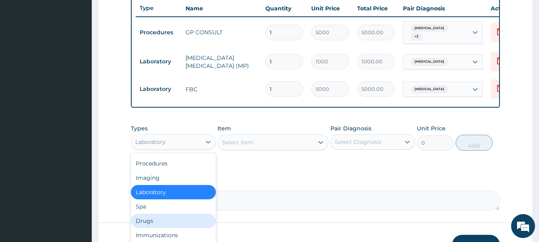
click at [170, 225] on div "Drugs" at bounding box center [173, 221] width 85 height 14
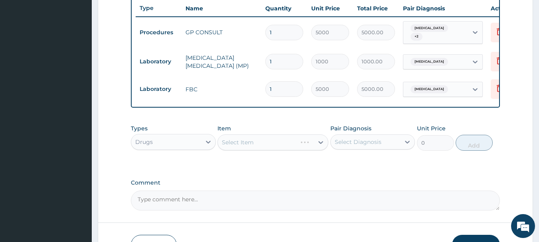
click at [368, 132] on label "Pair Diagnosis" at bounding box center [350, 128] width 41 height 8
click at [366, 143] on div "Select Diagnosis" at bounding box center [358, 142] width 47 height 8
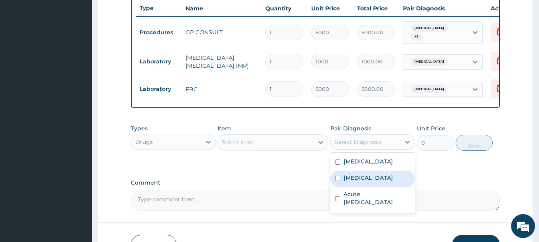
click at [361, 179] on label "Sepsis" at bounding box center [367, 178] width 49 height 8
checkbox input "true"
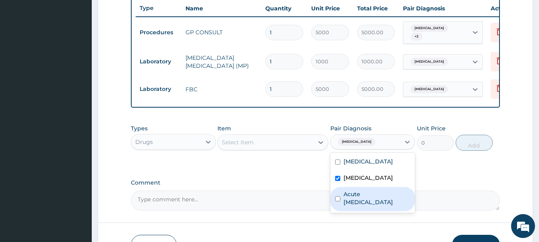
click at [361, 192] on div "Acute upper respiratory infection" at bounding box center [372, 199] width 85 height 24
checkbox input "true"
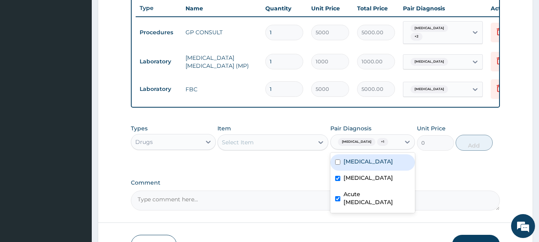
click at [301, 140] on div "Select Item" at bounding box center [266, 142] width 96 height 13
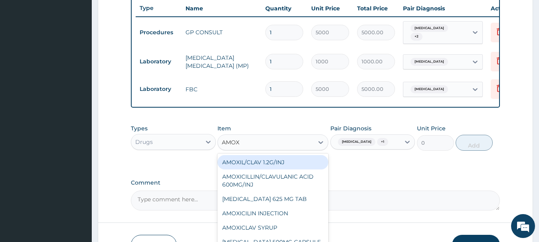
type input "AMOXI"
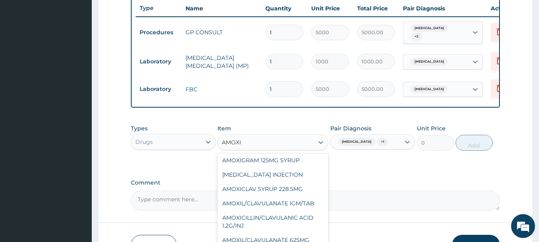
scroll to position [114, 0]
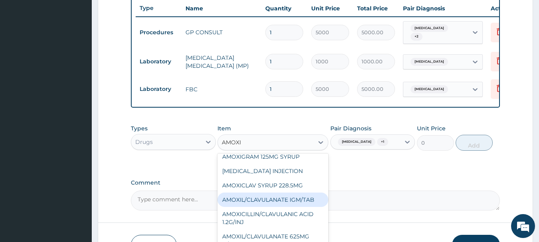
click at [276, 195] on div "AMOXIL/CLAVULANATE IGM/TAB" at bounding box center [272, 200] width 111 height 14
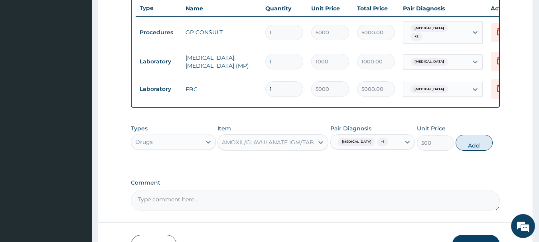
click at [472, 145] on button "Add" at bounding box center [473, 143] width 37 height 16
type input "0"
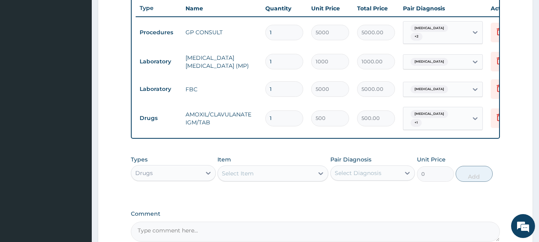
type input "15"
type input "7500.00"
type input "15"
click at [236, 169] on div "Select Item" at bounding box center [238, 173] width 32 height 8
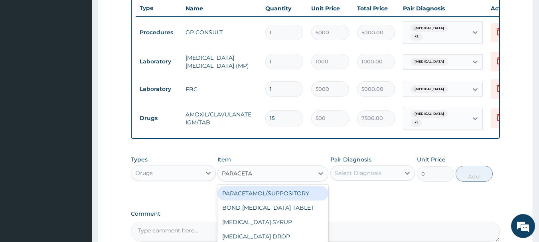
type input "PARACETAM"
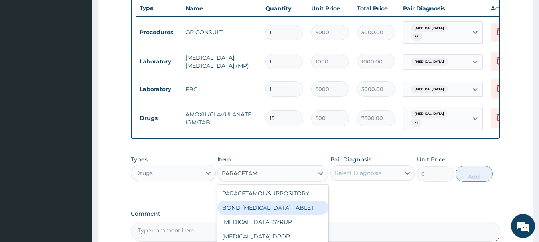
scroll to position [41, 0]
click at [279, 207] on div "PARACETAMOL TABLET" at bounding box center [272, 209] width 111 height 14
type input "20"
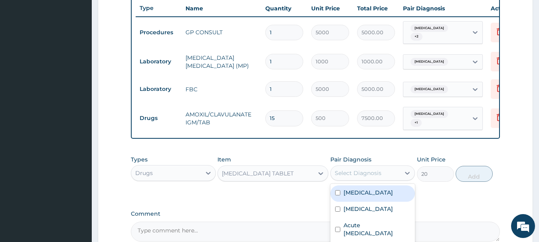
click at [371, 175] on div "Select Diagnosis" at bounding box center [358, 173] width 47 height 8
click at [354, 190] on label "Malaria" at bounding box center [367, 193] width 49 height 8
checkbox input "true"
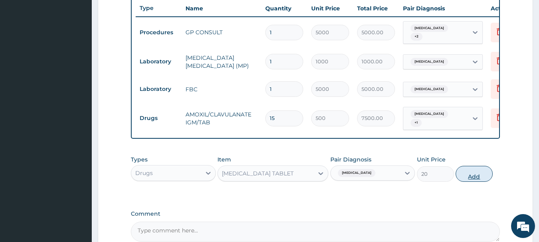
click at [477, 166] on button "Add" at bounding box center [473, 174] width 37 height 16
type input "0"
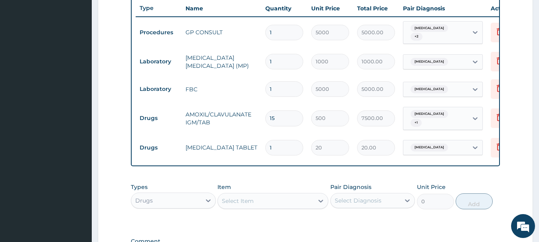
drag, startPoint x: 276, startPoint y: 146, endPoint x: 227, endPoint y: 138, distance: 49.7
click at [227, 138] on tr "Drugs PARACETAMOL TABLET 1 20 20.00 Malaria Delete" at bounding box center [331, 148] width 391 height 28
type input "8"
type input "160.00"
type input "0.00"
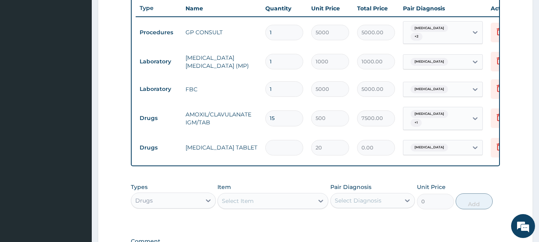
type input "9"
type input "180.00"
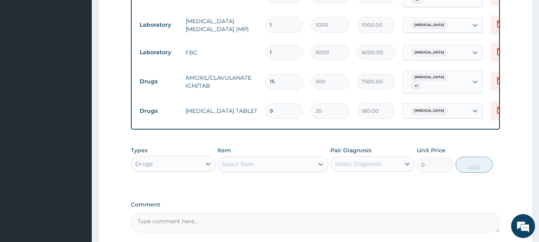
scroll to position [381, 0]
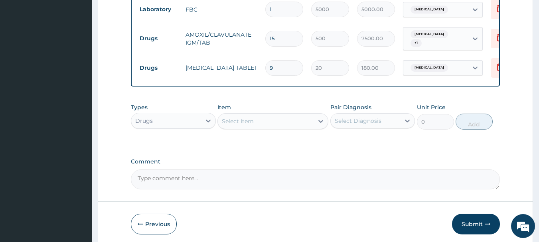
type input "9"
click at [279, 122] on div "Select Item" at bounding box center [266, 121] width 96 height 13
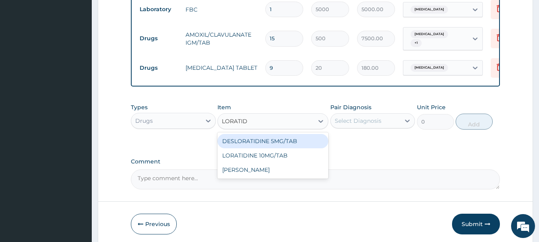
type input "LORATIDI"
click at [280, 136] on div "DESLORATIDINE 5MG/TAB" at bounding box center [272, 141] width 111 height 14
type input "100"
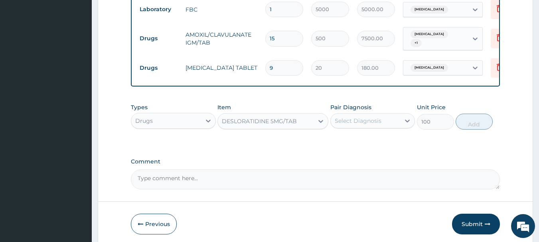
click at [374, 125] on div "Select Diagnosis" at bounding box center [366, 120] width 70 height 13
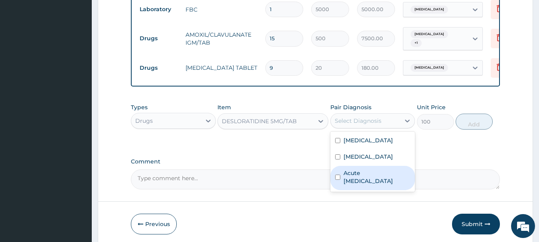
click at [384, 169] on label "Acute upper respiratory infection" at bounding box center [376, 177] width 67 height 16
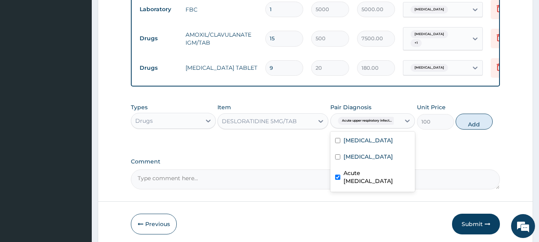
checkbox input "true"
click at [385, 157] on div "Sepsis" at bounding box center [372, 158] width 85 height 16
checkbox input "true"
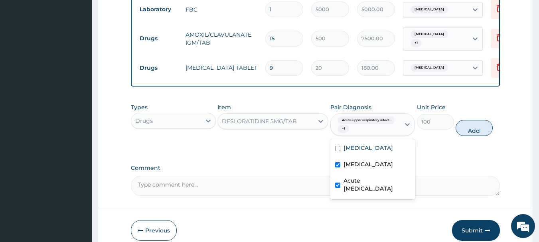
click at [354, 181] on label "Acute upper respiratory infection" at bounding box center [376, 185] width 67 height 16
checkbox input "false"
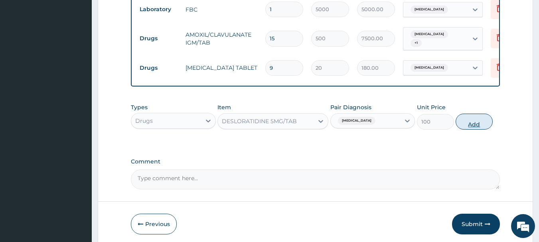
click at [470, 128] on button "Add" at bounding box center [473, 122] width 37 height 16
type input "0"
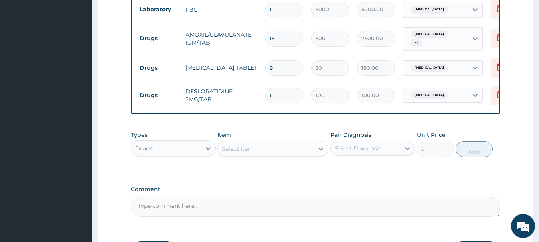
drag, startPoint x: 291, startPoint y: 89, endPoint x: 270, endPoint y: 87, distance: 21.3
click at [270, 88] on input "1" at bounding box center [284, 96] width 38 height 16
type input "6"
type input "600.00"
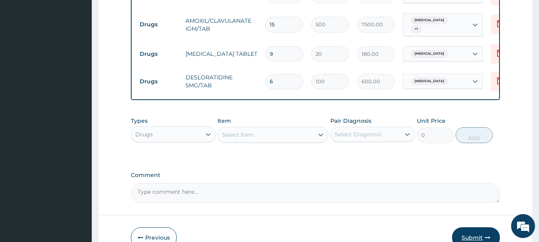
scroll to position [439, 0]
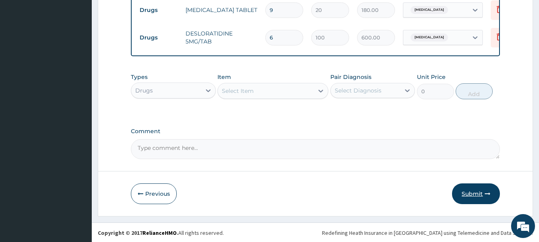
type input "6"
click at [484, 190] on button "Submit" at bounding box center [476, 193] width 48 height 21
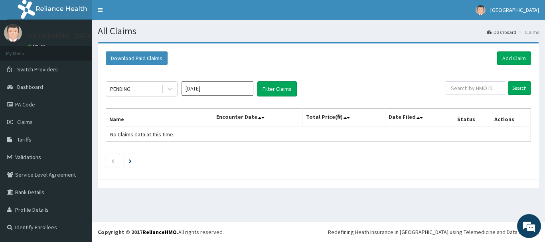
drag, startPoint x: 0, startPoint y: 0, endPoint x: 461, endPoint y: 227, distance: 513.7
click at [461, 227] on footer "Redefining Heath Insurance in [GEOGRAPHIC_DATA] using Telemedicine and Data Sci…" at bounding box center [318, 232] width 453 height 20
click at [514, 62] on link "Add Claim" at bounding box center [514, 58] width 34 height 14
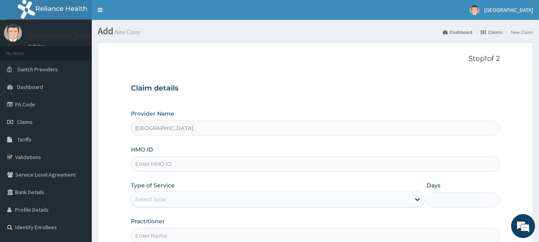
type input "[GEOGRAPHIC_DATA]"
click at [24, 116] on link "Claims" at bounding box center [46, 122] width 92 height 18
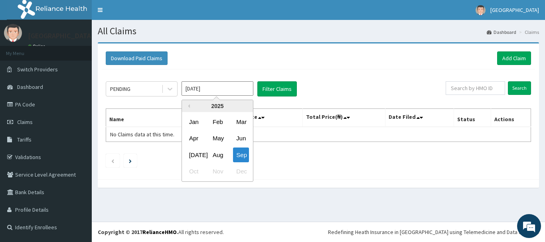
click at [208, 87] on input "[DATE]" at bounding box center [217, 88] width 72 height 14
click at [236, 138] on div "Jun" at bounding box center [241, 138] width 16 height 15
type input "[DATE]"
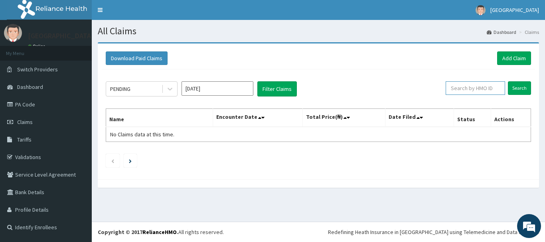
click at [472, 95] on input "text" at bounding box center [474, 88] width 59 height 14
paste input "HIA/10072/A"
type input "HIA/10072/A"
click at [526, 91] on input "Search" at bounding box center [519, 88] width 23 height 14
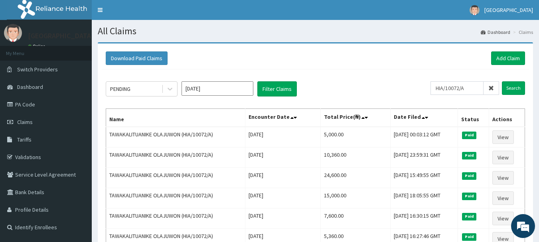
click at [328, 68] on div "Download Paid Claims Add Claim" at bounding box center [315, 58] width 427 height 22
